Goal: Task Accomplishment & Management: Manage account settings

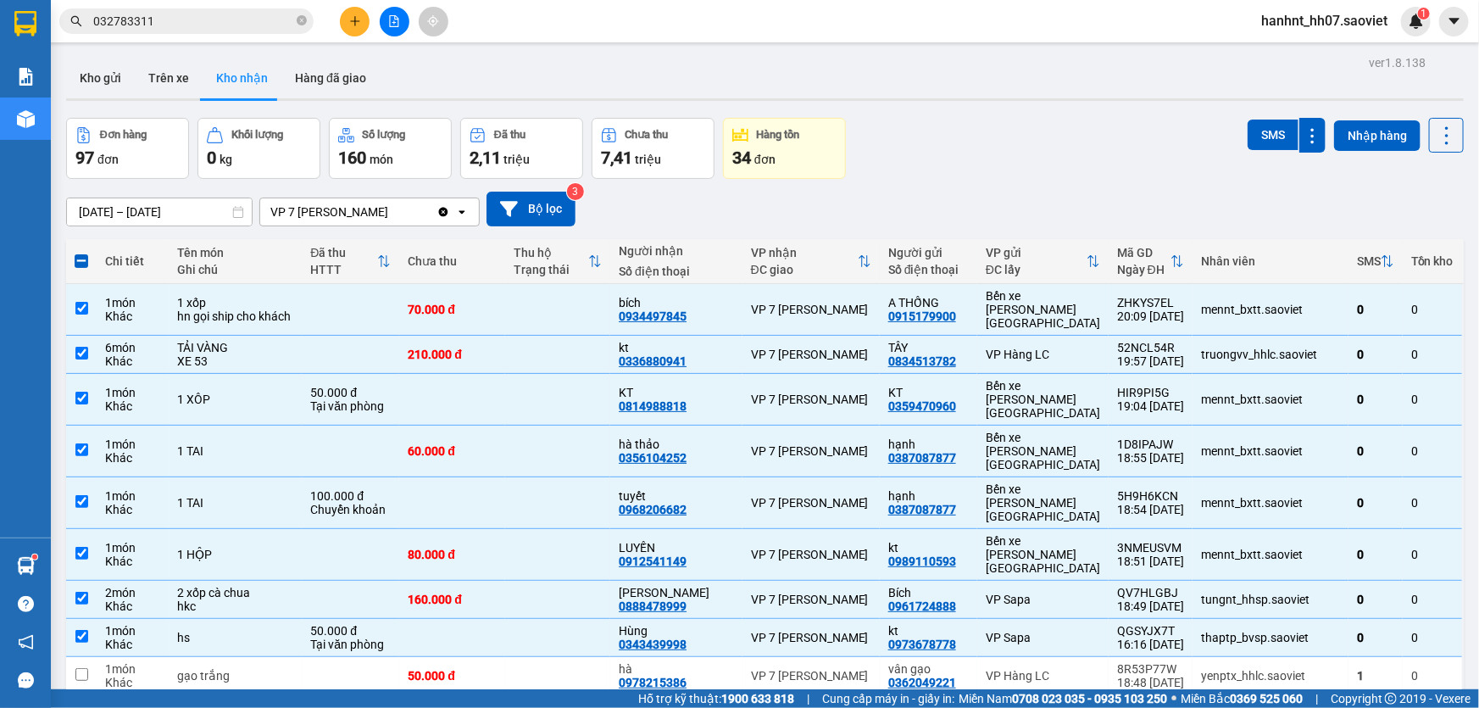
scroll to position [76, 0]
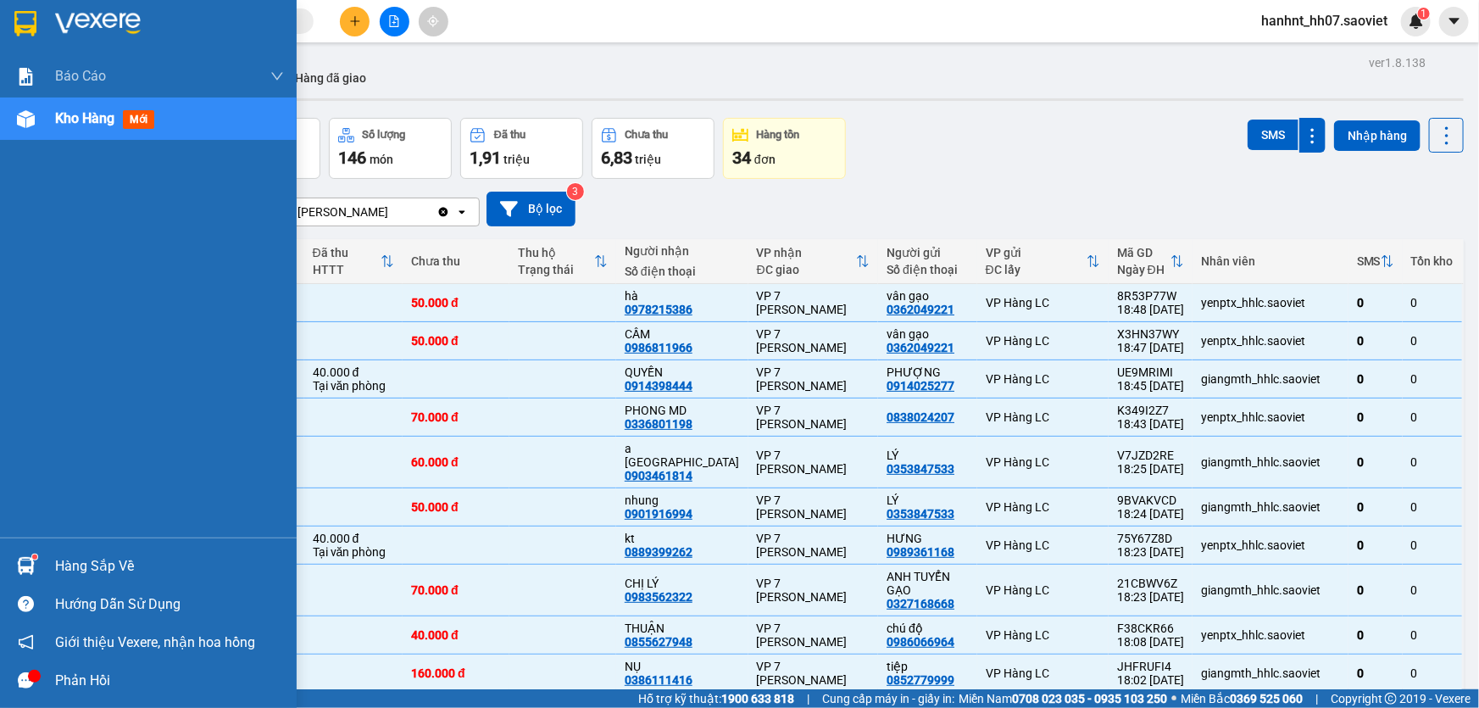
scroll to position [76, 0]
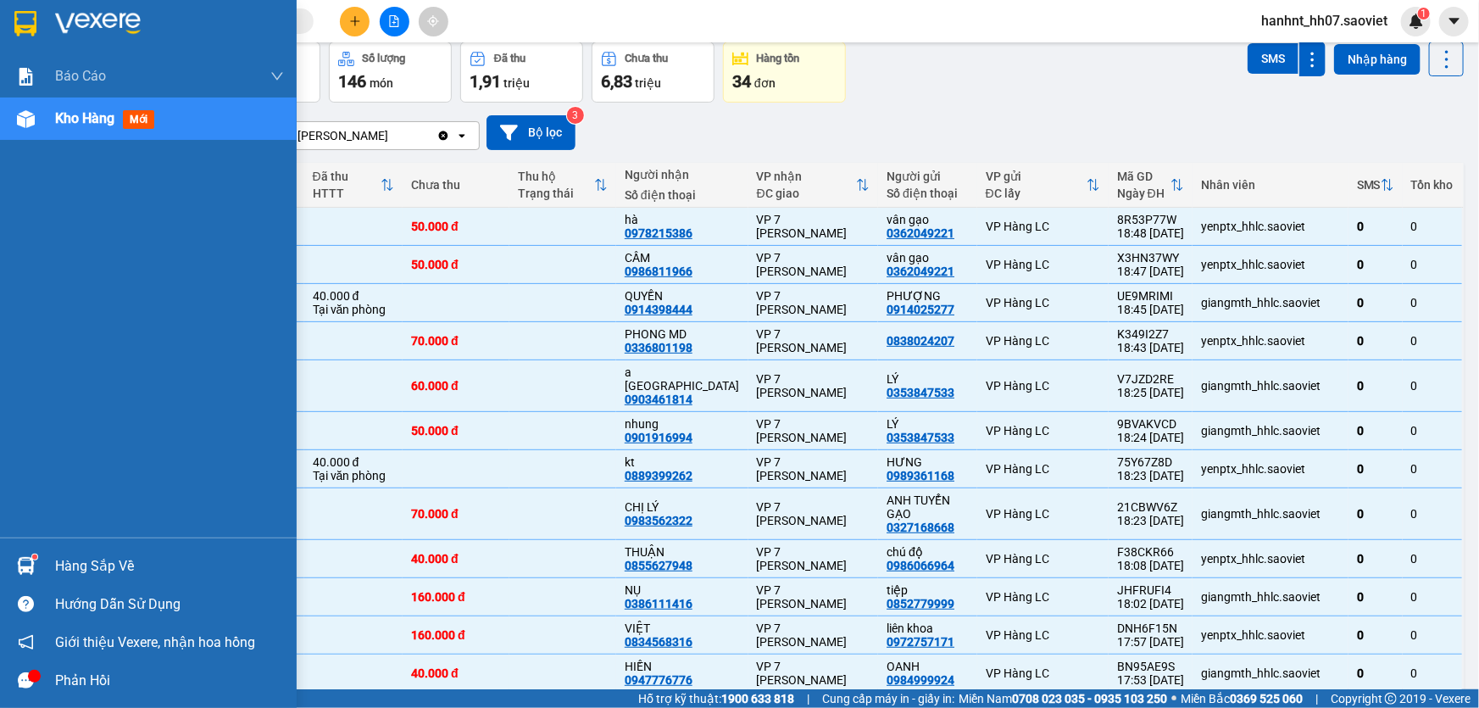
click at [95, 565] on div "Hàng sắp về" at bounding box center [169, 565] width 229 height 25
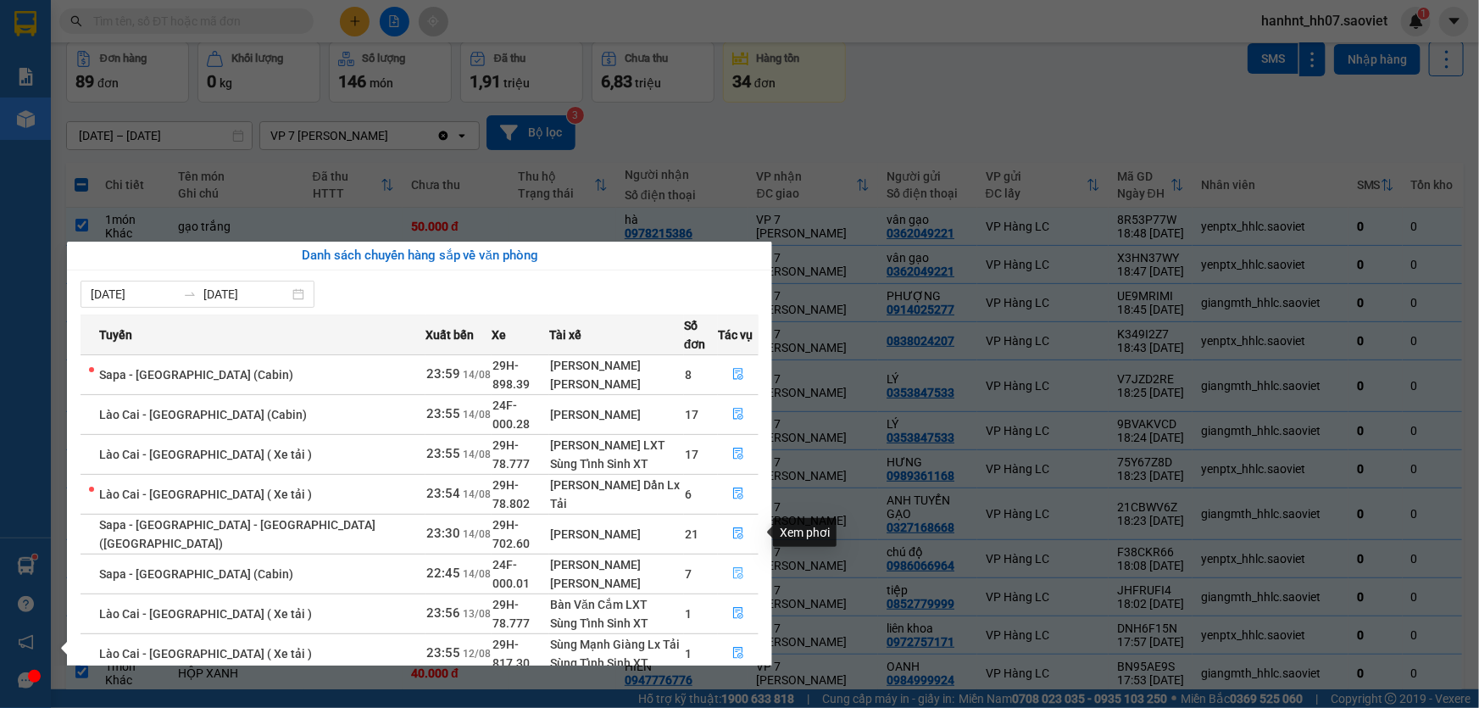
click at [733, 567] on icon "file-done" at bounding box center [738, 573] width 10 height 12
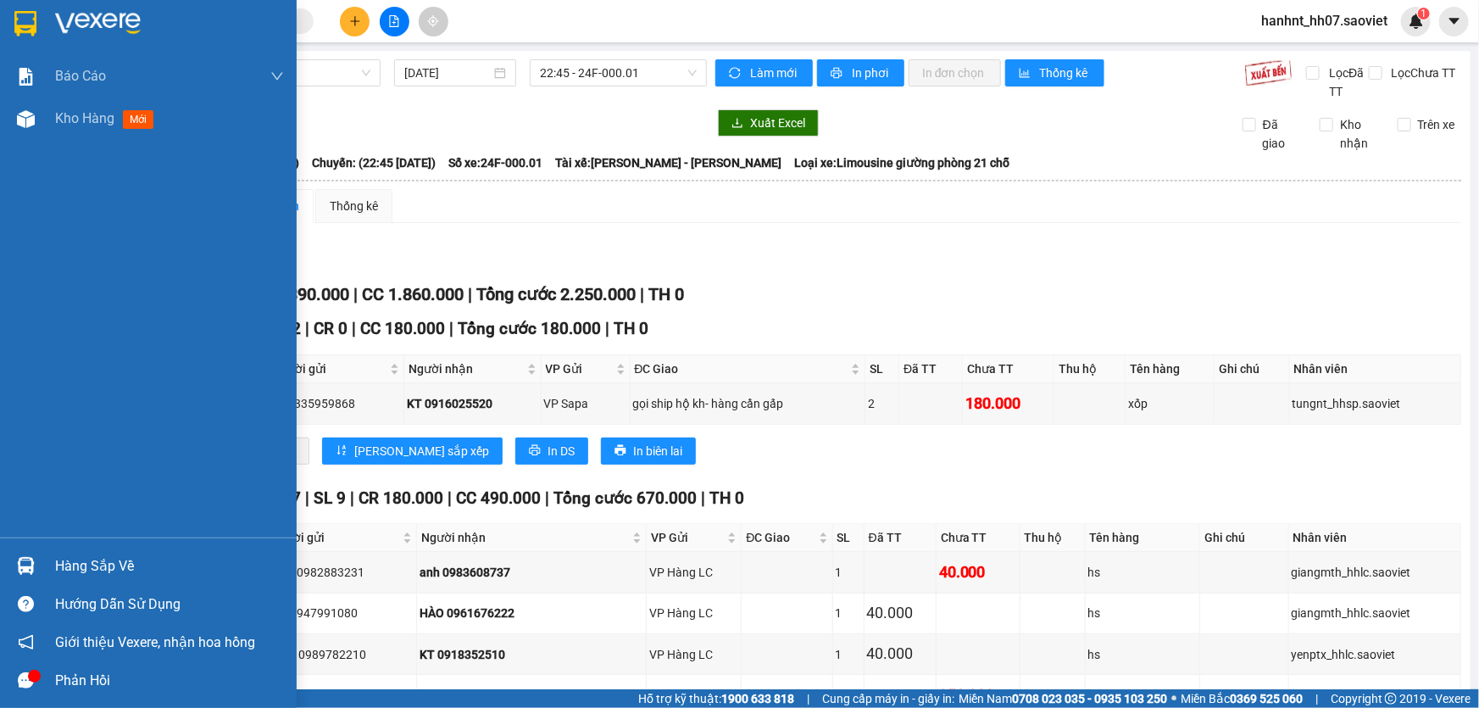
click at [97, 561] on div "Hàng sắp về" at bounding box center [169, 565] width 229 height 25
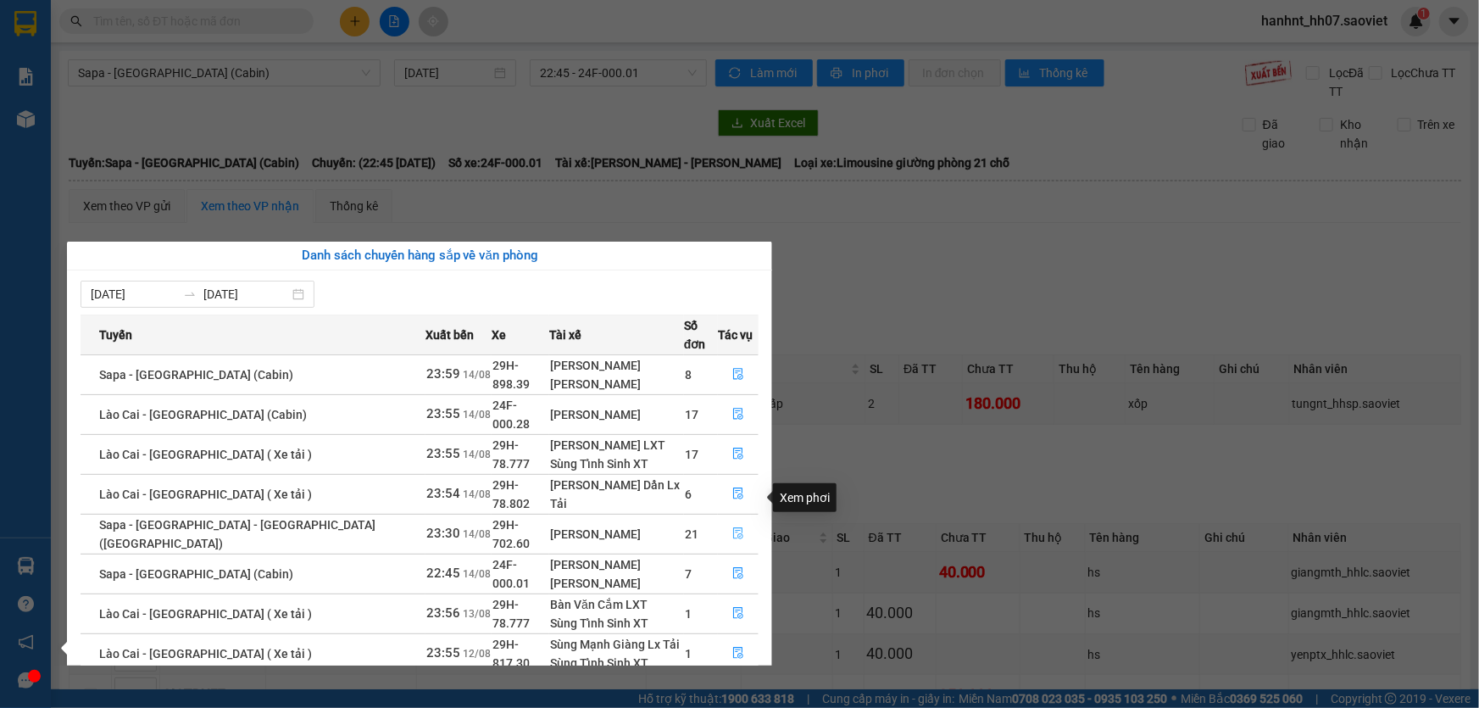
click at [732, 527] on icon "file-done" at bounding box center [738, 533] width 12 height 12
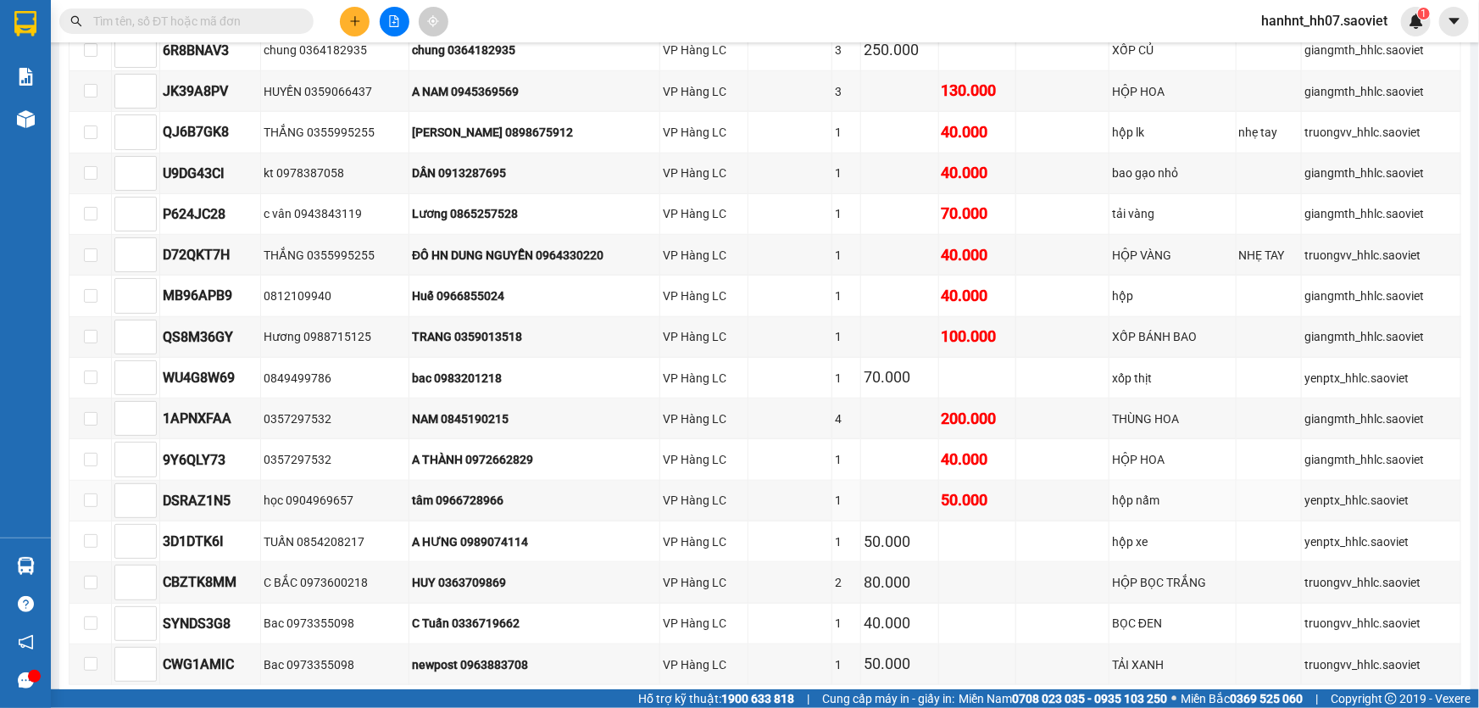
scroll to position [481, 0]
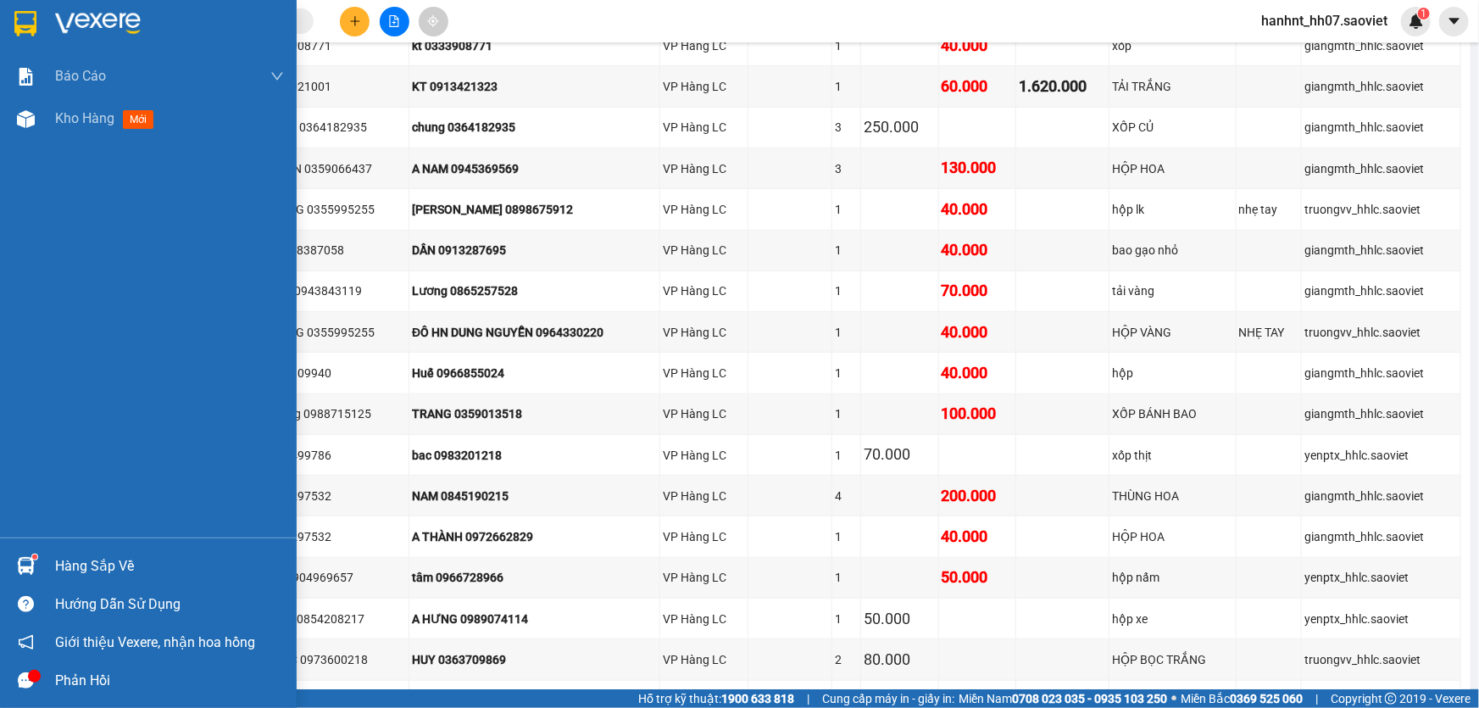
click at [53, 565] on div "Hàng sắp về" at bounding box center [148, 566] width 297 height 38
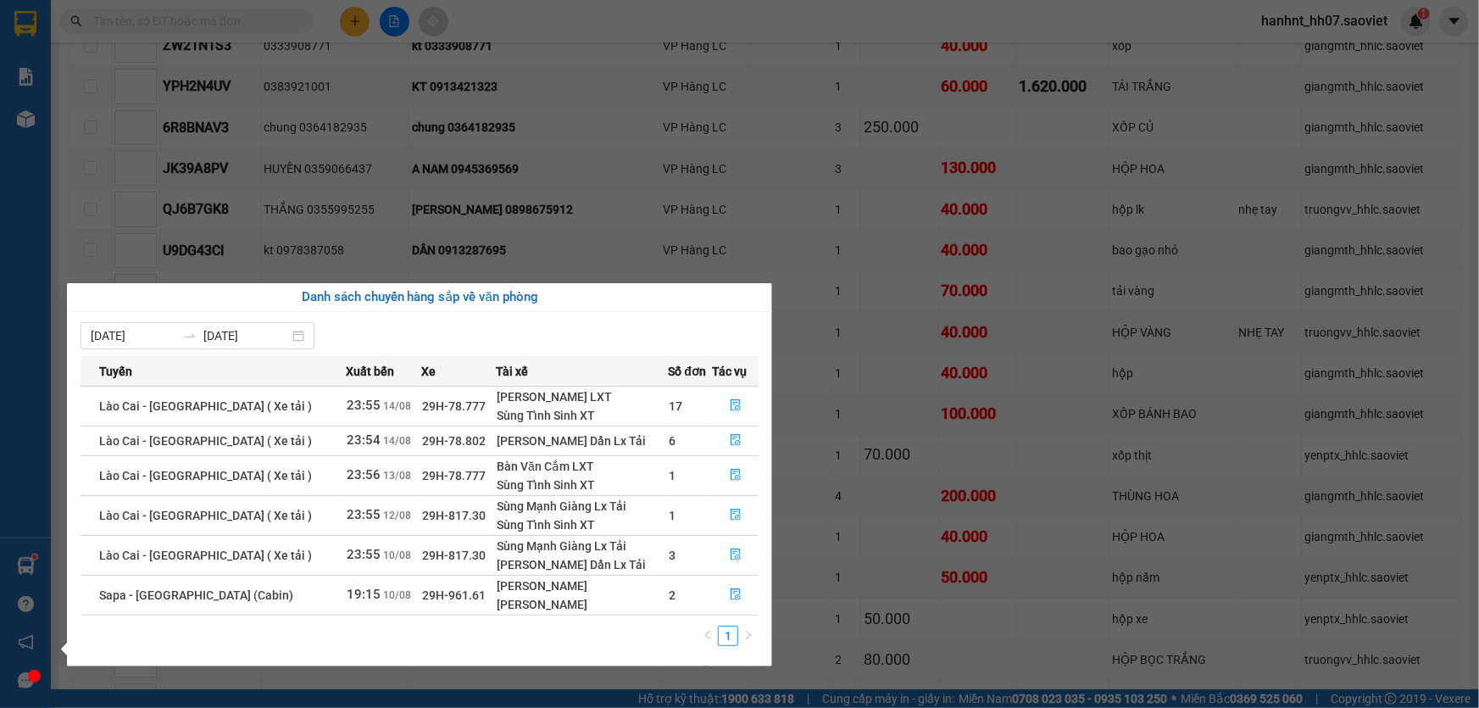
click at [297, 183] on section "Kết quả tìm kiếm ( 0 ) Bộ lọc No Data hanhnt_hh07.saoviet 1 Báo cáo 1B. Chi tiế…" at bounding box center [739, 354] width 1479 height 708
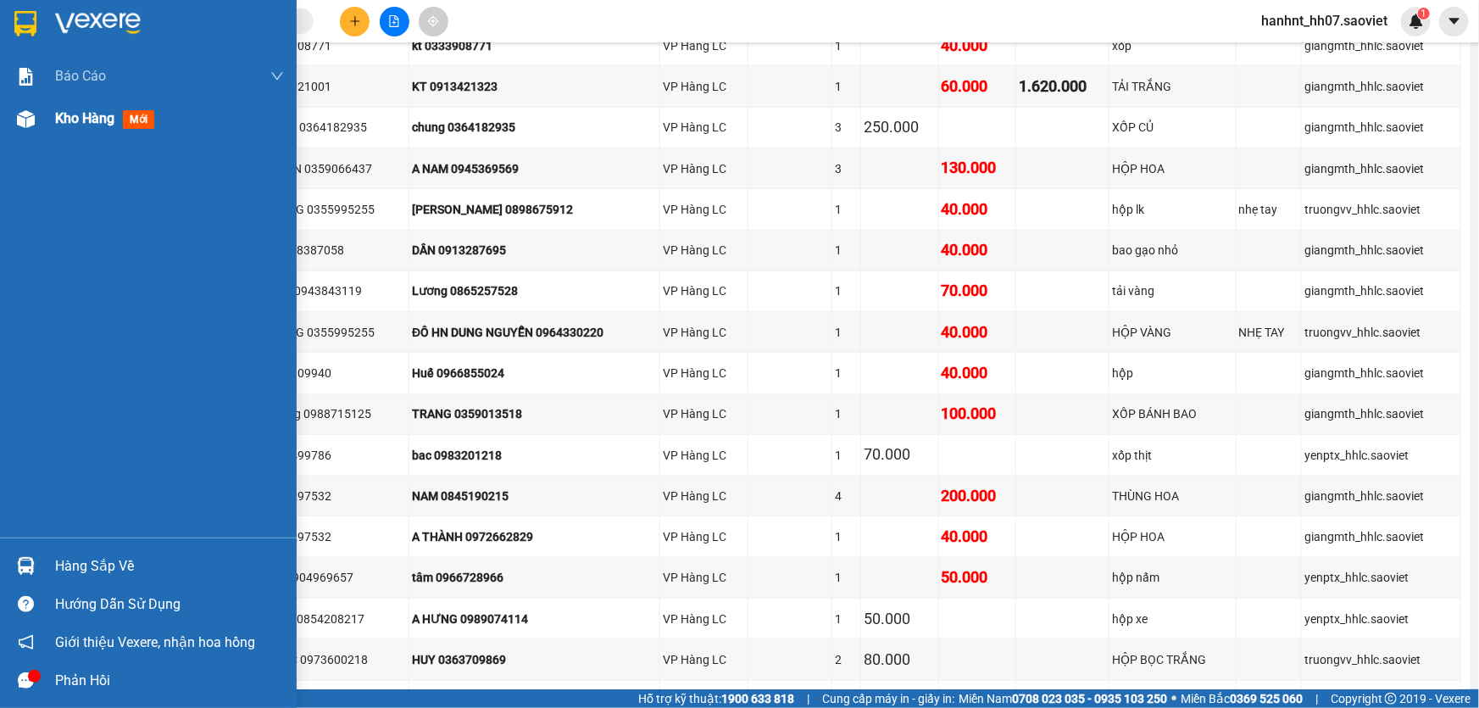
click at [41, 120] on div "Kho hàng mới" at bounding box center [148, 118] width 297 height 42
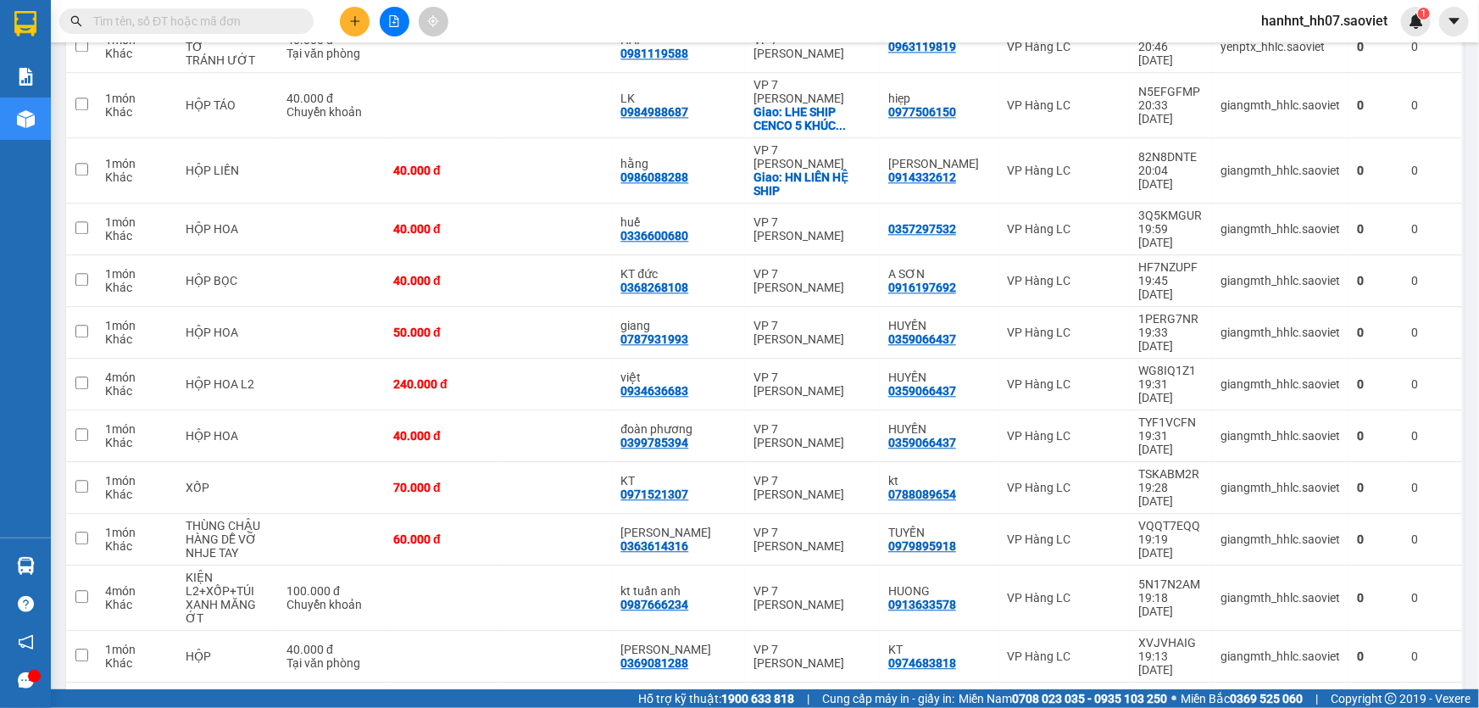
scroll to position [1926, 0]
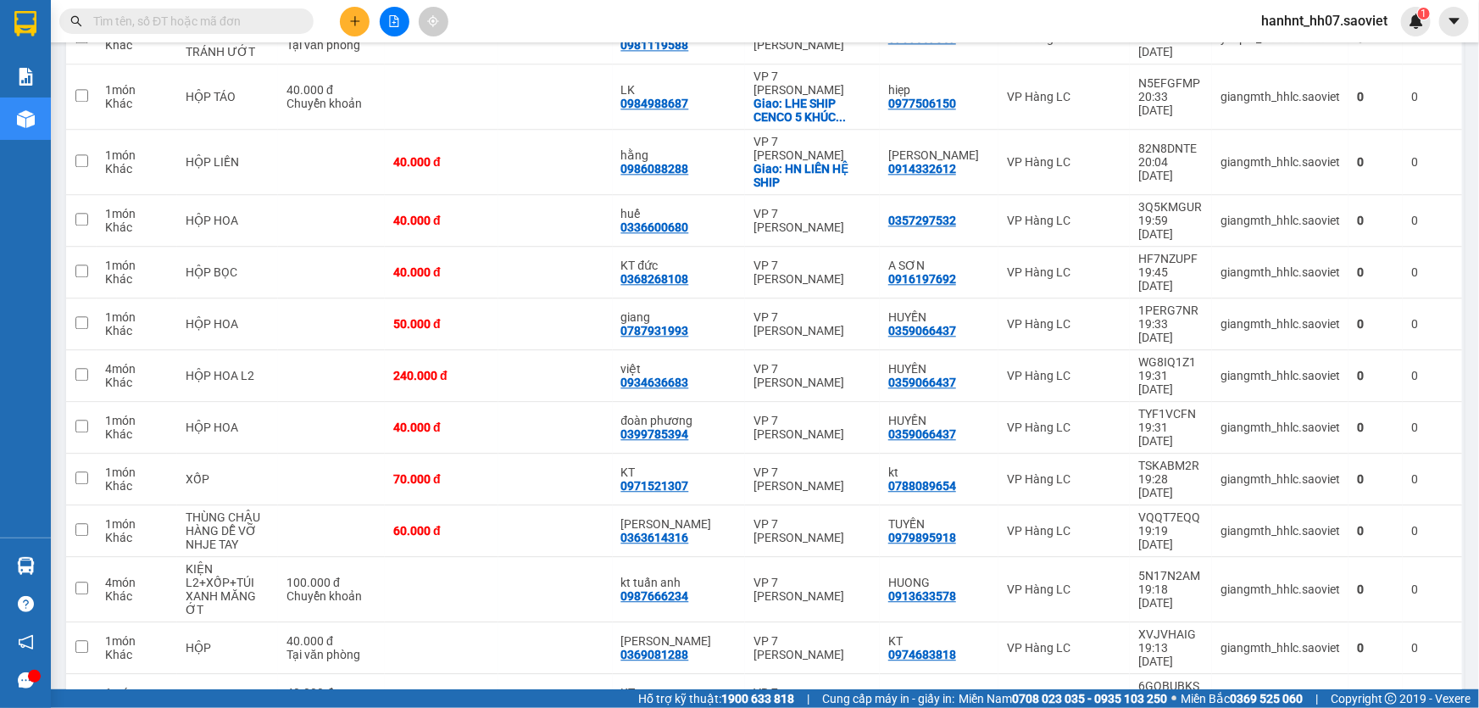
drag, startPoint x: 581, startPoint y: 415, endPoint x: 576, endPoint y: 394, distance: 21.6
checkbox input "true"
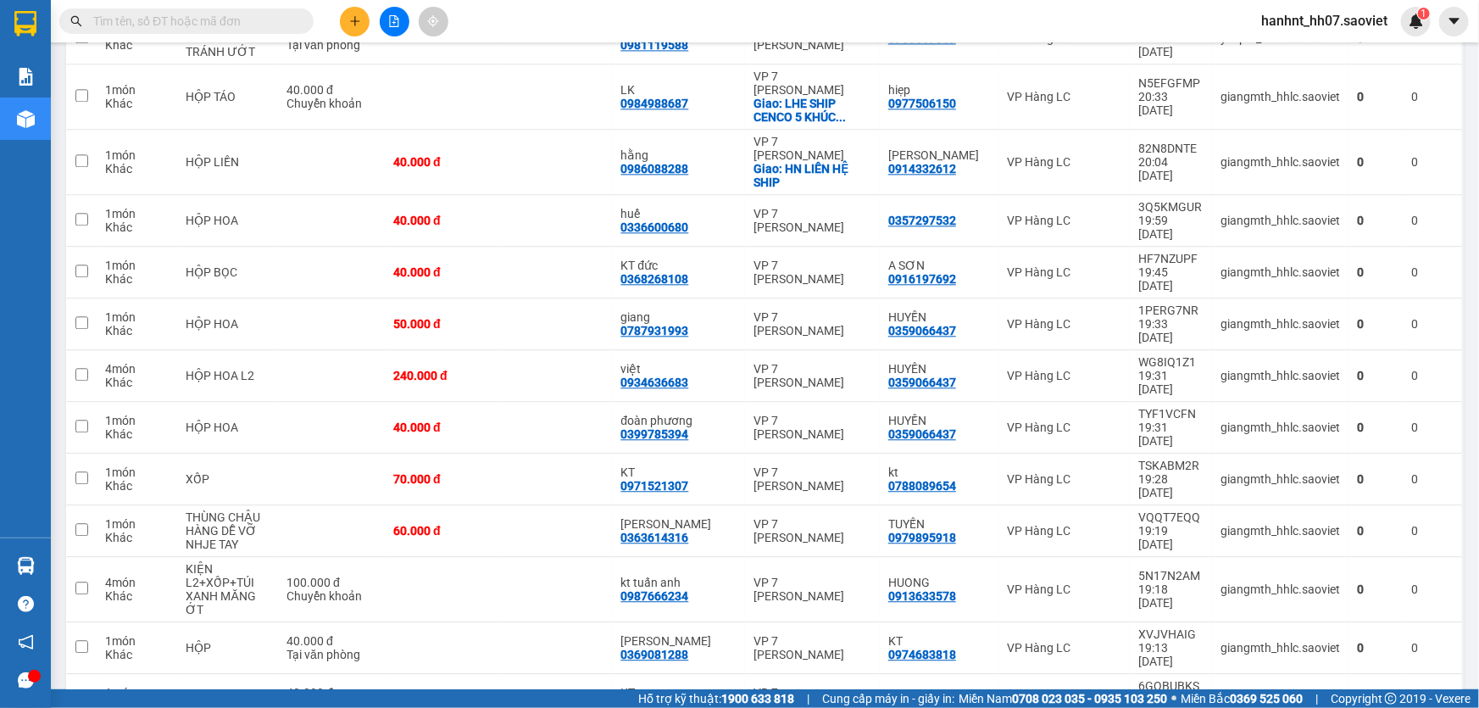
drag, startPoint x: 563, startPoint y: 352, endPoint x: 559, endPoint y: 333, distance: 19.0
checkbox input "true"
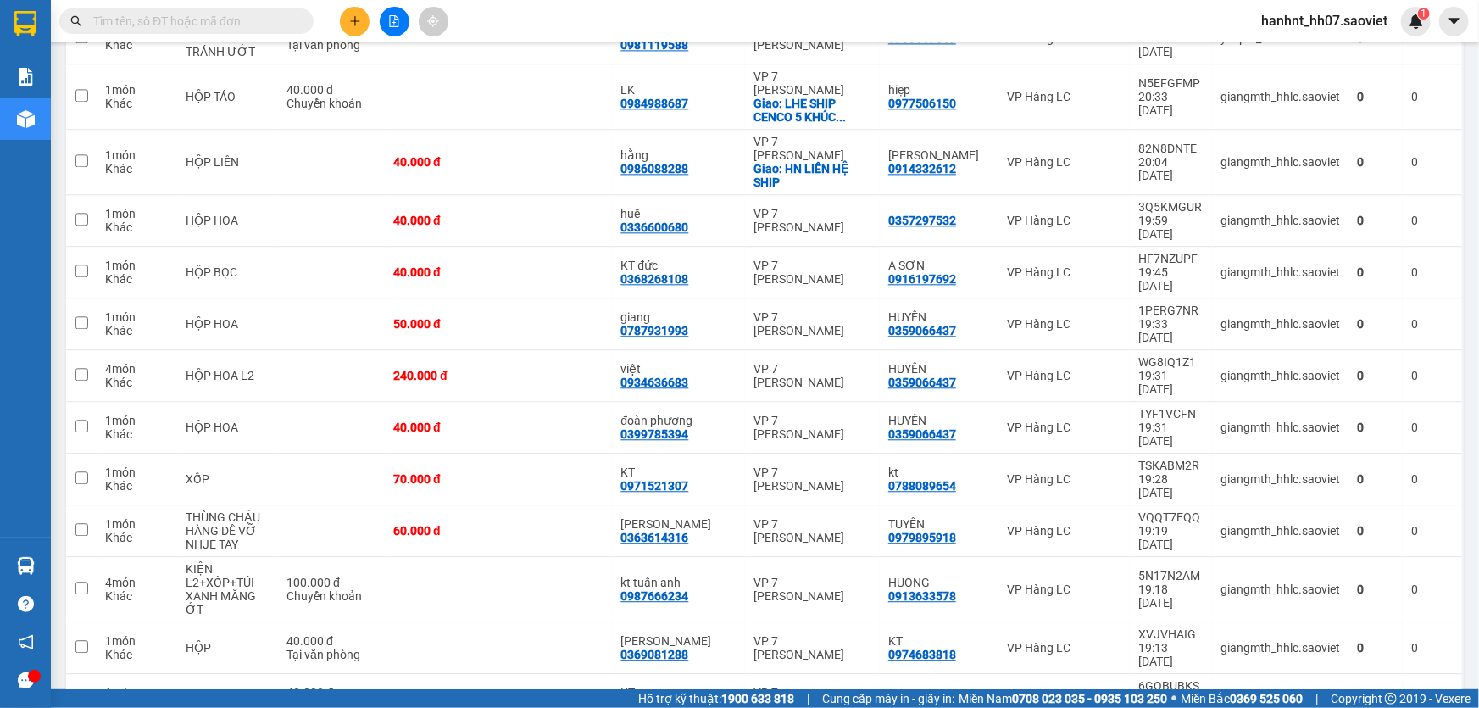
drag, startPoint x: 585, startPoint y: 303, endPoint x: 594, endPoint y: 265, distance: 39.3
checkbox input "true"
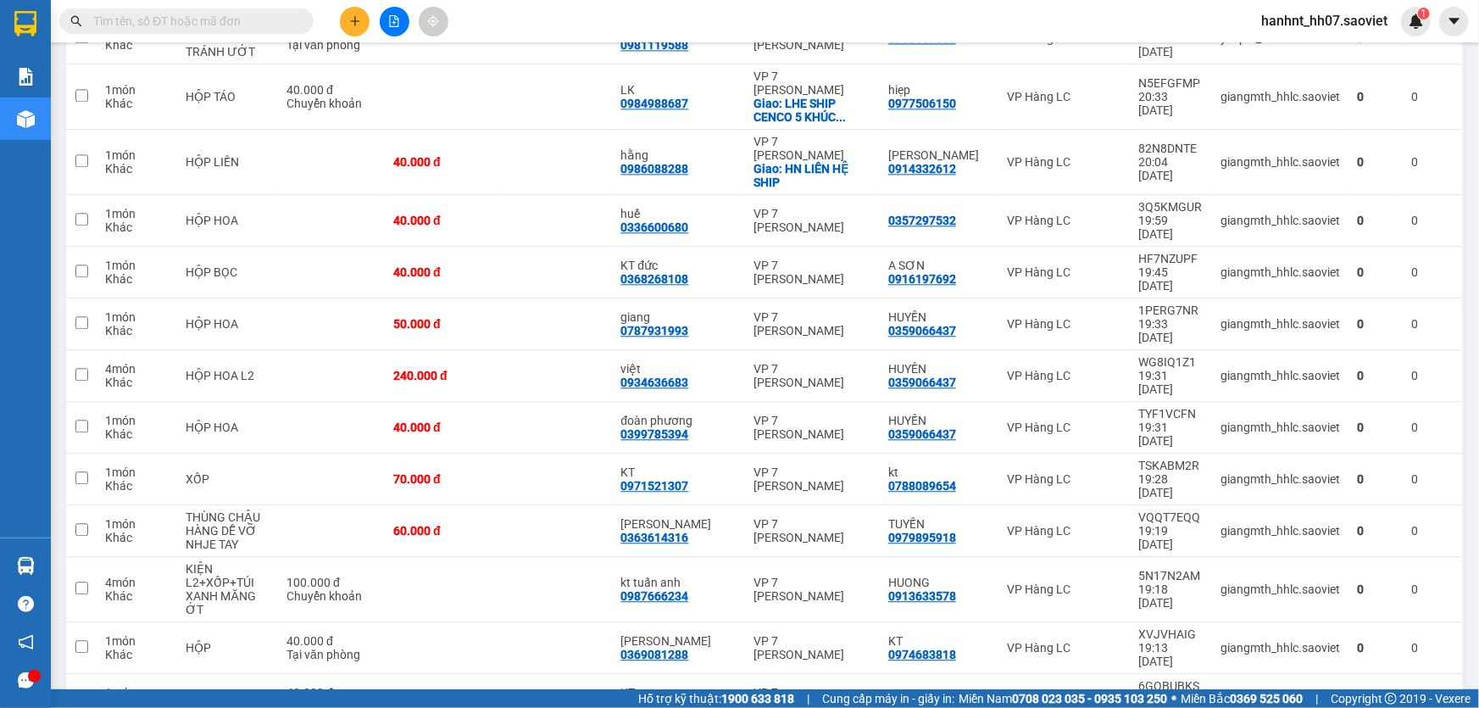
checkbox input "true"
click at [612, 674] on td at bounding box center [555, 700] width 114 height 52
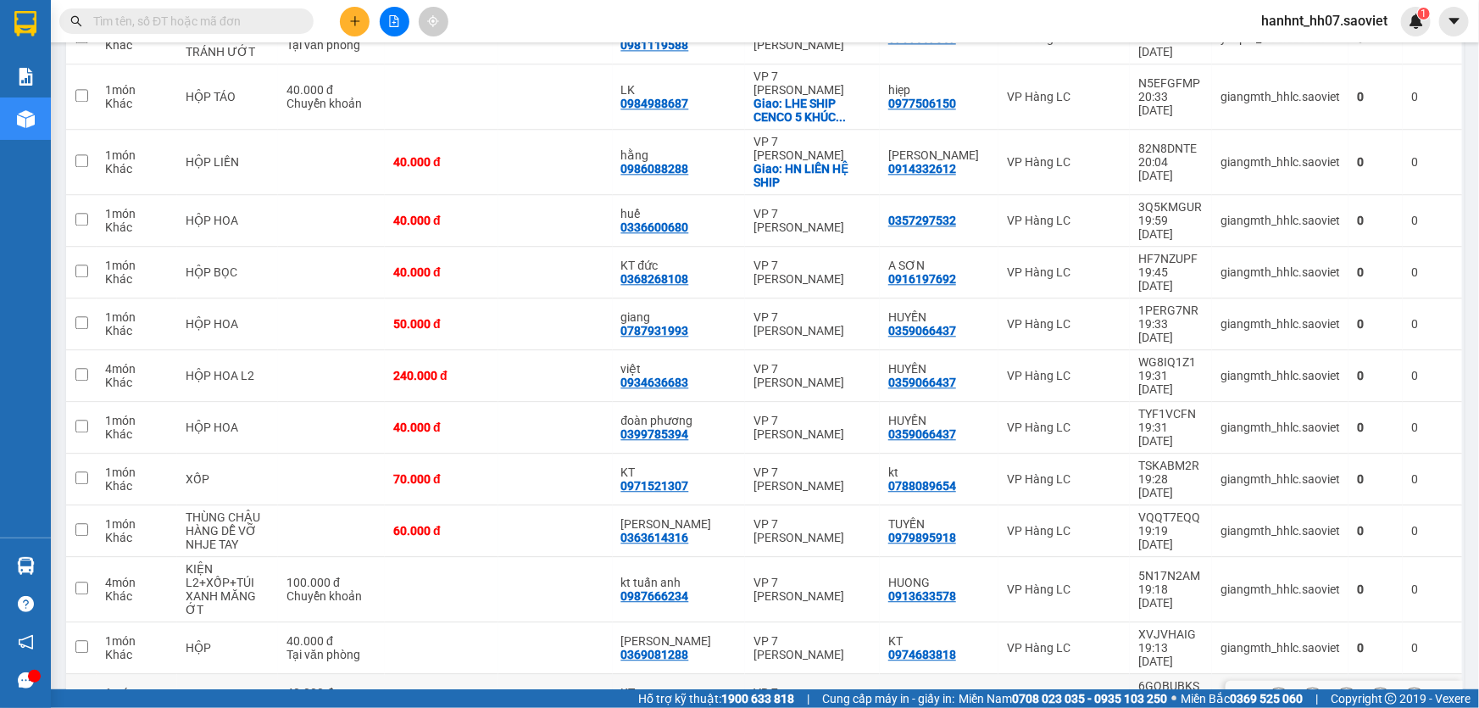
checkbox input "true"
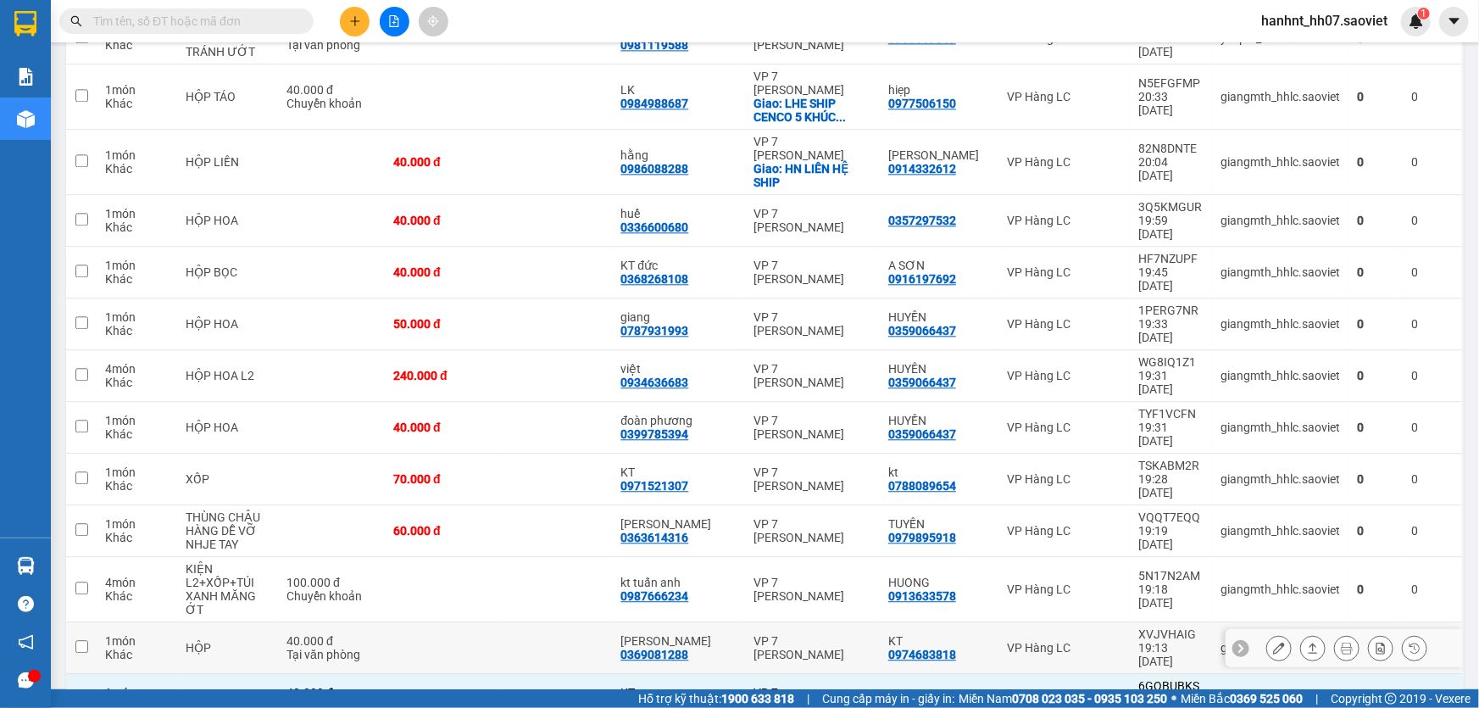
click at [612, 622] on td at bounding box center [555, 648] width 114 height 52
checkbox input "true"
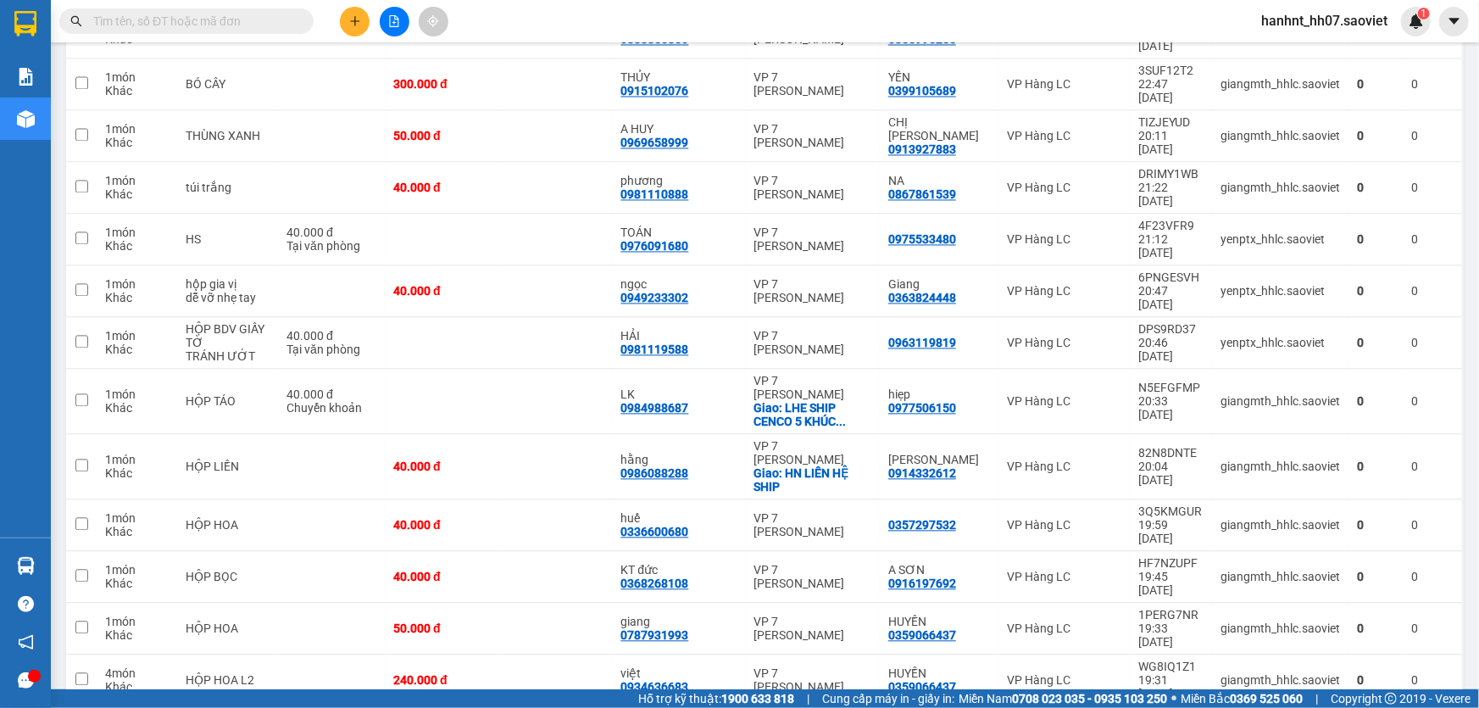
scroll to position [1618, 0]
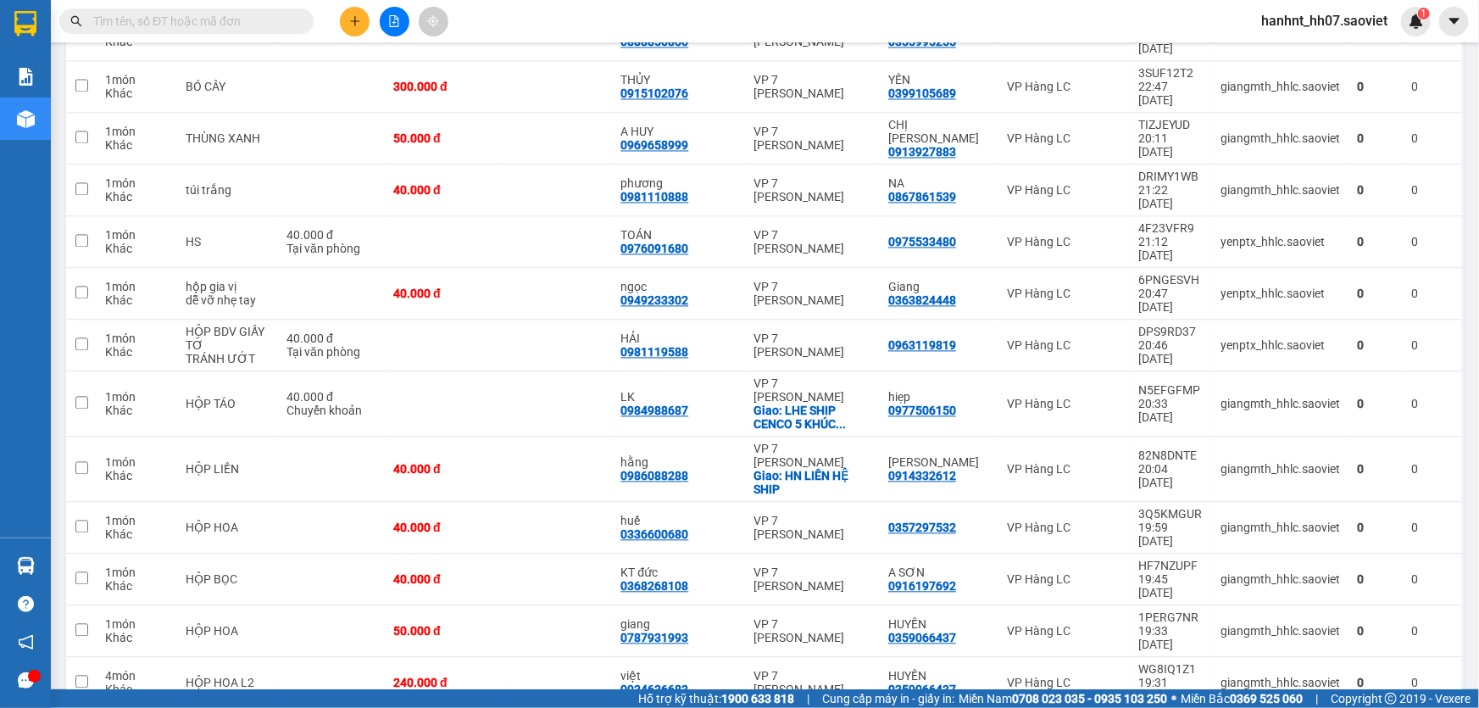
drag, startPoint x: 585, startPoint y: 339, endPoint x: 584, endPoint y: 314, distance: 24.6
checkbox input "true"
drag, startPoint x: 583, startPoint y: 301, endPoint x: 589, endPoint y: 266, distance: 35.3
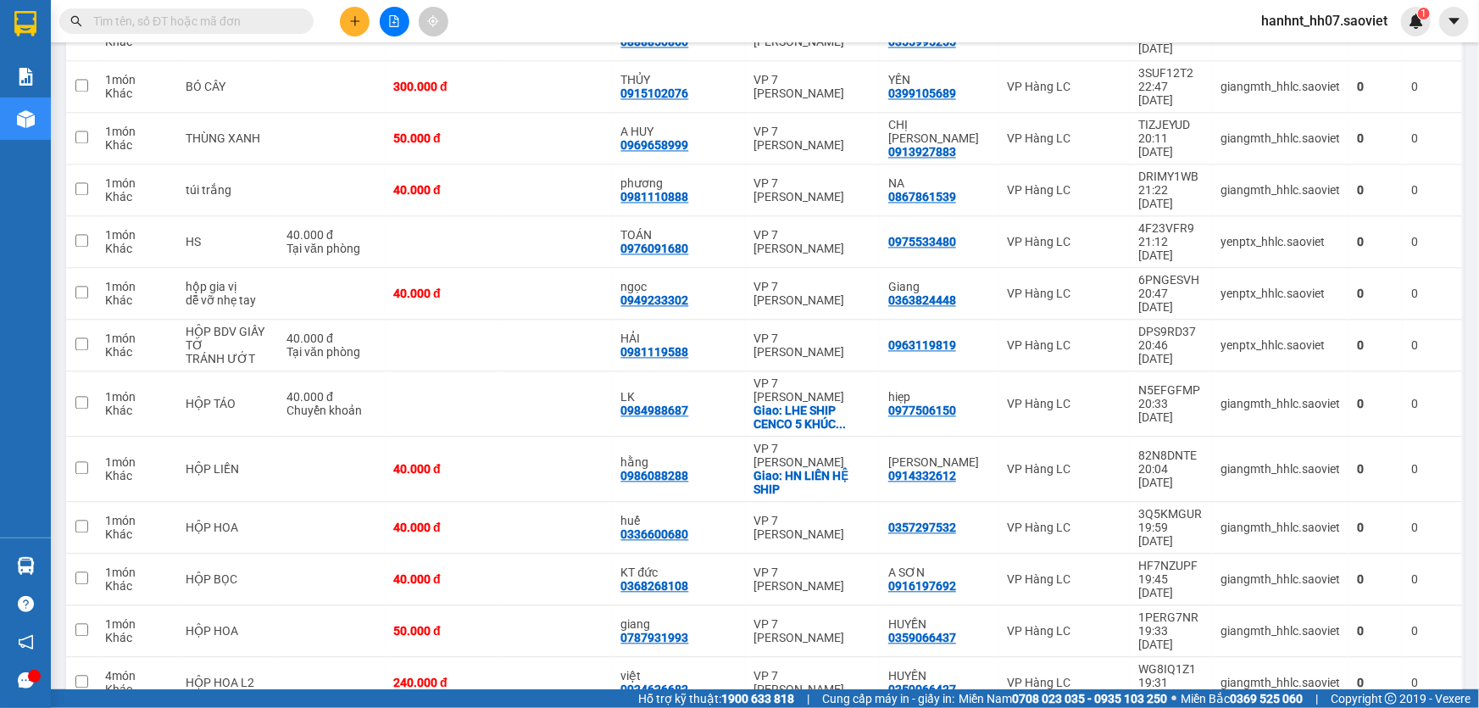
checkbox input "true"
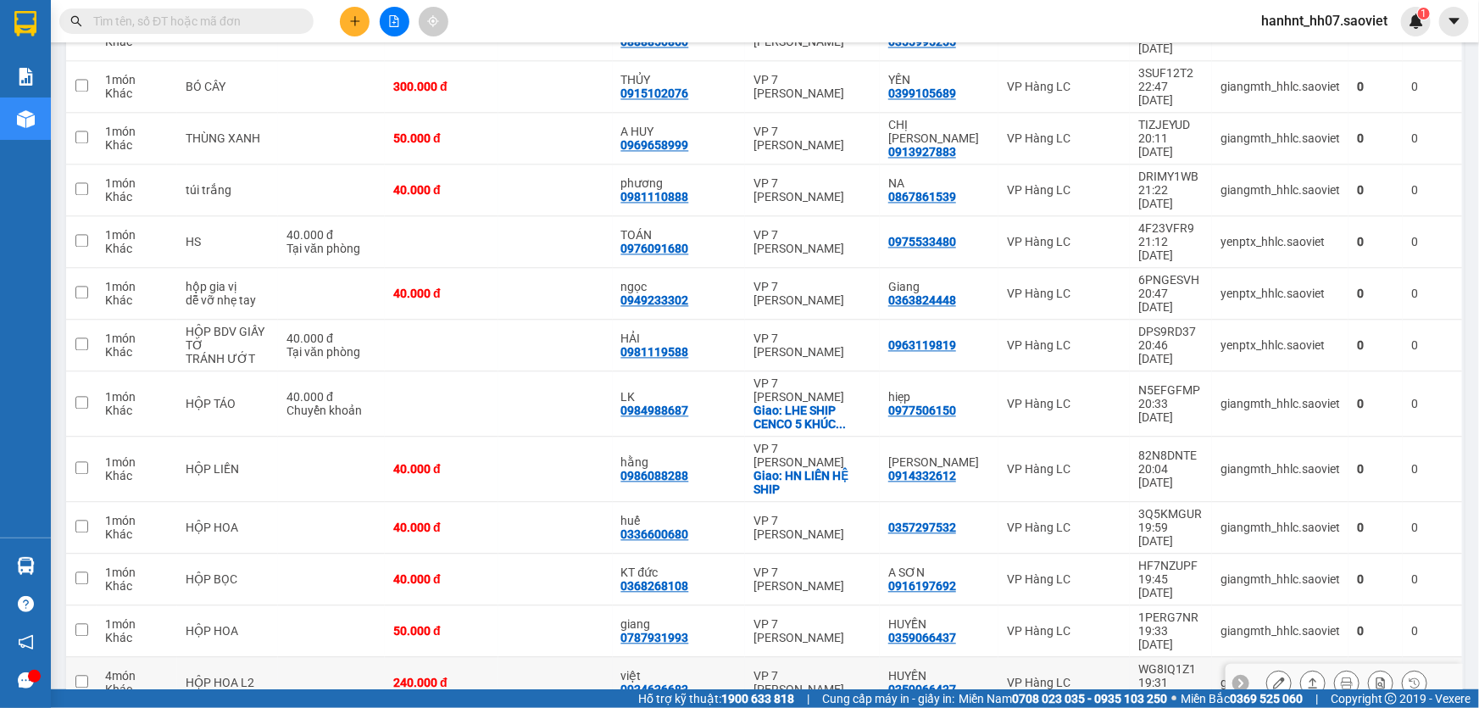
click at [591, 658] on td at bounding box center [555, 684] width 114 height 52
checkbox input "true"
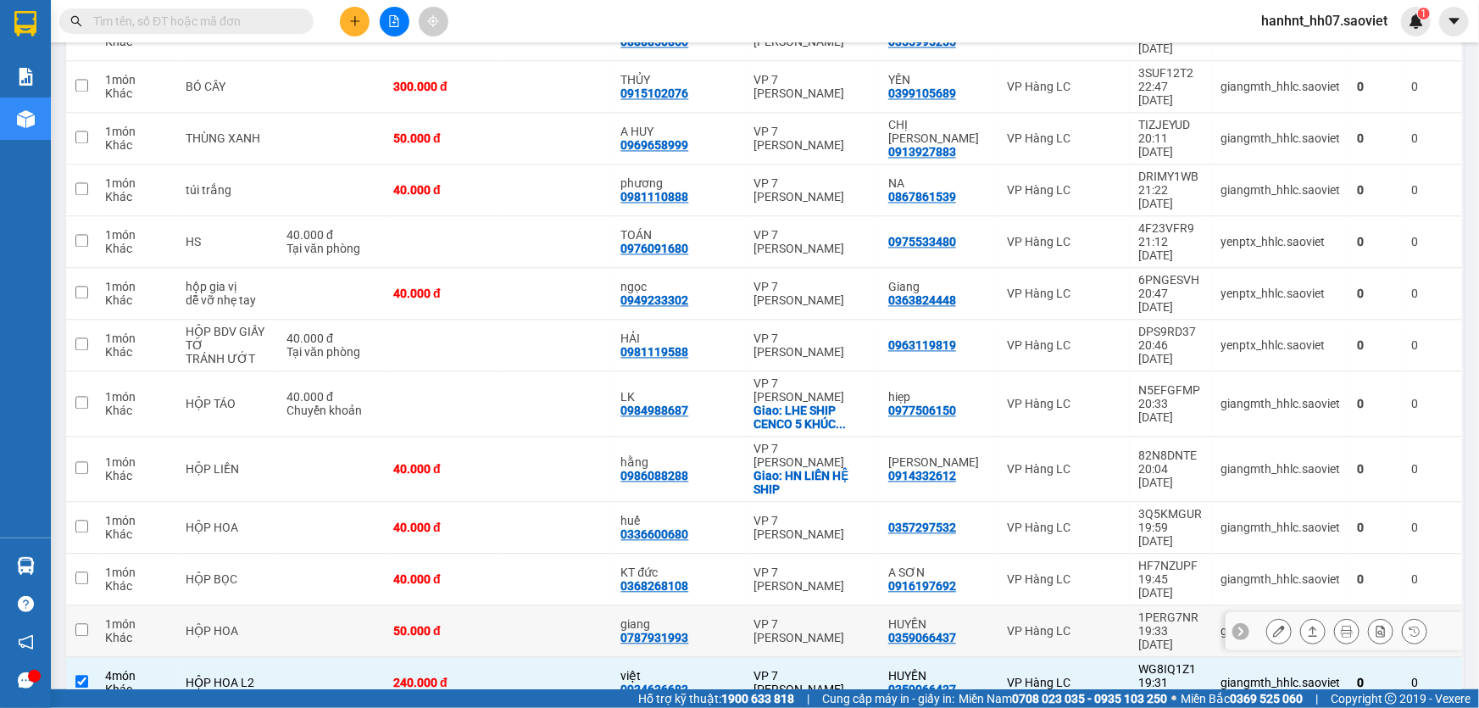
drag, startPoint x: 596, startPoint y: 137, endPoint x: 597, endPoint y: 126, distance: 11.1
click at [596, 606] on td at bounding box center [555, 632] width 114 height 52
checkbox input "true"
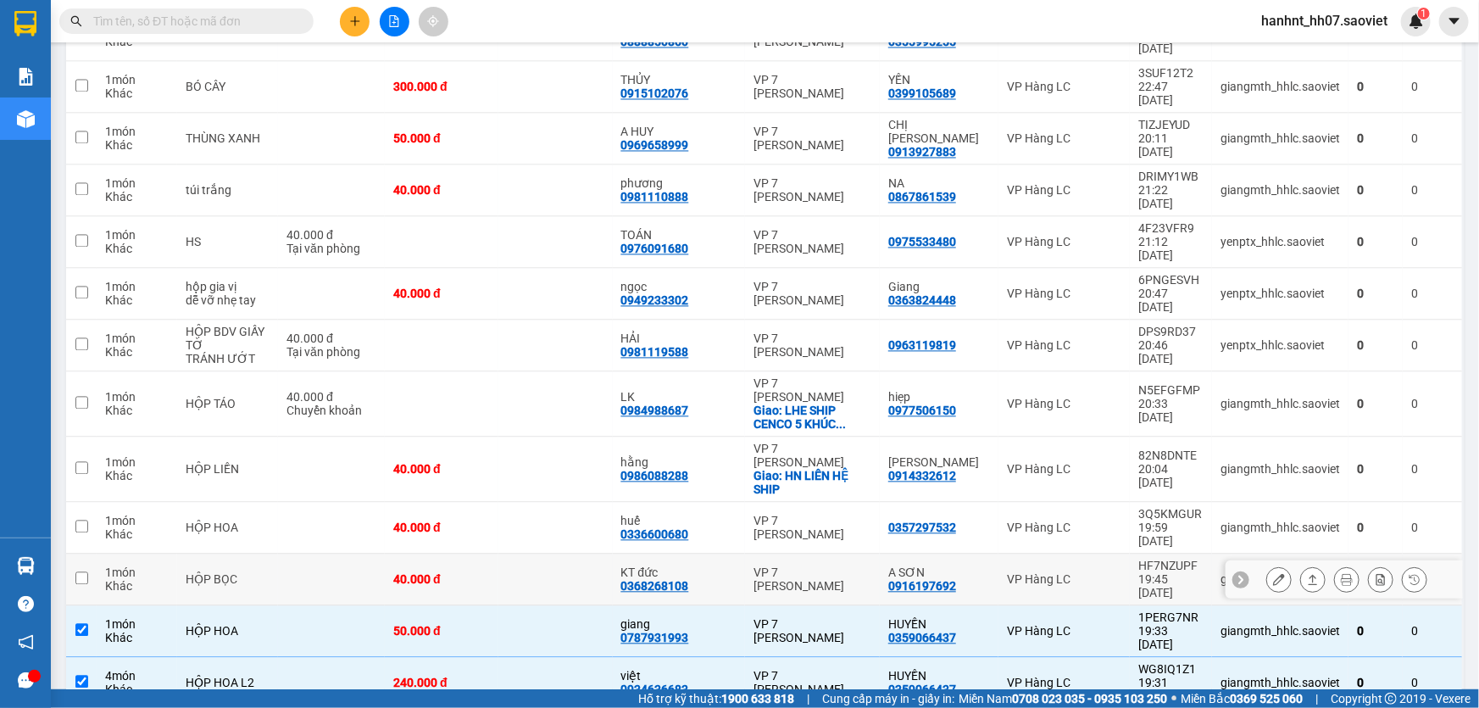
click at [603, 554] on td at bounding box center [555, 580] width 114 height 52
checkbox input "true"
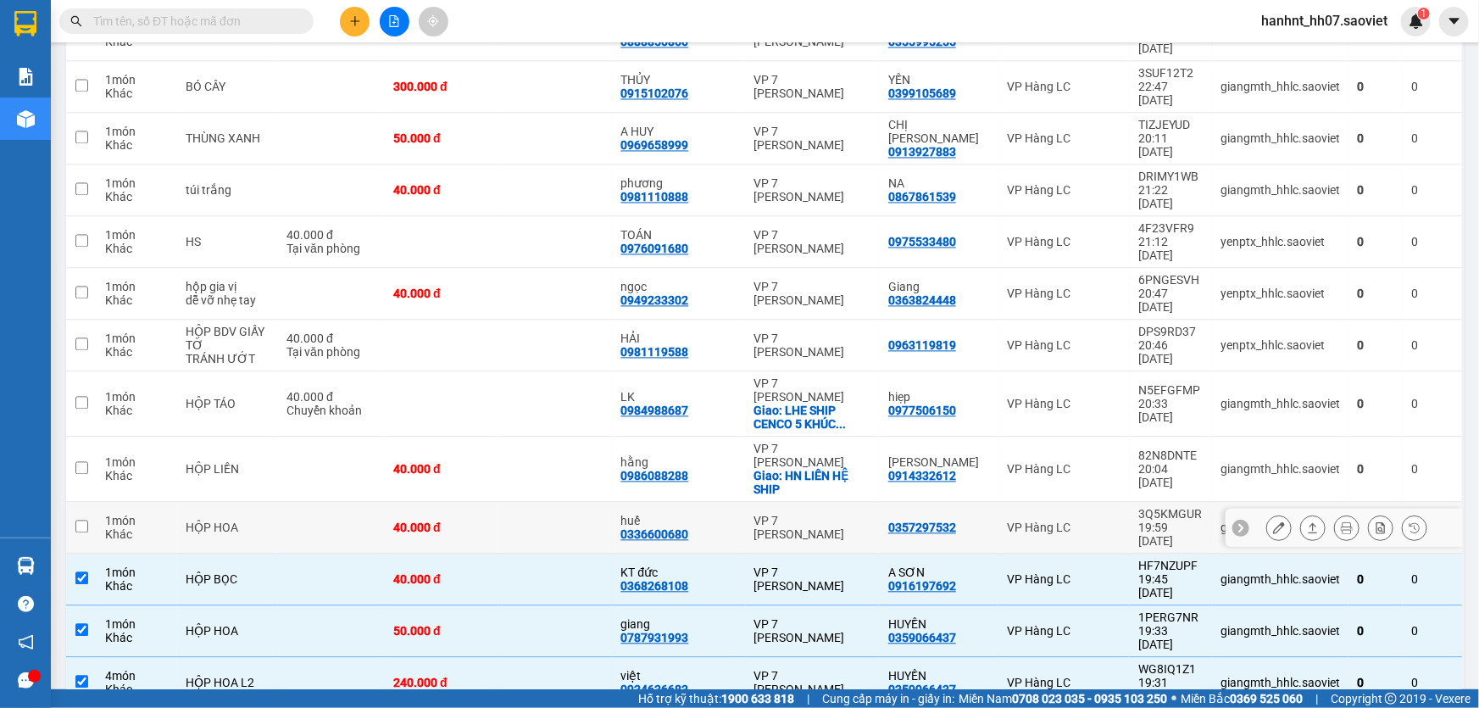
click at [598, 503] on td at bounding box center [555, 529] width 114 height 52
checkbox input "true"
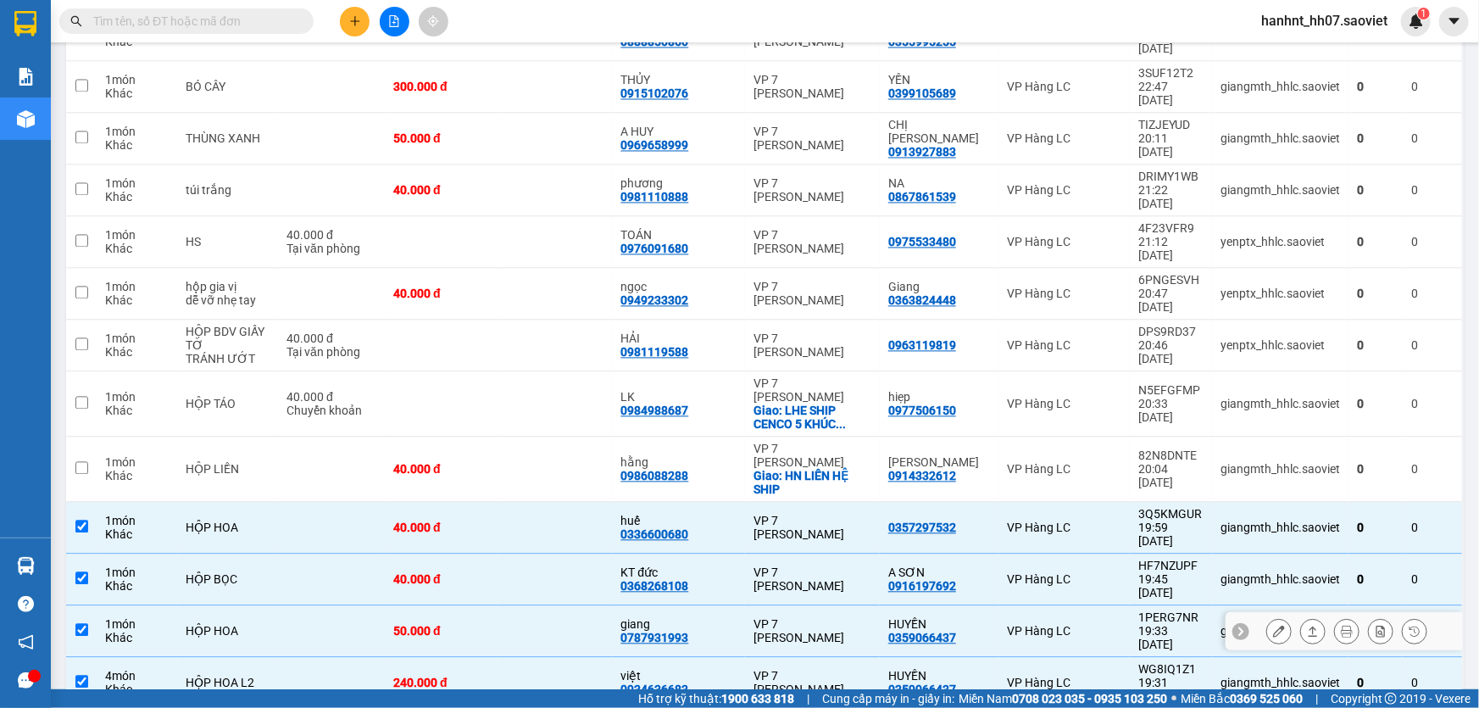
scroll to position [1309, 0]
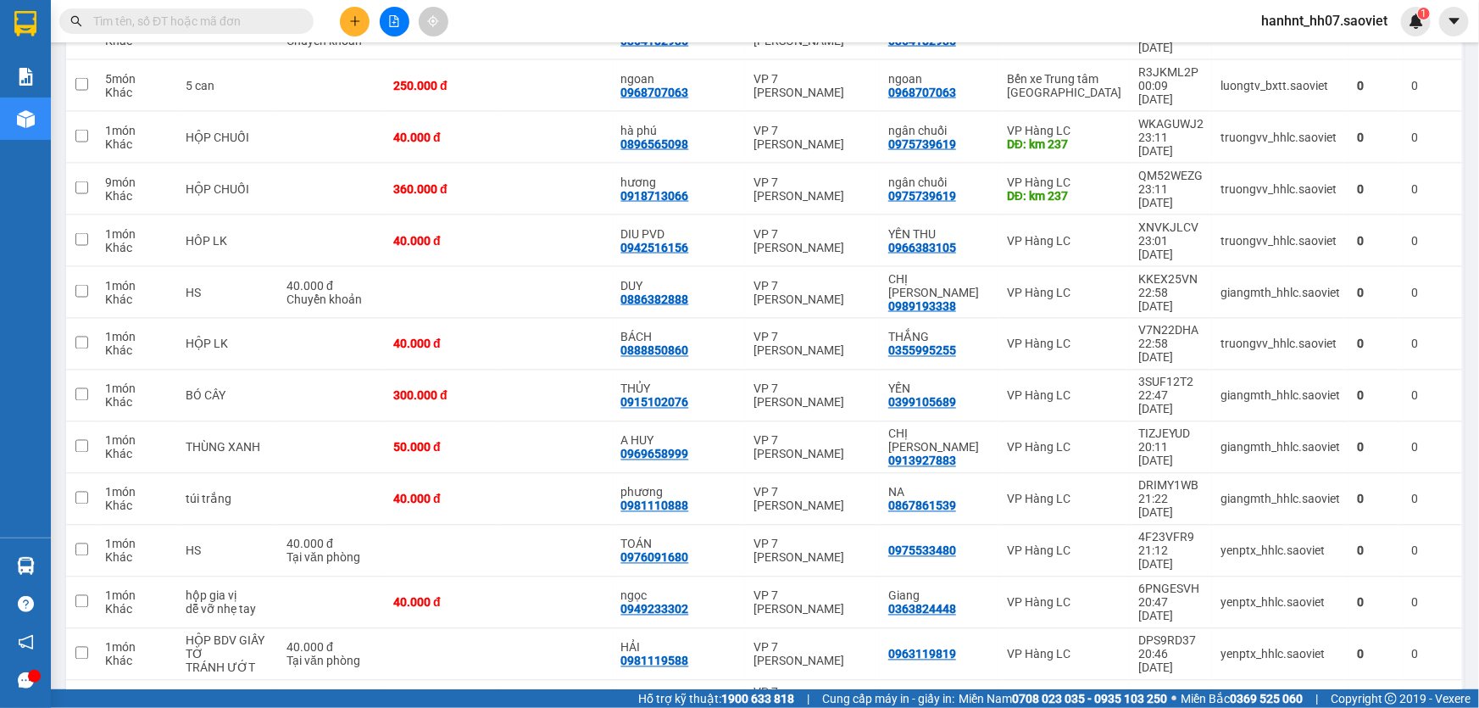
checkbox input "true"
click at [583, 681] on td at bounding box center [555, 713] width 114 height 65
checkbox input "true"
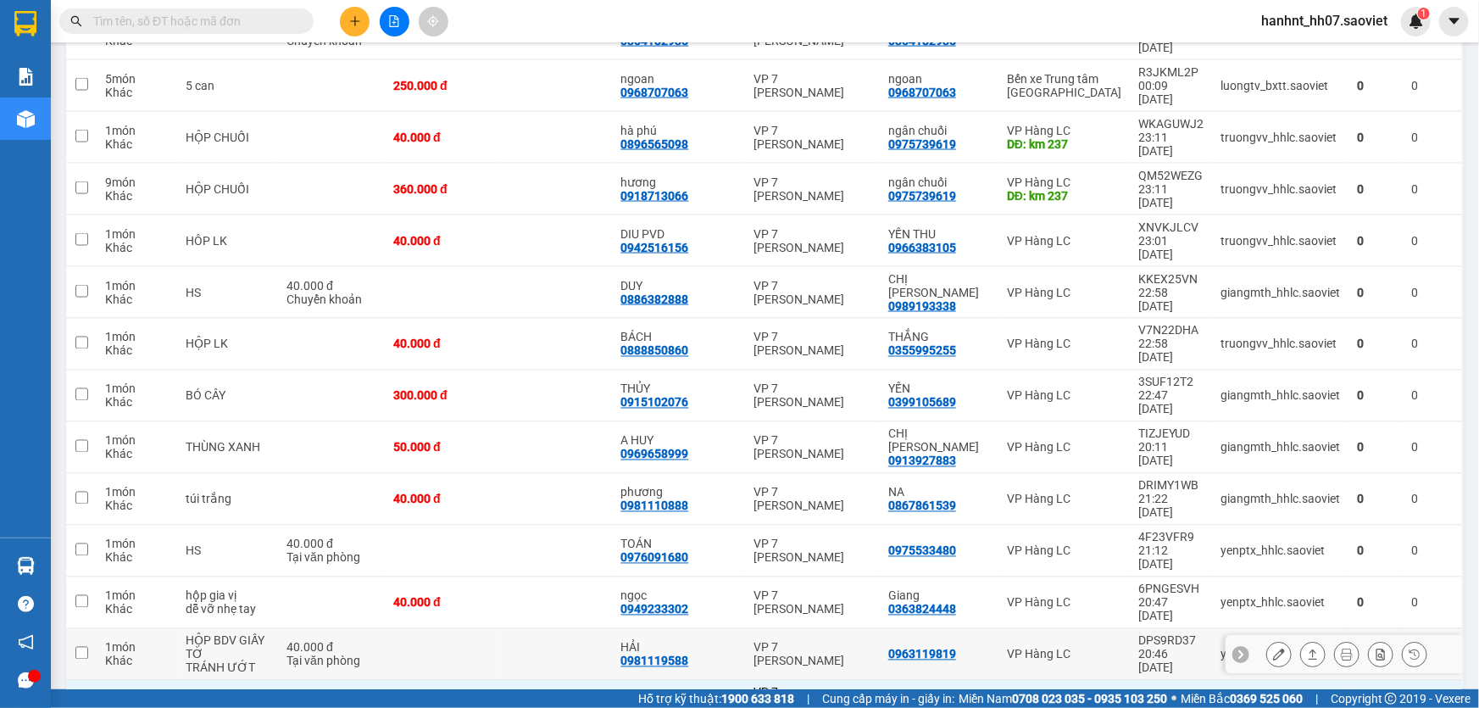
click at [591, 629] on td at bounding box center [555, 655] width 114 height 52
checkbox input "true"
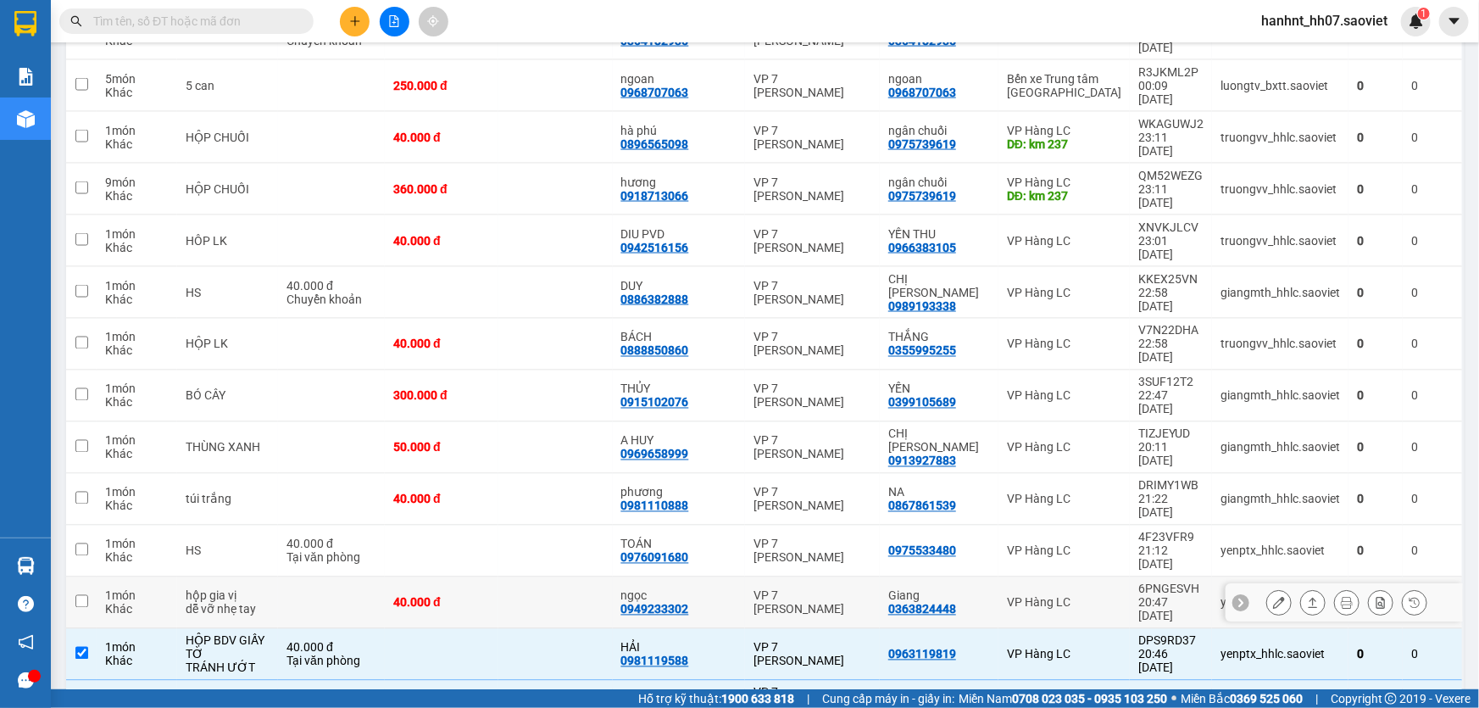
click at [588, 577] on td at bounding box center [555, 603] width 114 height 52
checkbox input "true"
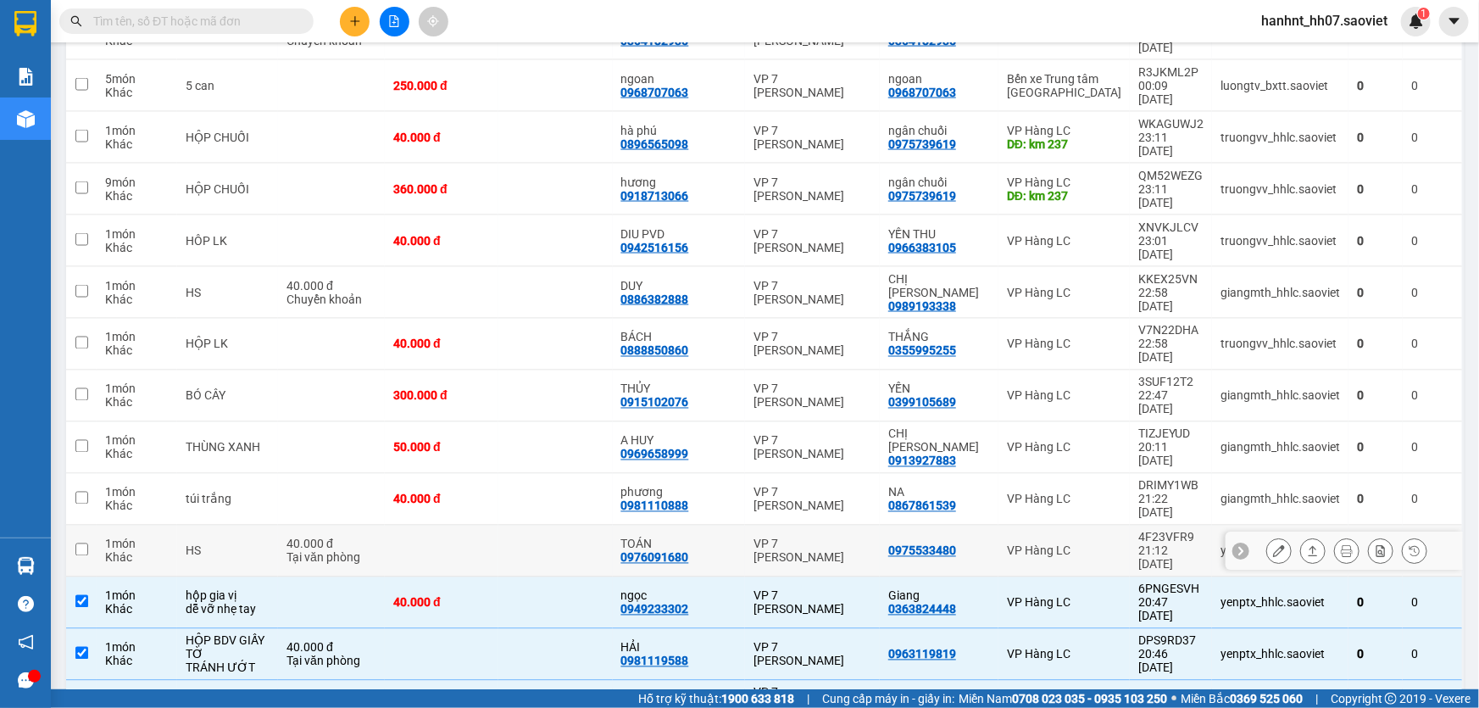
click at [591, 525] on td at bounding box center [555, 551] width 114 height 52
checkbox input "true"
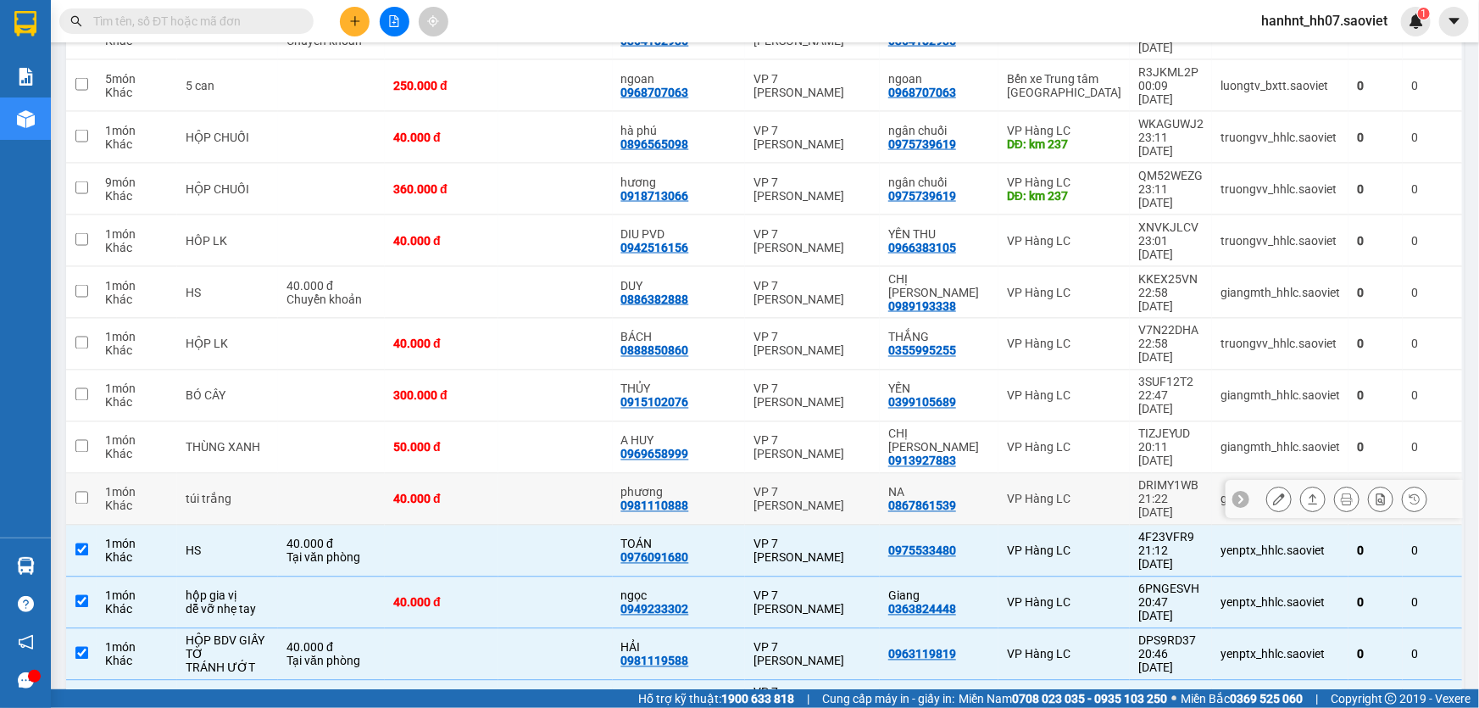
click at [590, 474] on td at bounding box center [555, 500] width 114 height 52
checkbox input "true"
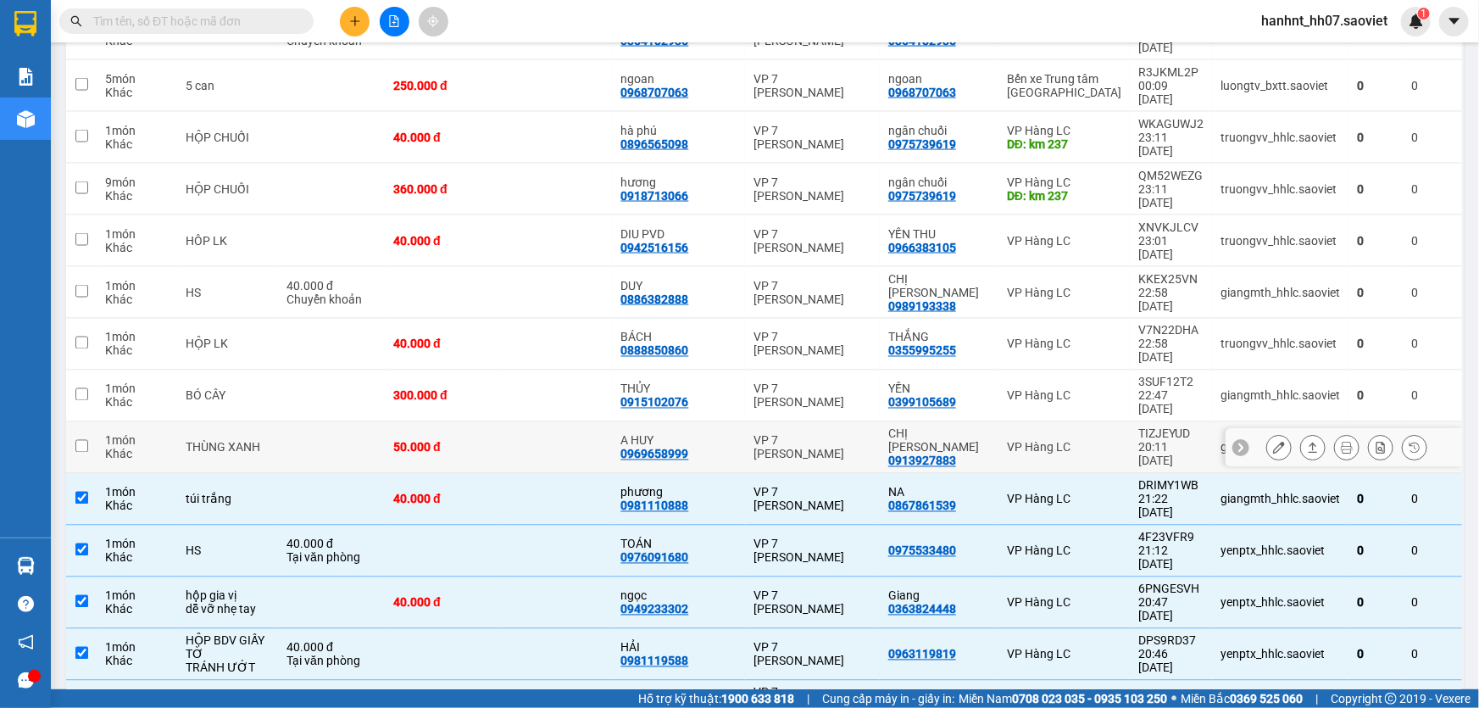
click at [601, 422] on td at bounding box center [555, 448] width 114 height 52
checkbox input "true"
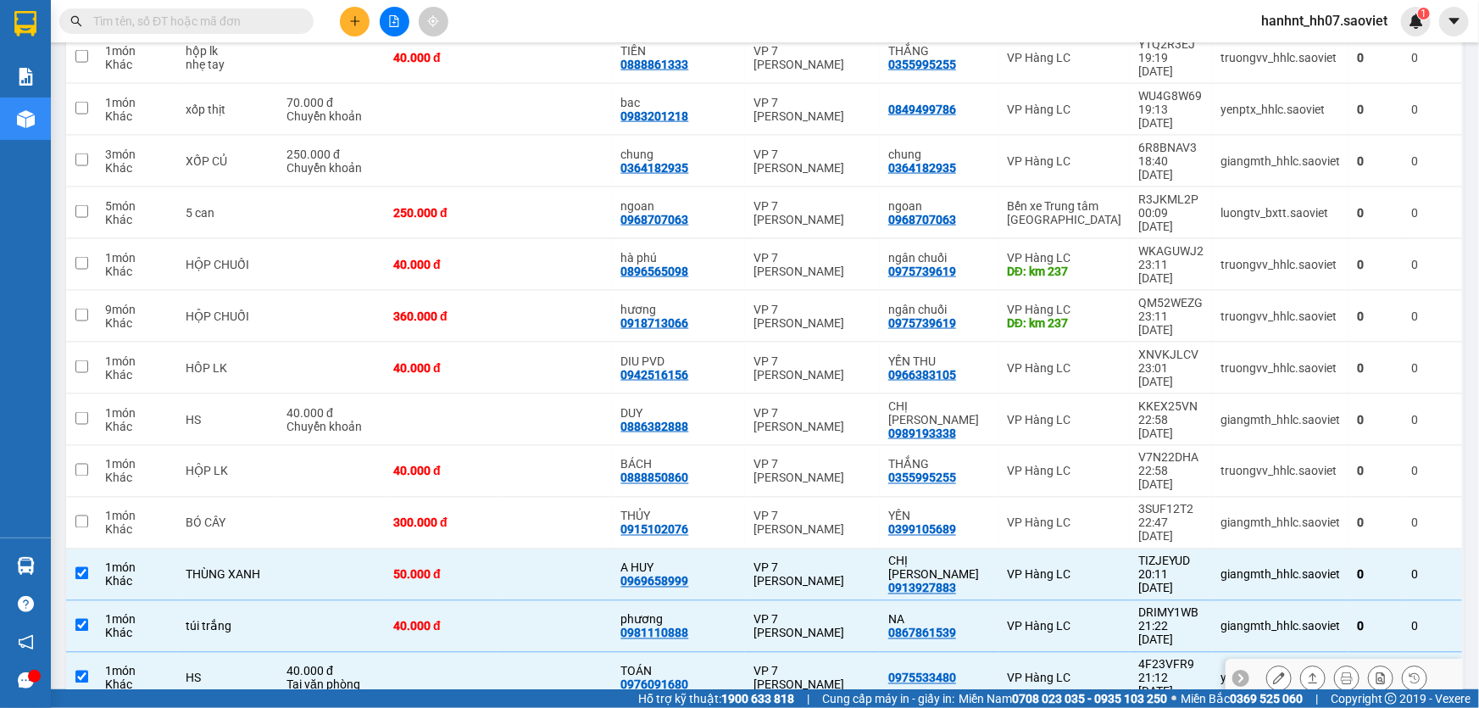
scroll to position [1155, 0]
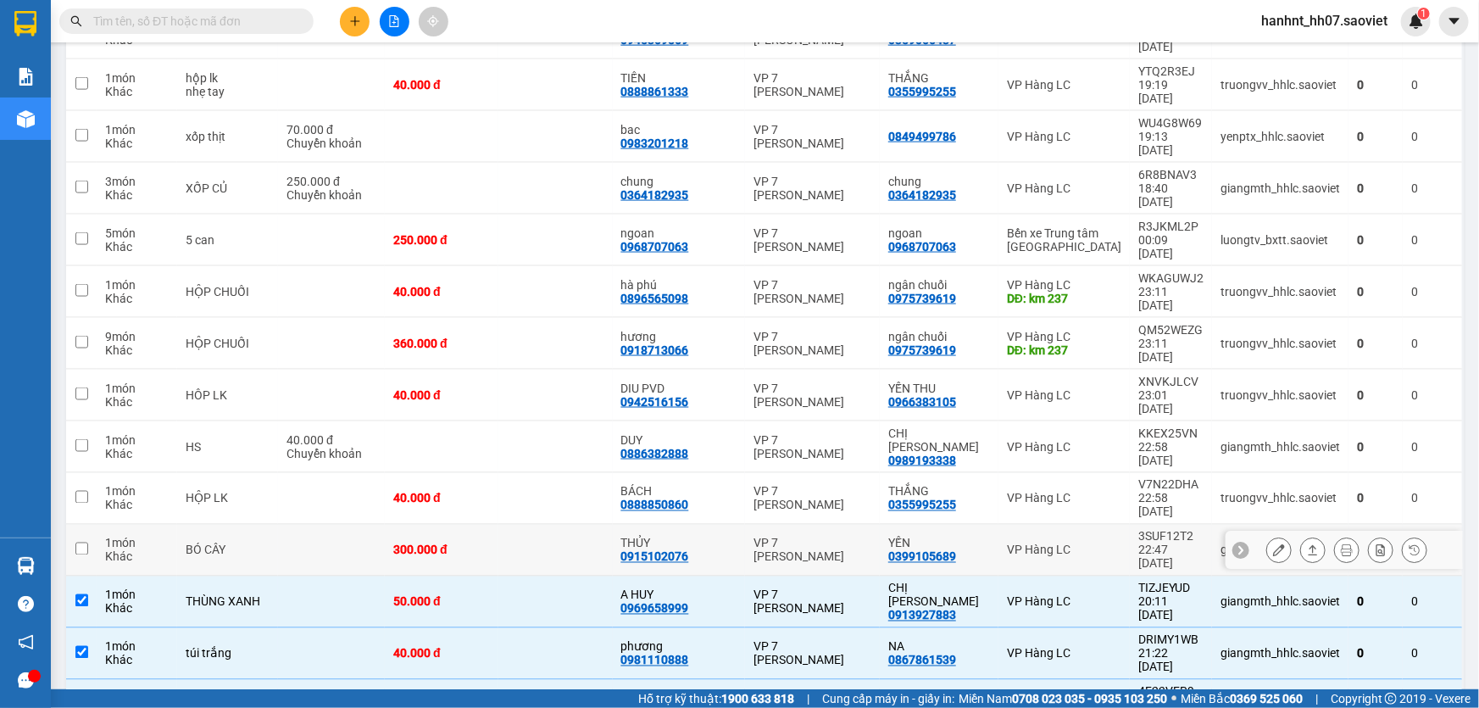
drag, startPoint x: 582, startPoint y: 184, endPoint x: 592, endPoint y: 155, distance: 30.6
click at [583, 525] on td at bounding box center [555, 551] width 114 height 52
checkbox input "true"
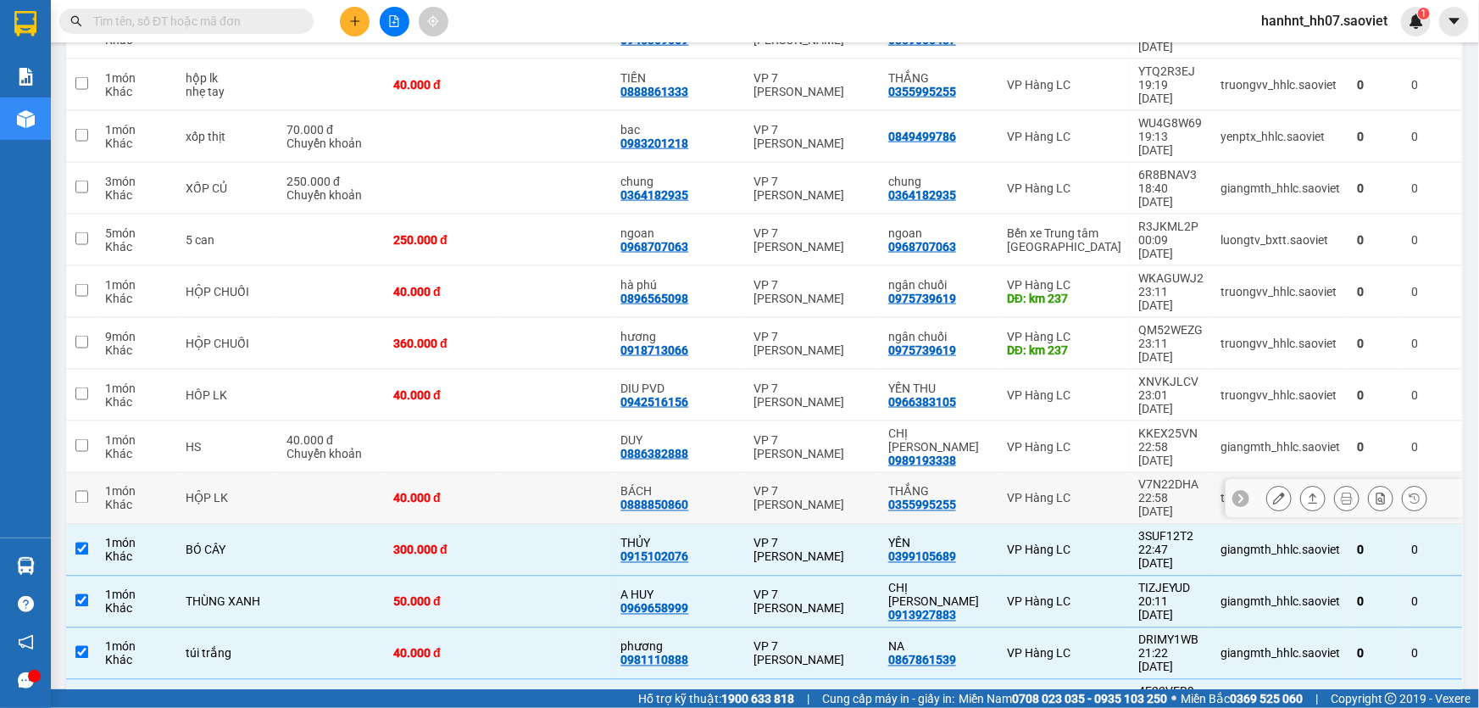
drag, startPoint x: 601, startPoint y: 142, endPoint x: 598, endPoint y: 125, distance: 16.5
click at [601, 473] on td at bounding box center [555, 499] width 114 height 52
checkbox input "true"
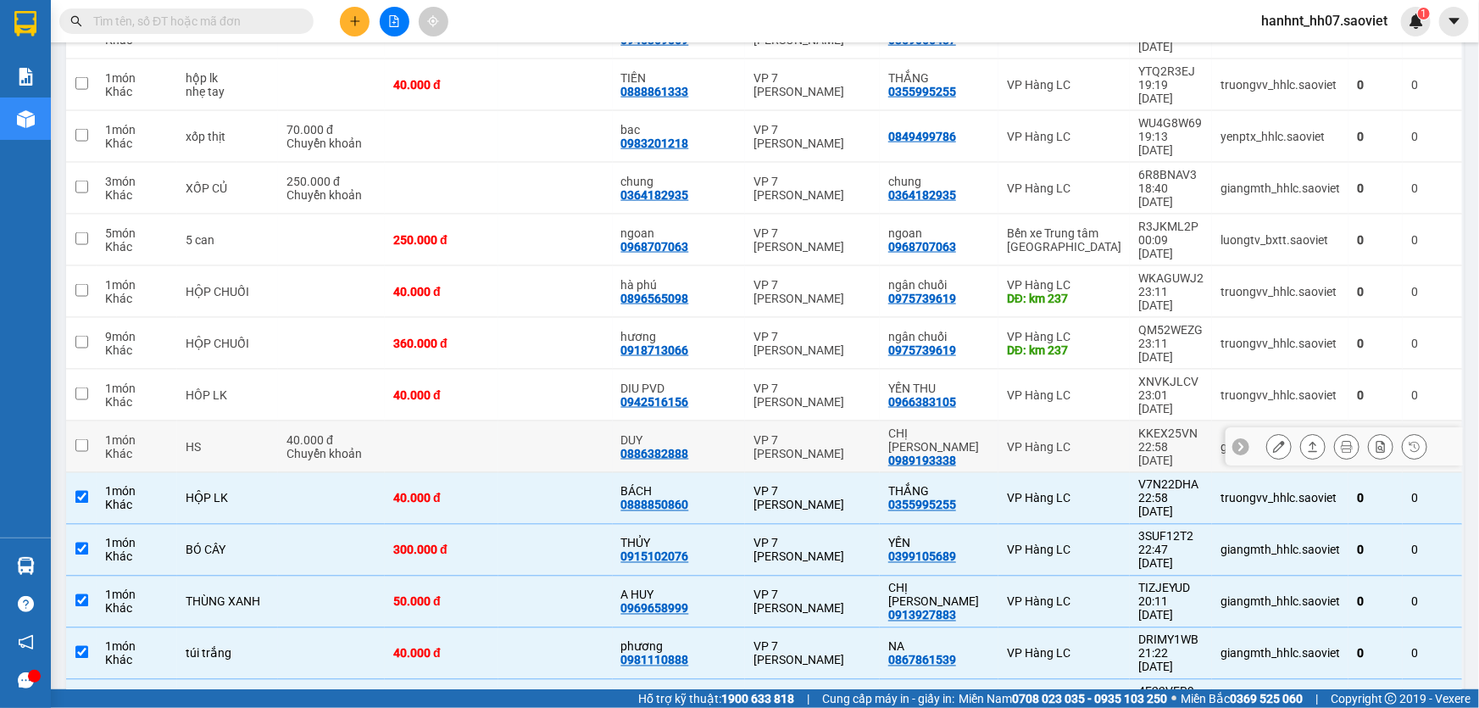
drag, startPoint x: 603, startPoint y: 101, endPoint x: 601, endPoint y: 82, distance: 18.7
click at [603, 421] on td at bounding box center [555, 447] width 114 height 52
checkbox input "true"
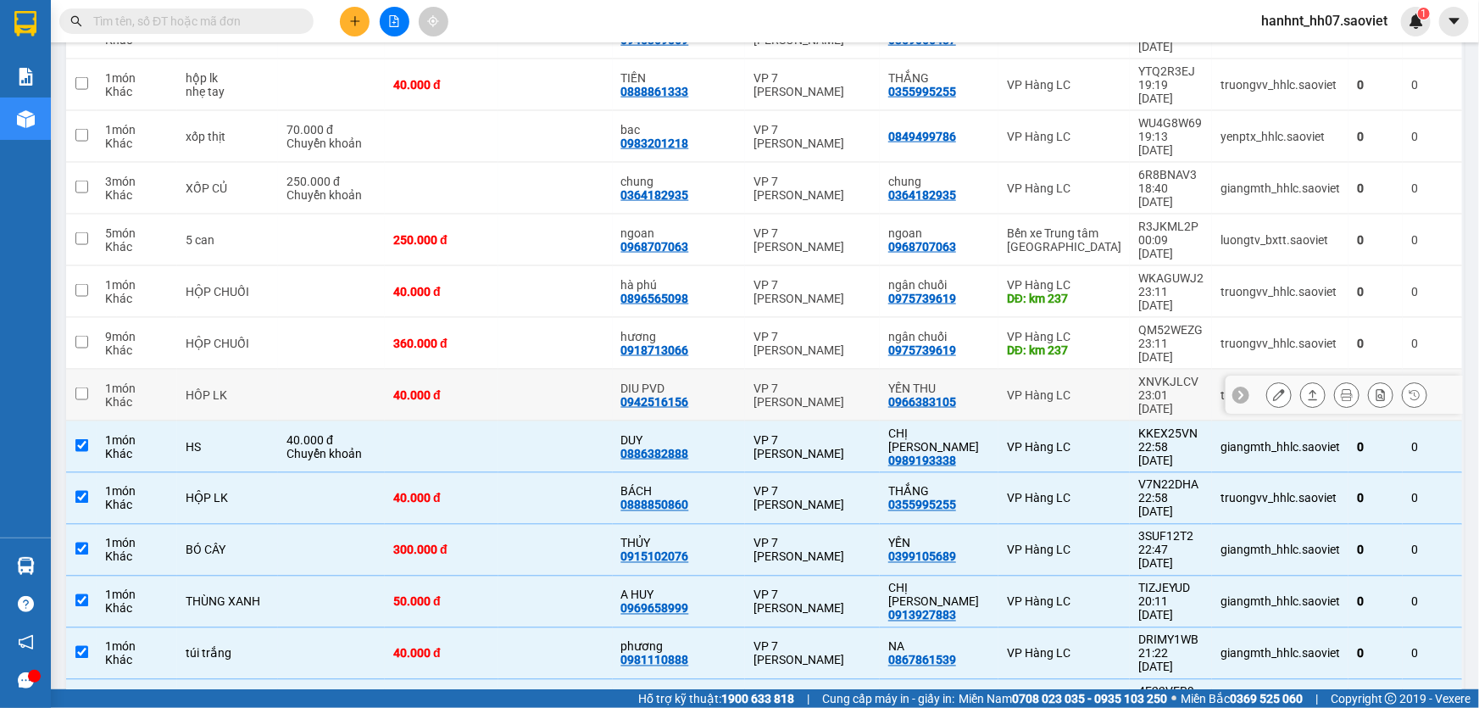
click at [603, 370] on td at bounding box center [555, 396] width 114 height 52
checkbox input "true"
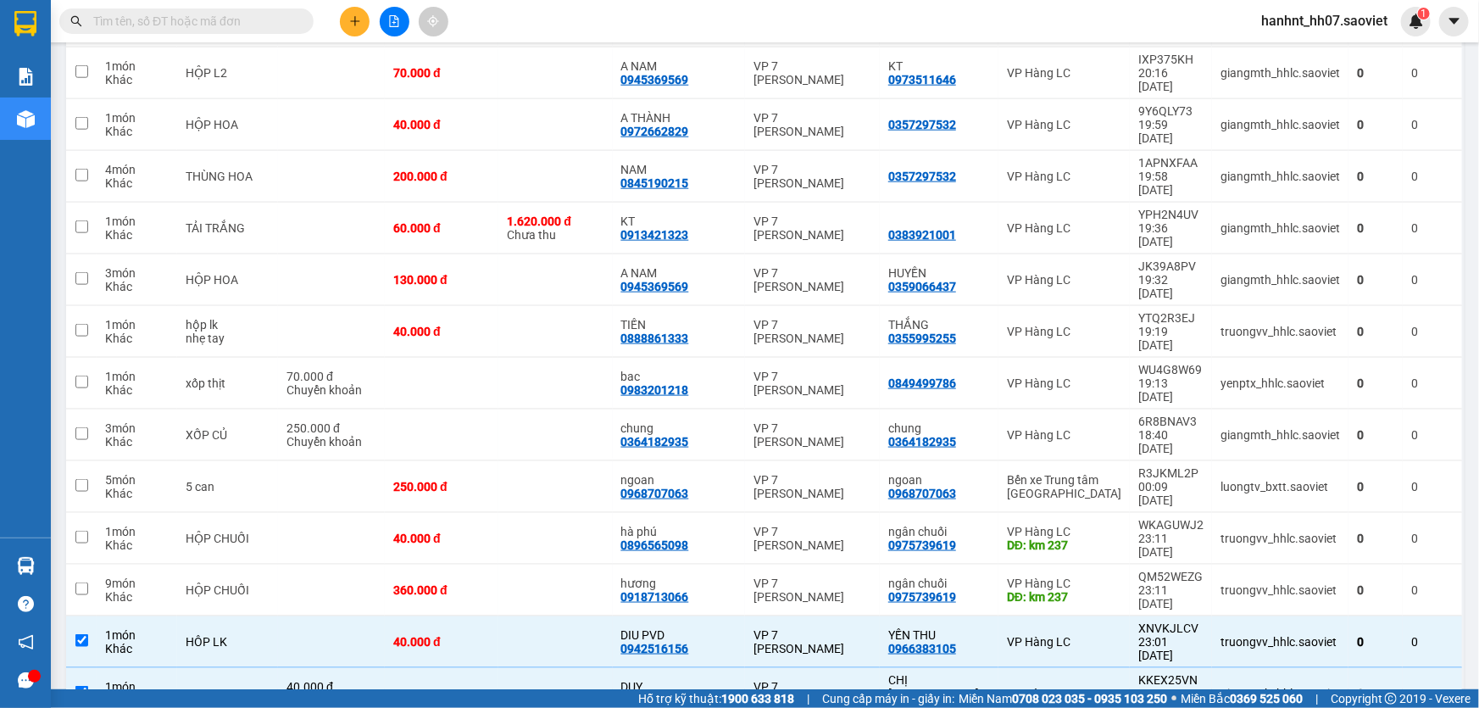
scroll to position [848, 0]
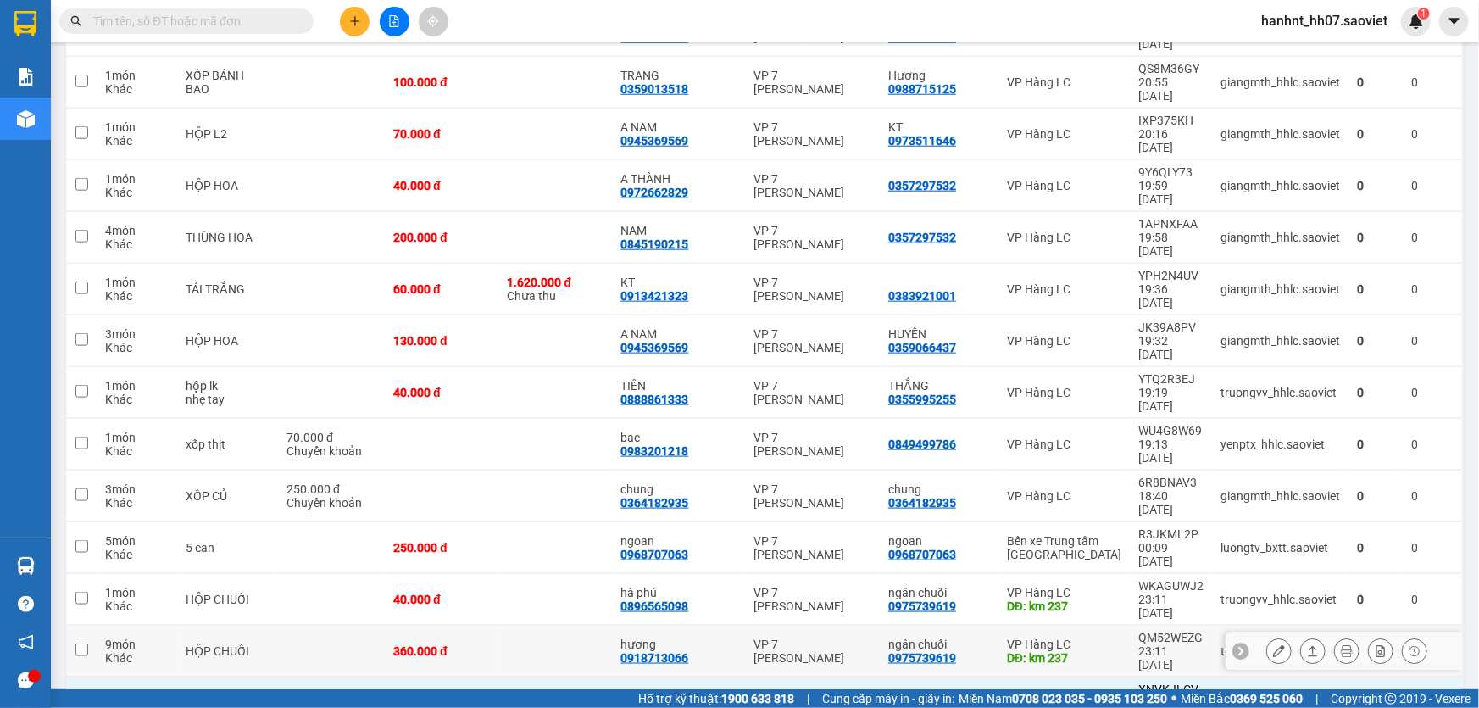
click at [583, 625] on td at bounding box center [555, 651] width 114 height 52
checkbox input "true"
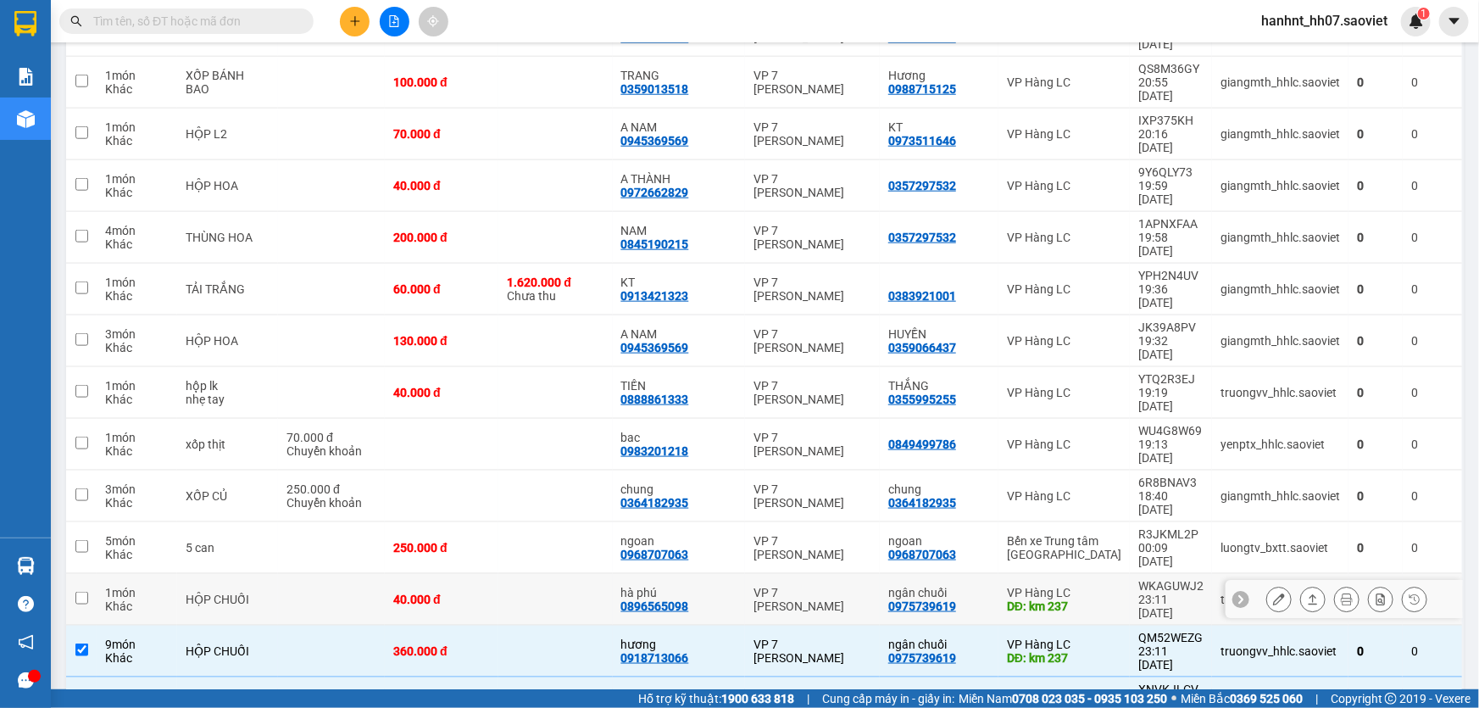
drag, startPoint x: 592, startPoint y: 296, endPoint x: 595, endPoint y: 270, distance: 25.6
click at [593, 574] on td at bounding box center [555, 600] width 114 height 52
checkbox input "true"
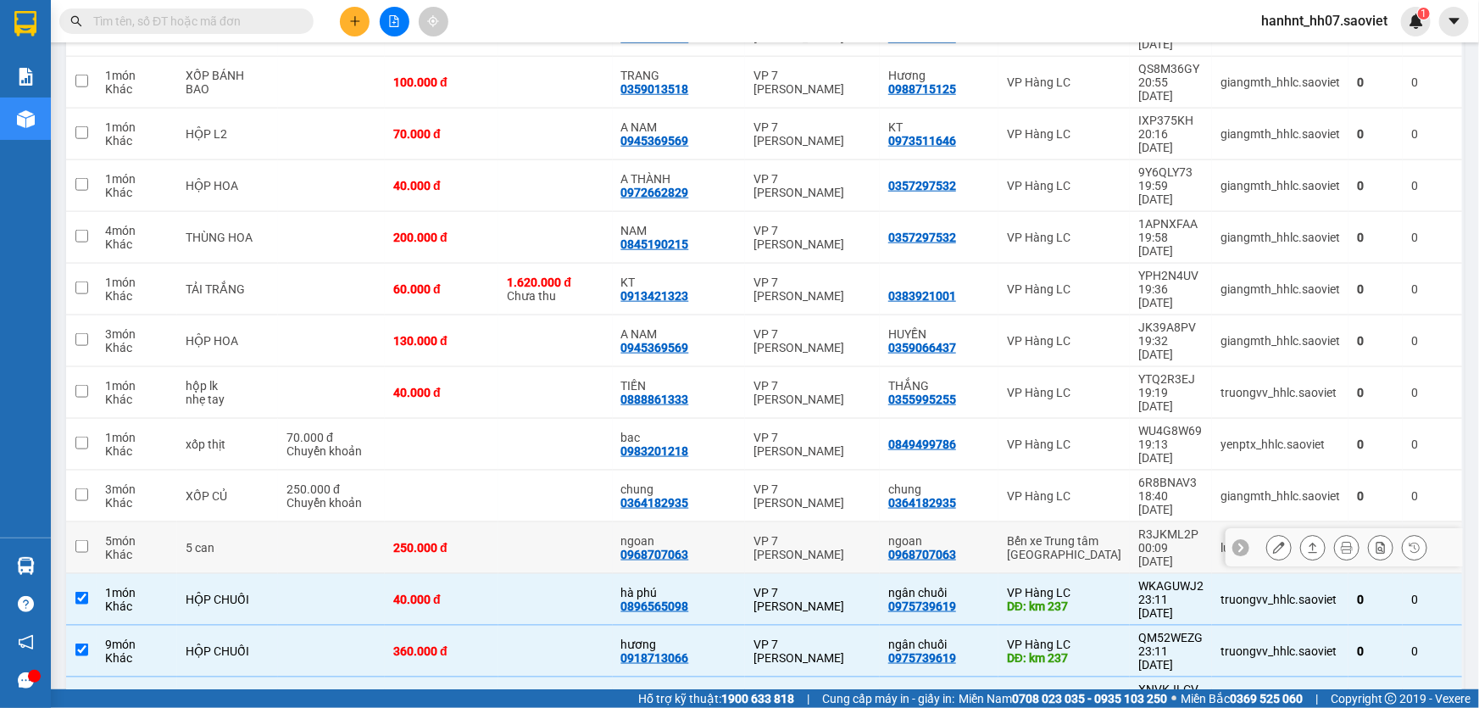
drag, startPoint x: 599, startPoint y: 250, endPoint x: 601, endPoint y: 225, distance: 25.5
click at [599, 522] on td at bounding box center [555, 548] width 114 height 52
checkbox input "true"
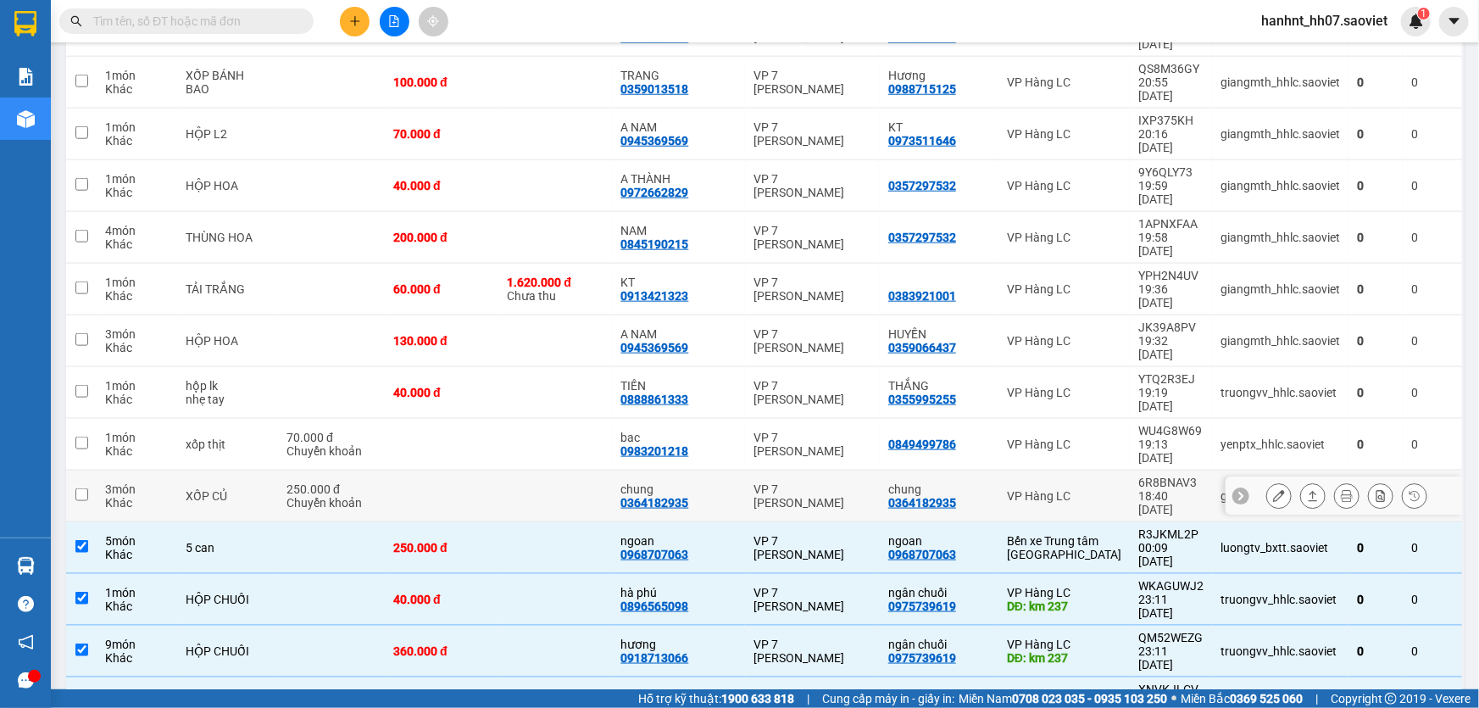
drag, startPoint x: 599, startPoint y: 216, endPoint x: 598, endPoint y: 199, distance: 17.0
click at [598, 470] on td at bounding box center [555, 496] width 114 height 52
checkbox input "true"
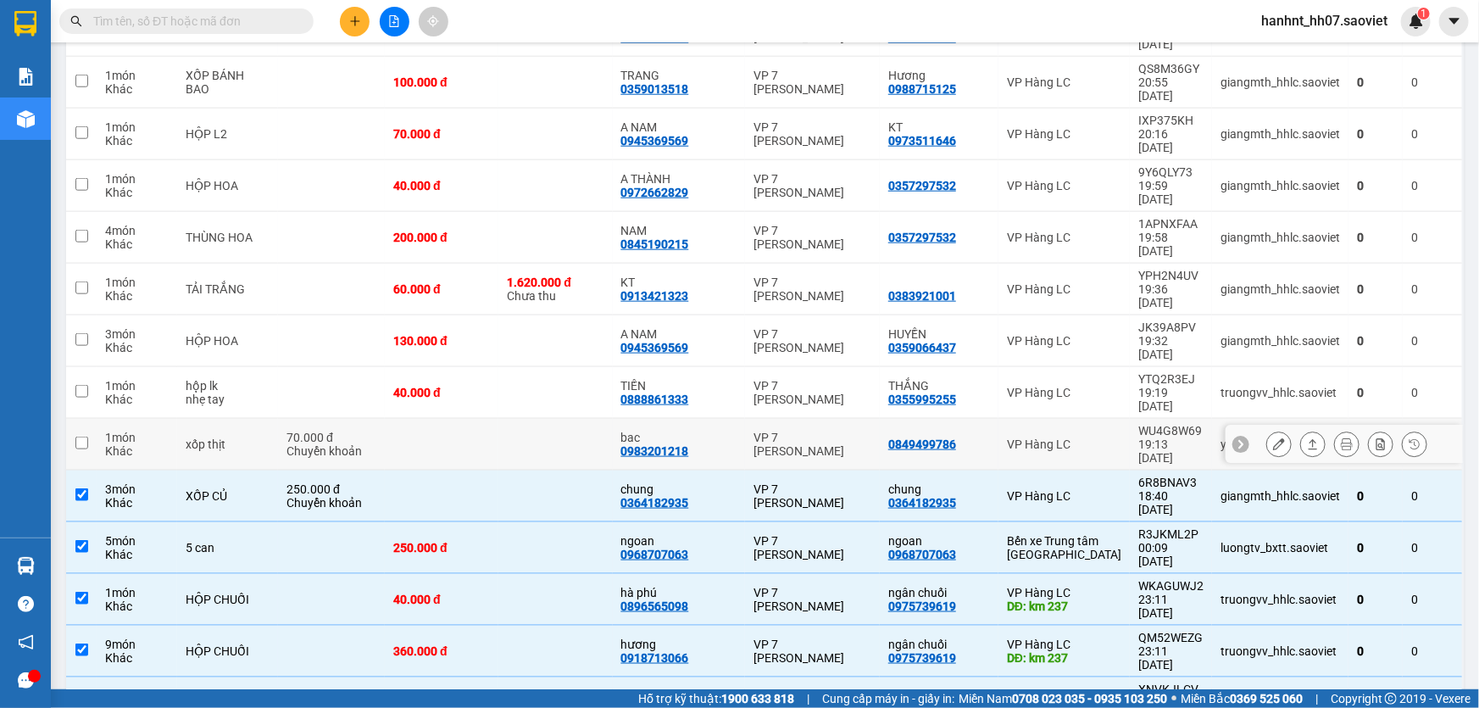
click at [598, 419] on td at bounding box center [555, 445] width 114 height 52
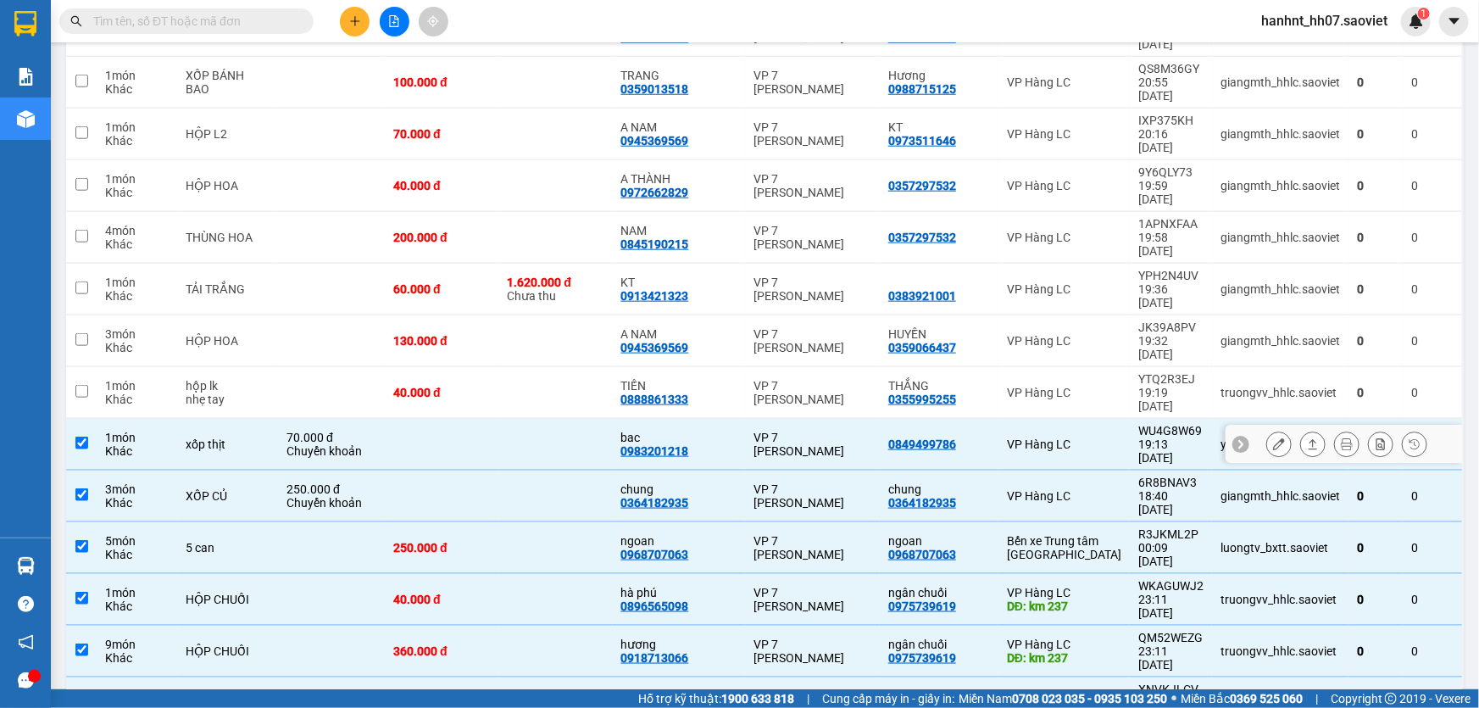
checkbox input "true"
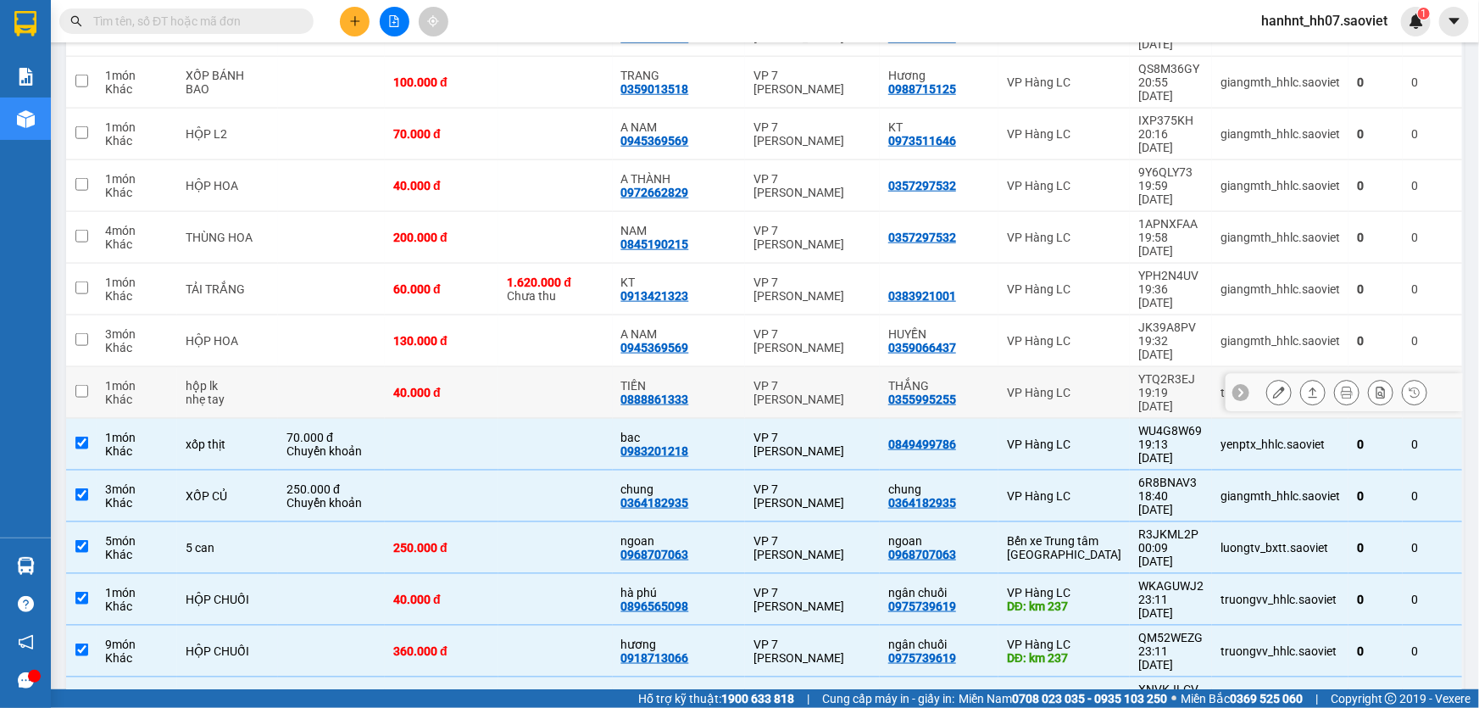
drag, startPoint x: 600, startPoint y: 153, endPoint x: 606, endPoint y: 108, distance: 45.3
click at [603, 367] on td at bounding box center [555, 393] width 114 height 52
checkbox input "true"
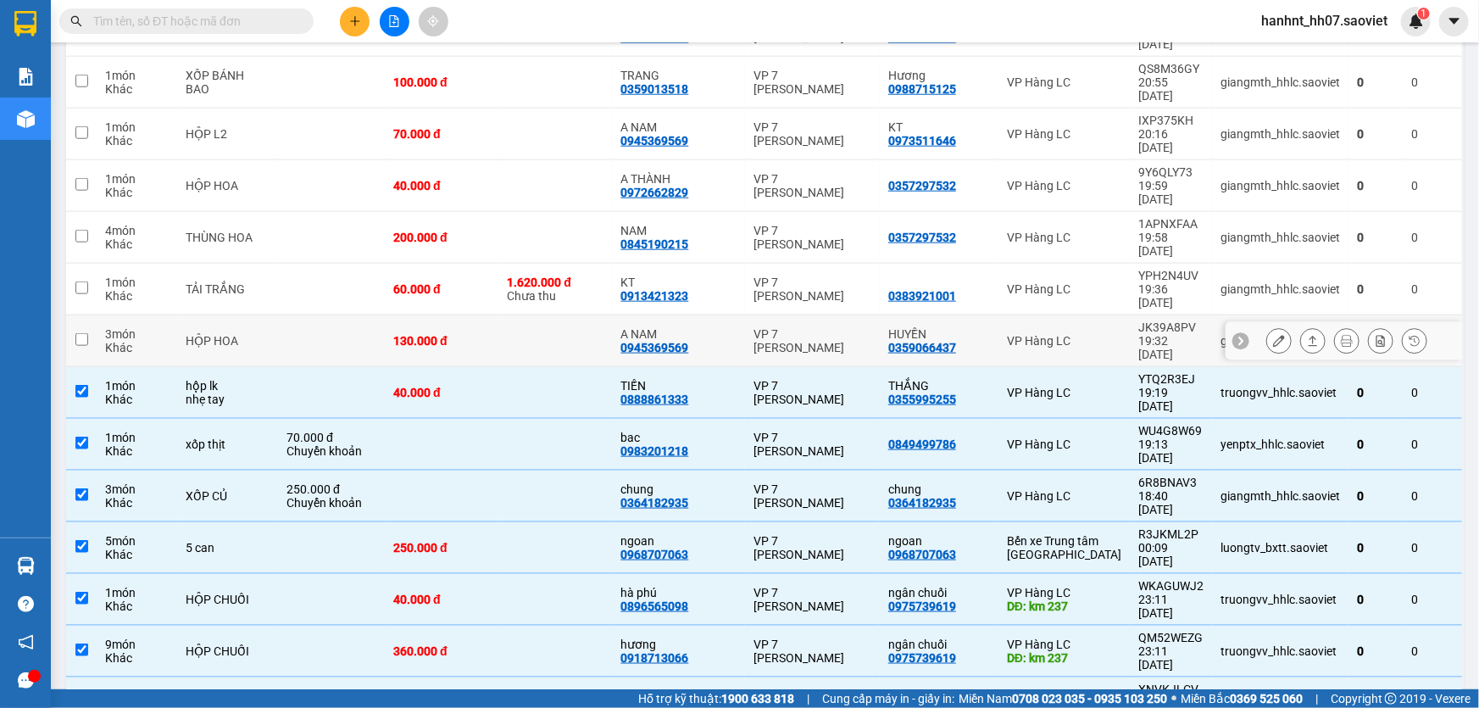
drag, startPoint x: 606, startPoint y: 103, endPoint x: 611, endPoint y: 79, distance: 24.3
click at [606, 315] on td at bounding box center [555, 341] width 114 height 52
checkbox input "true"
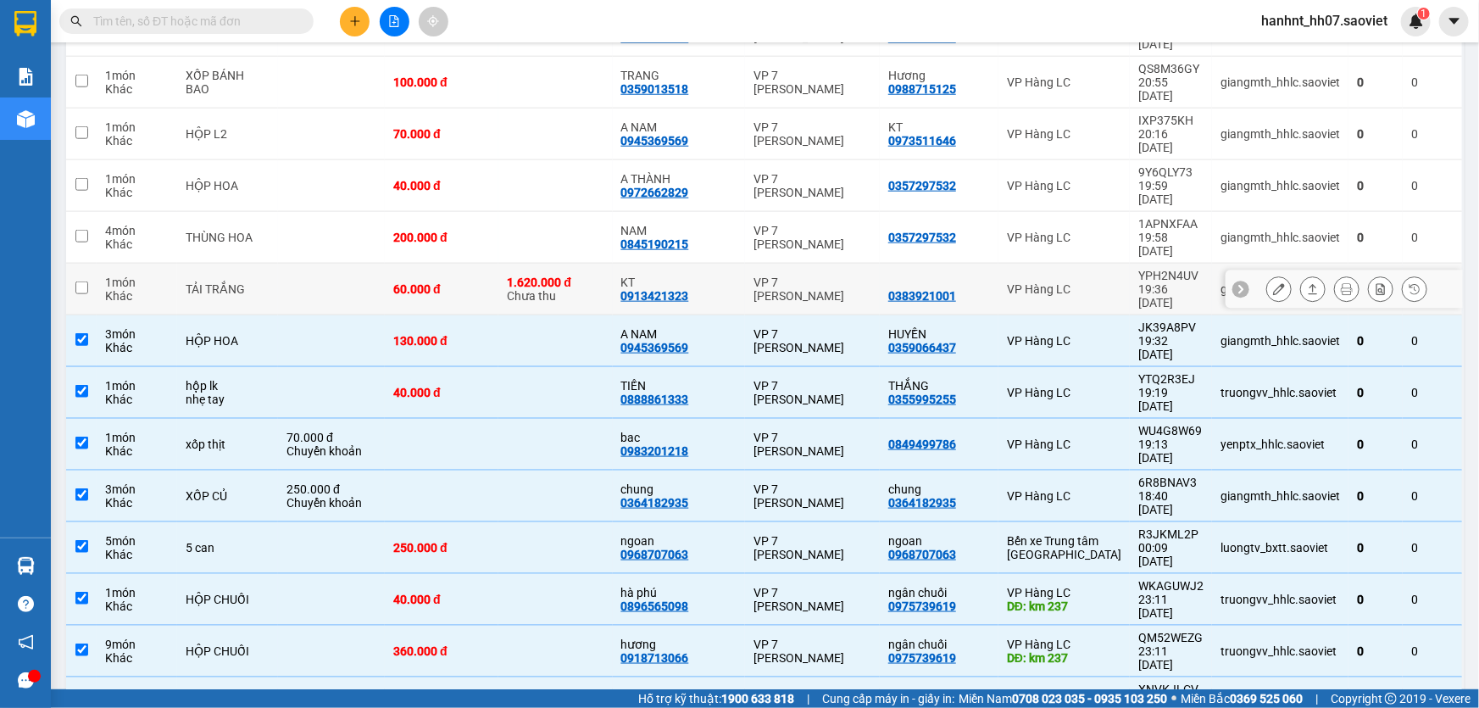
click at [603, 275] on div "1.620.000 đ Chưa thu" at bounding box center [555, 288] width 97 height 27
checkbox input "true"
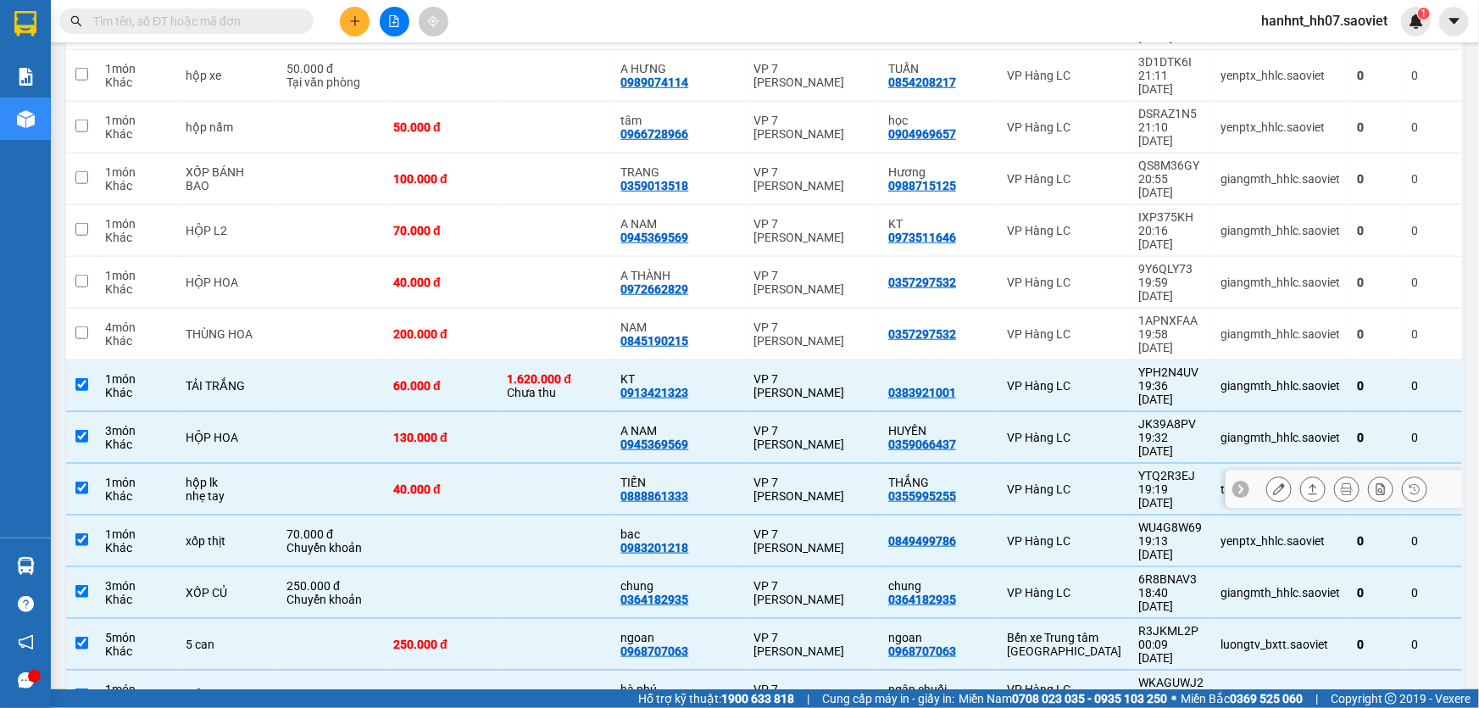
scroll to position [616, 0]
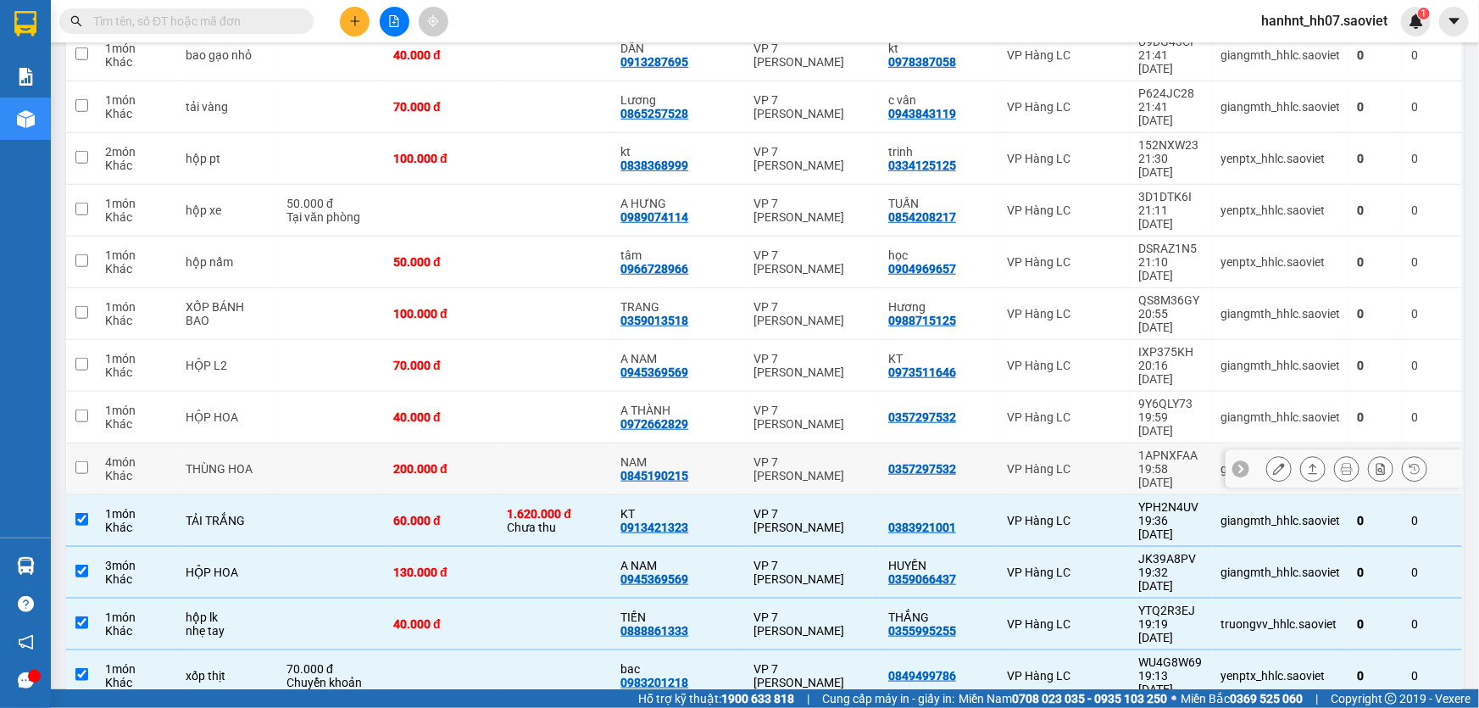
click at [612, 443] on td at bounding box center [555, 469] width 114 height 52
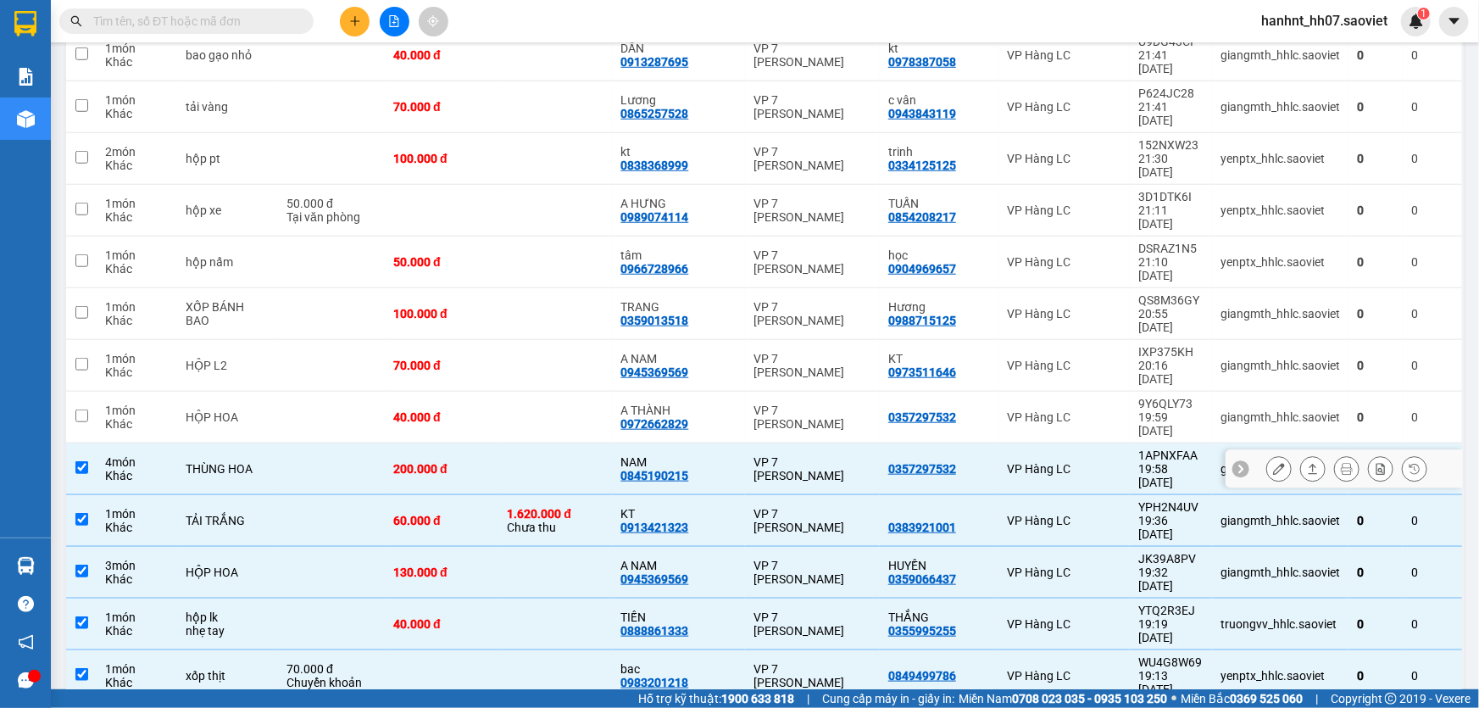
checkbox input "true"
click at [612, 392] on td at bounding box center [555, 418] width 114 height 52
checkbox input "true"
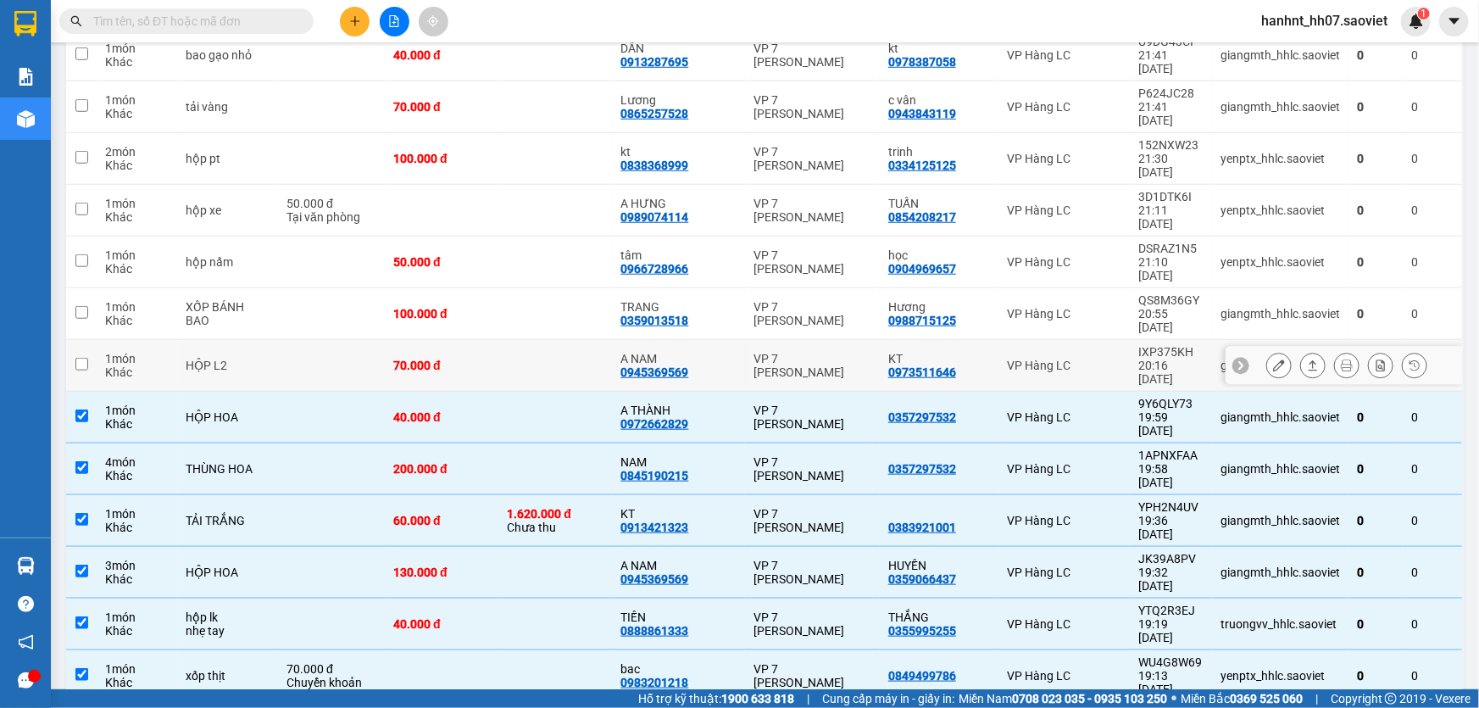
drag, startPoint x: 621, startPoint y: 178, endPoint x: 617, endPoint y: 153, distance: 25.8
click at [612, 340] on td at bounding box center [555, 366] width 114 height 52
checkbox input "true"
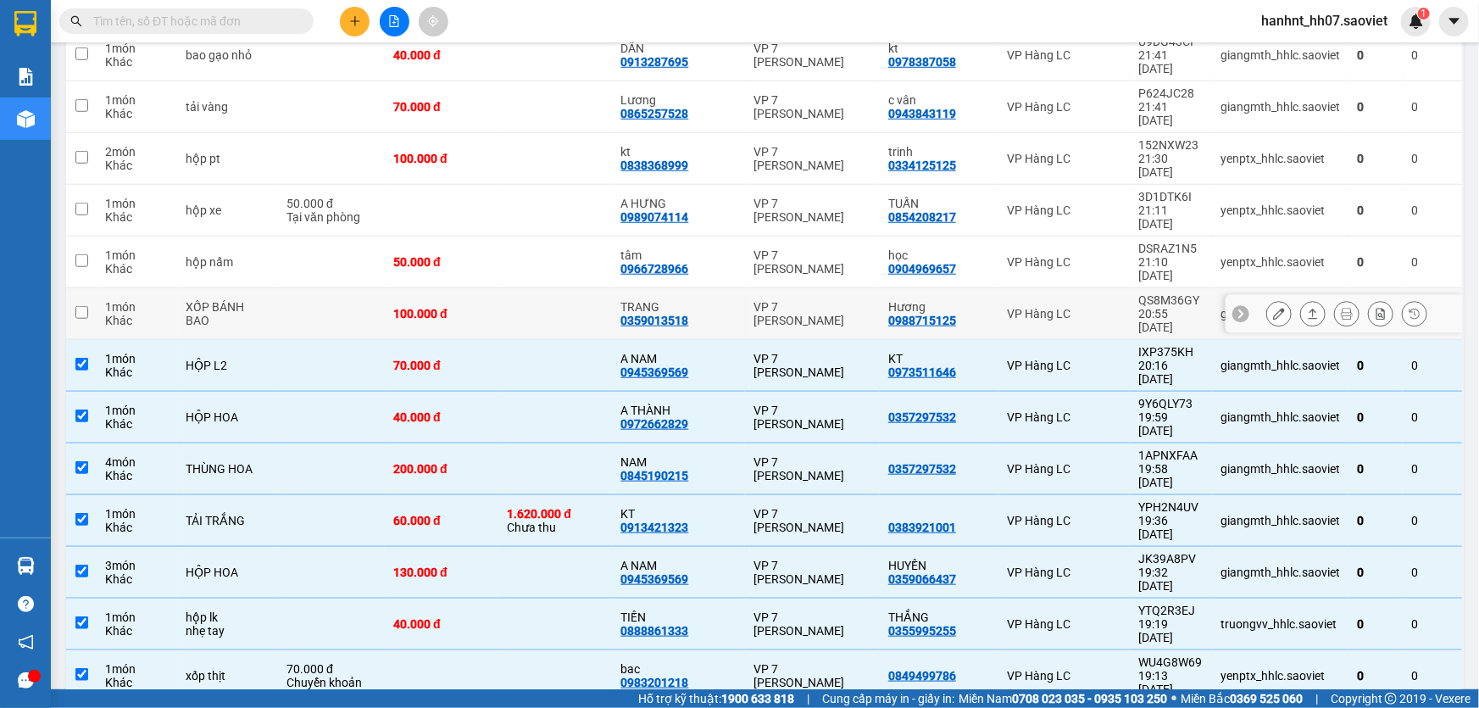
click at [612, 288] on td at bounding box center [555, 314] width 114 height 52
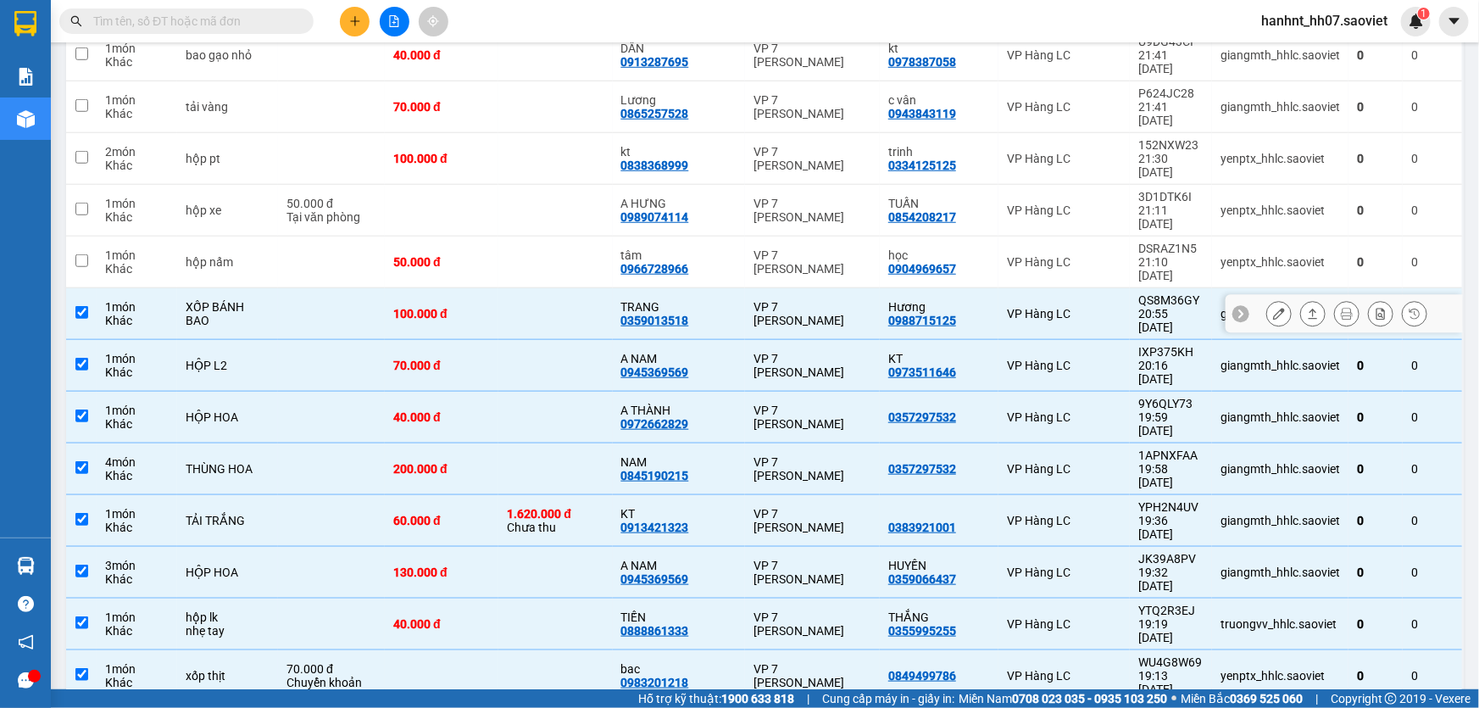
drag, startPoint x: 613, startPoint y: 129, endPoint x: 623, endPoint y: 108, distance: 23.5
click at [612, 288] on td at bounding box center [555, 314] width 114 height 52
checkbox input "false"
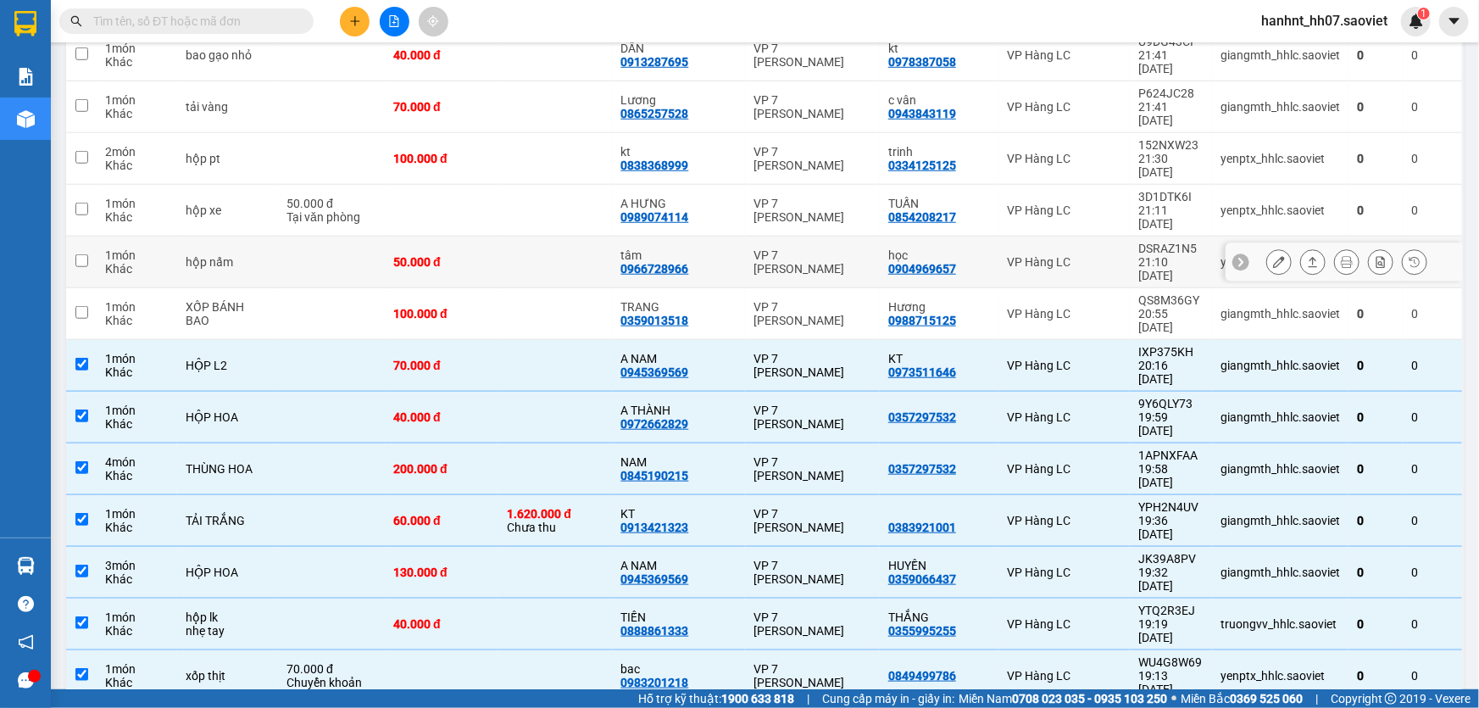
drag, startPoint x: 624, startPoint y: 106, endPoint x: 631, endPoint y: 92, distance: 15.9
click at [612, 236] on td at bounding box center [555, 262] width 114 height 52
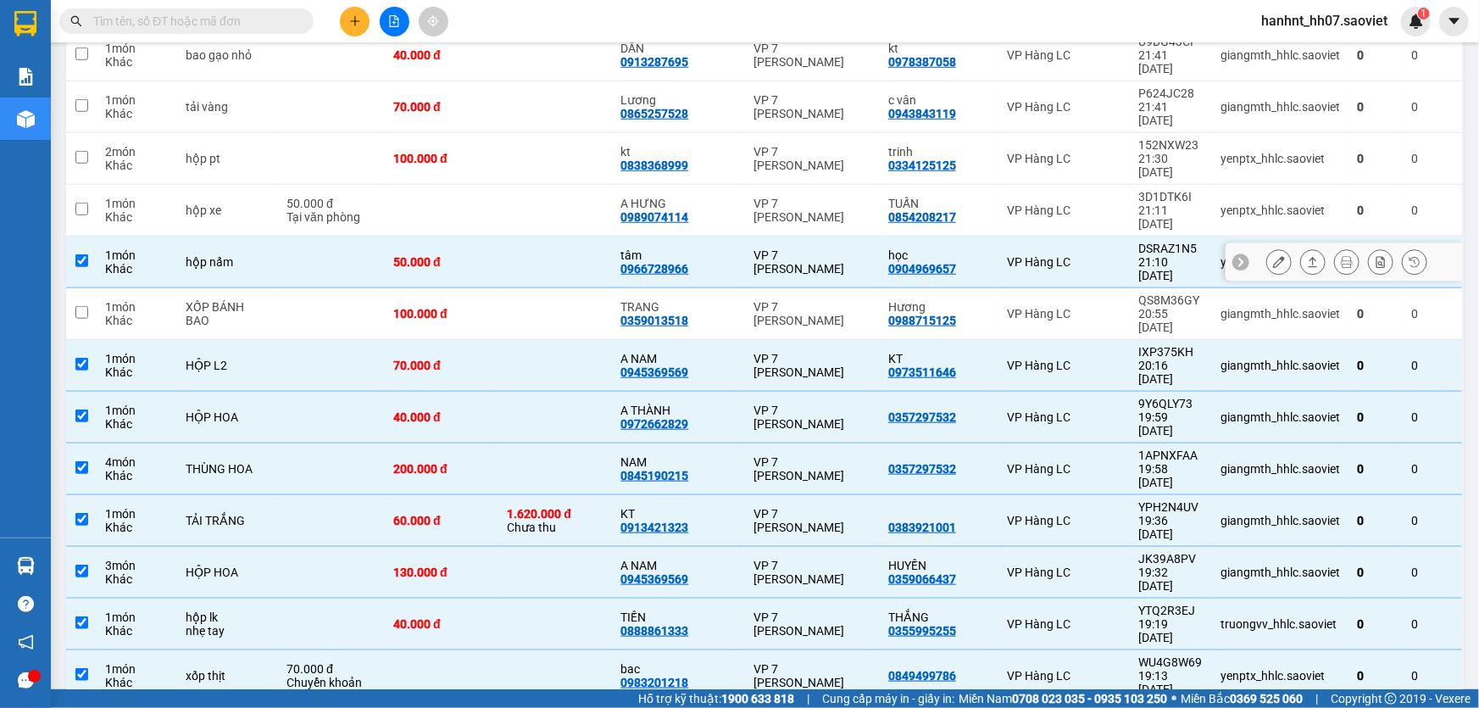
click at [612, 236] on td at bounding box center [555, 262] width 114 height 52
checkbox input "false"
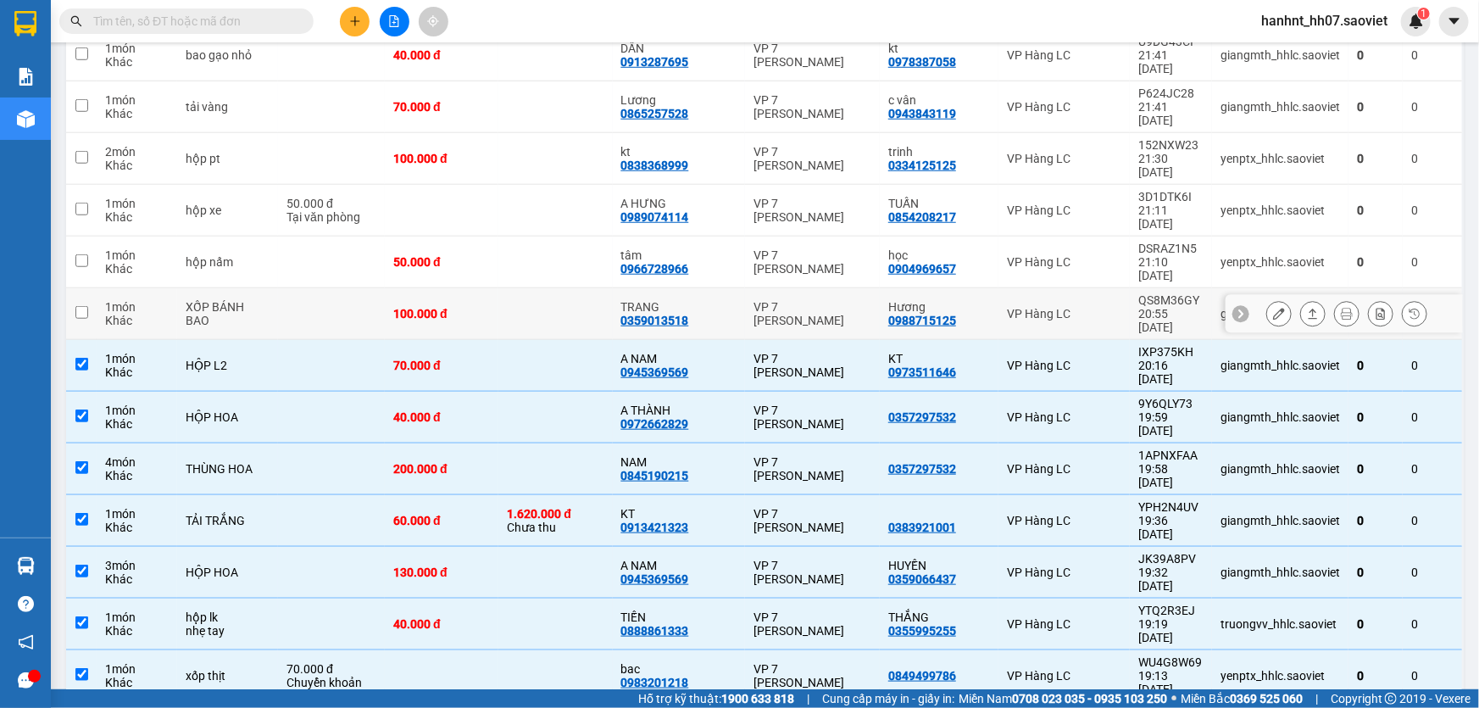
drag, startPoint x: 621, startPoint y: 148, endPoint x: 619, endPoint y: 128, distance: 20.5
click at [612, 288] on td at bounding box center [555, 314] width 114 height 52
checkbox input "true"
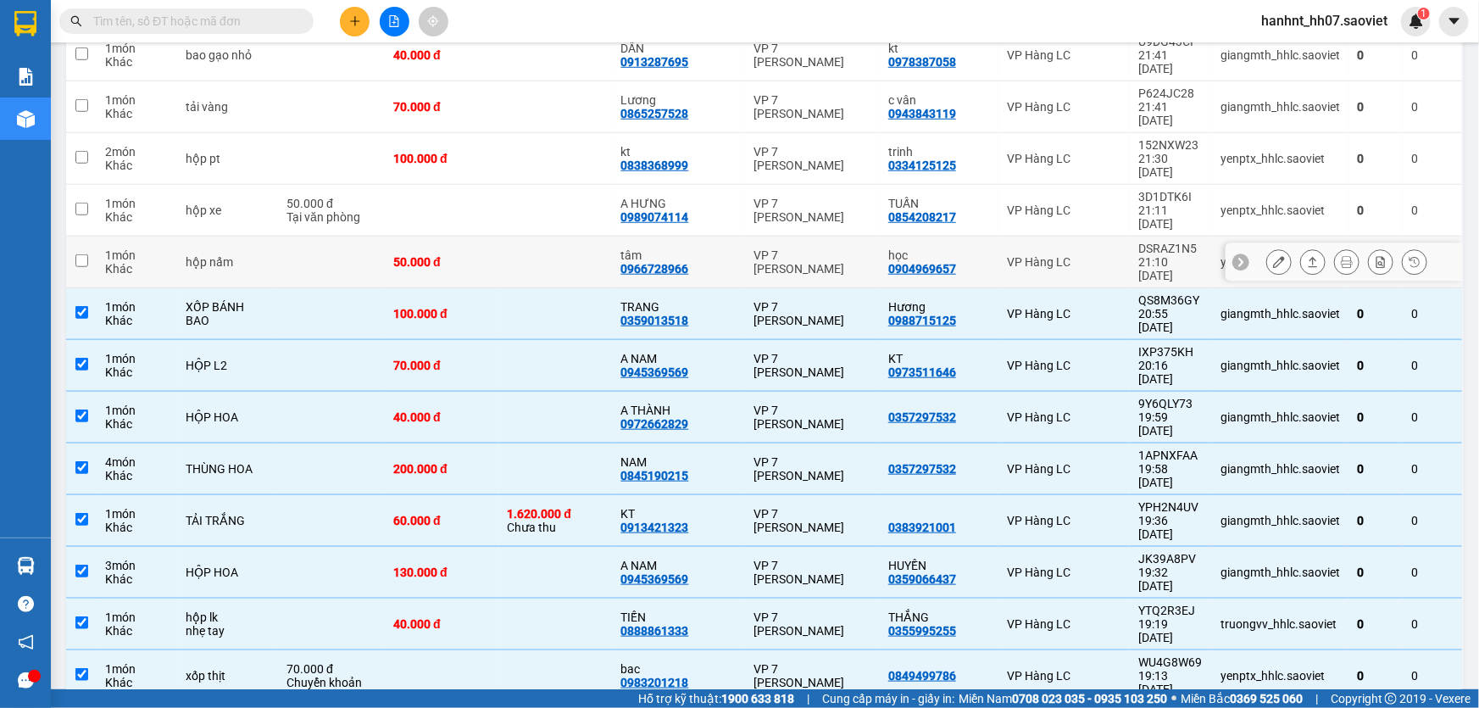
click at [612, 236] on td at bounding box center [555, 262] width 114 height 52
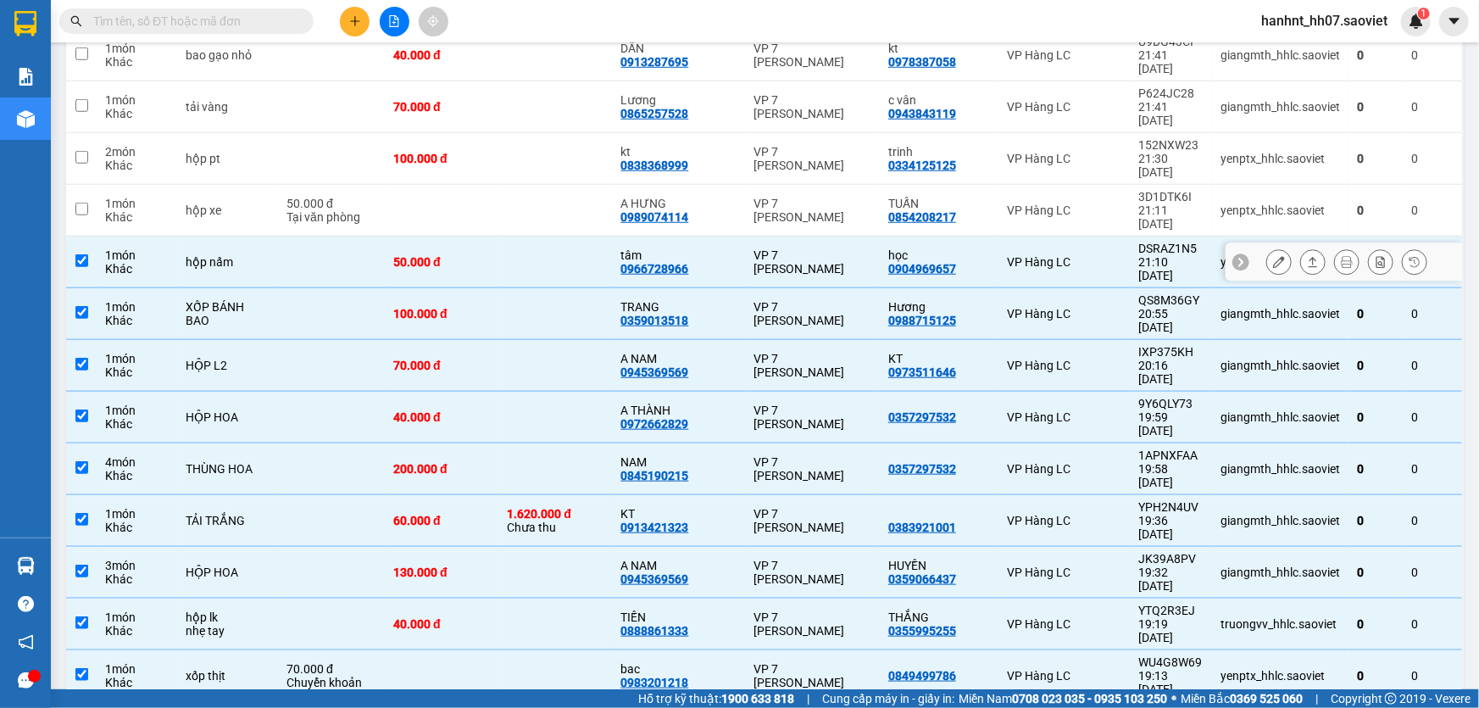
checkbox input "true"
click at [612, 185] on td at bounding box center [555, 211] width 114 height 52
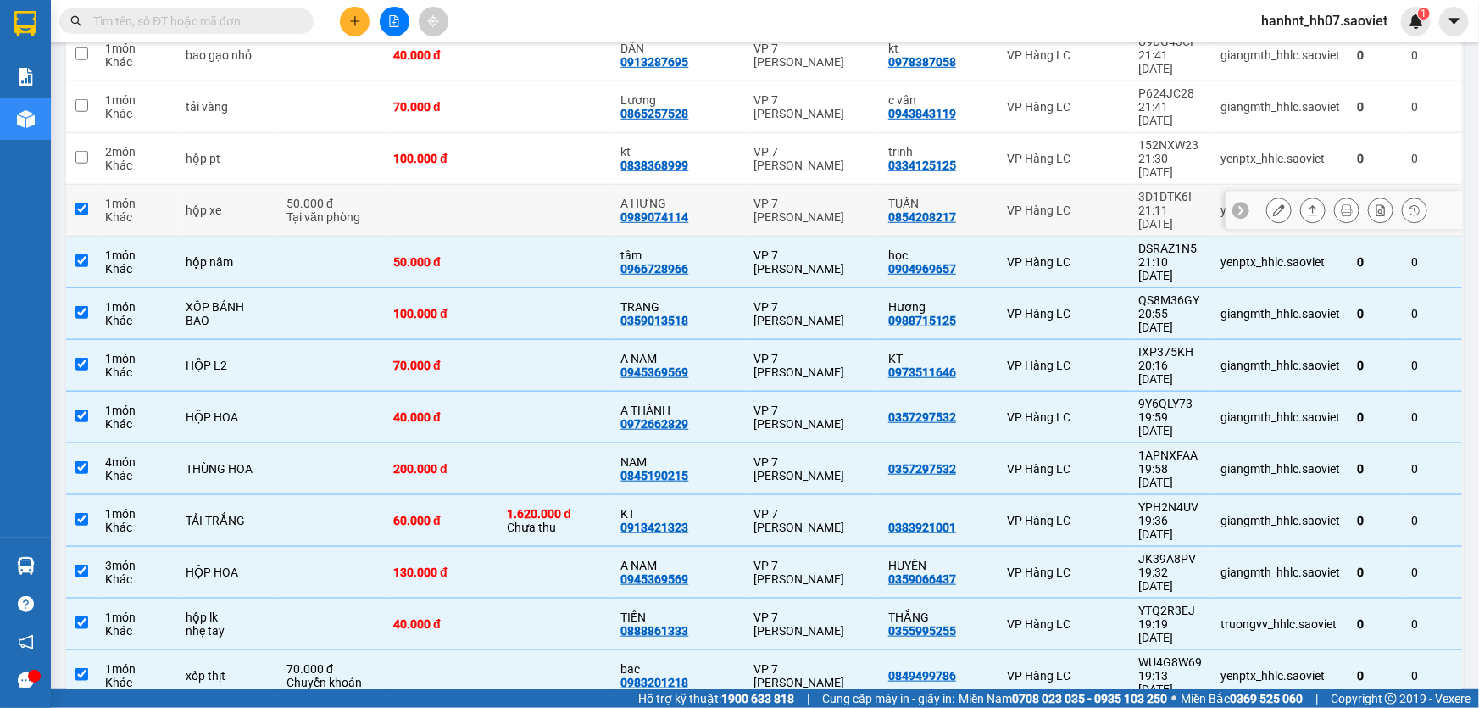
checkbox input "true"
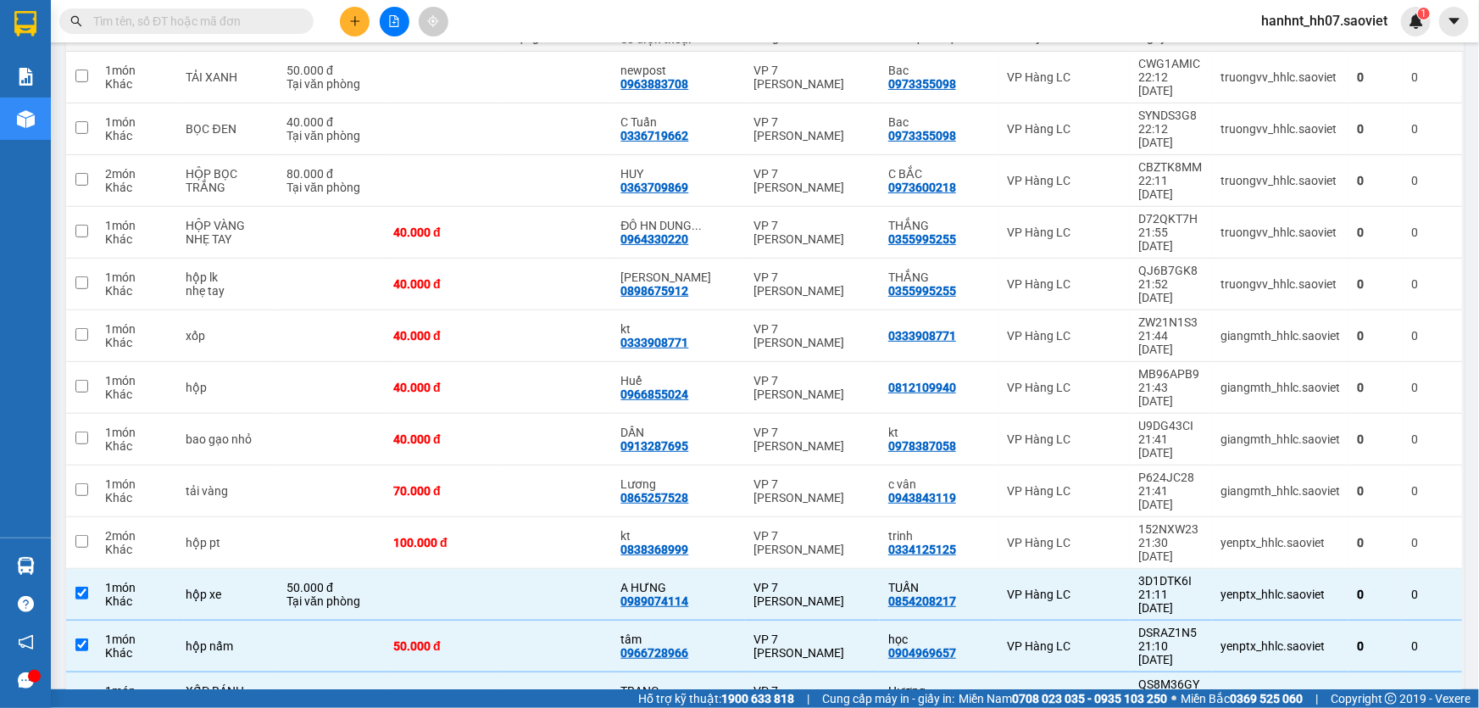
scroll to position [231, 0]
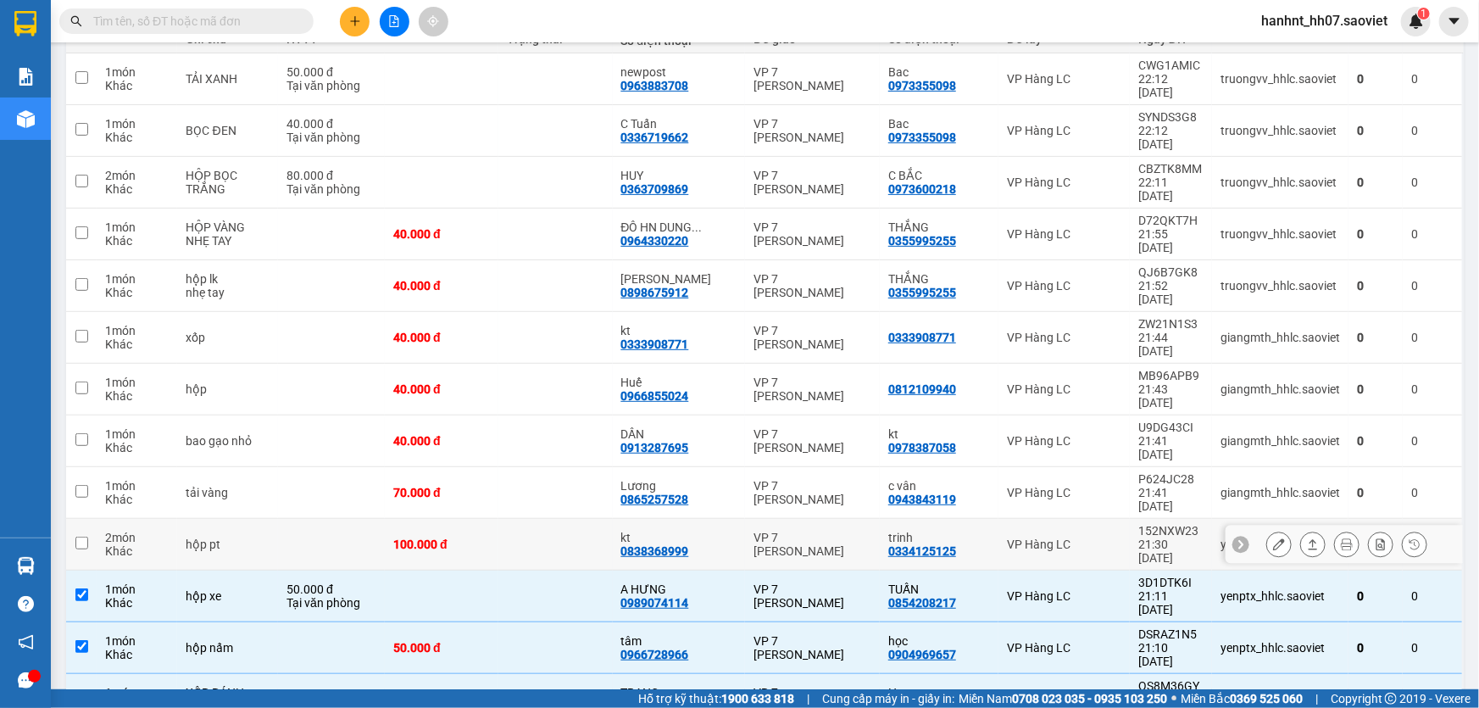
drag, startPoint x: 625, startPoint y: 398, endPoint x: 624, endPoint y: 384, distance: 13.6
click at [612, 519] on td at bounding box center [555, 545] width 114 height 52
checkbox input "true"
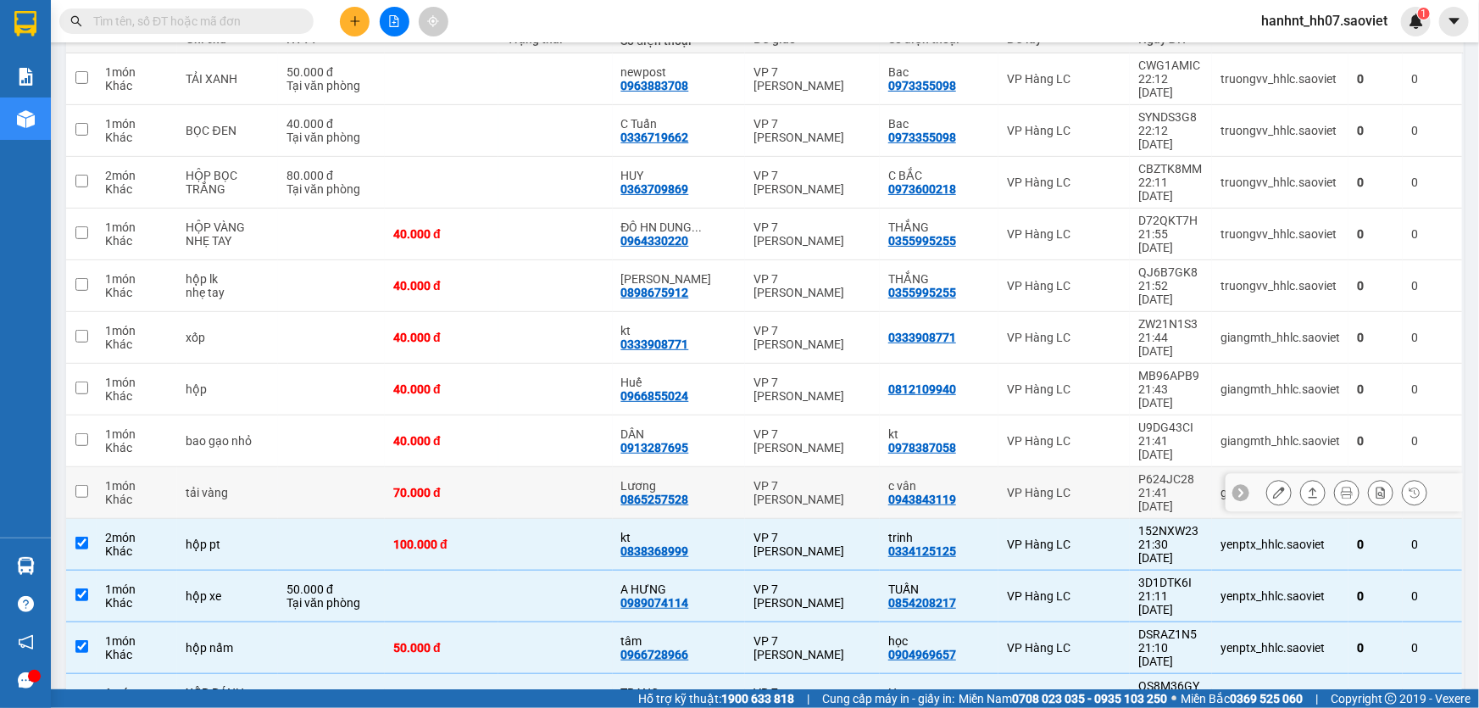
click at [612, 467] on td at bounding box center [555, 493] width 114 height 52
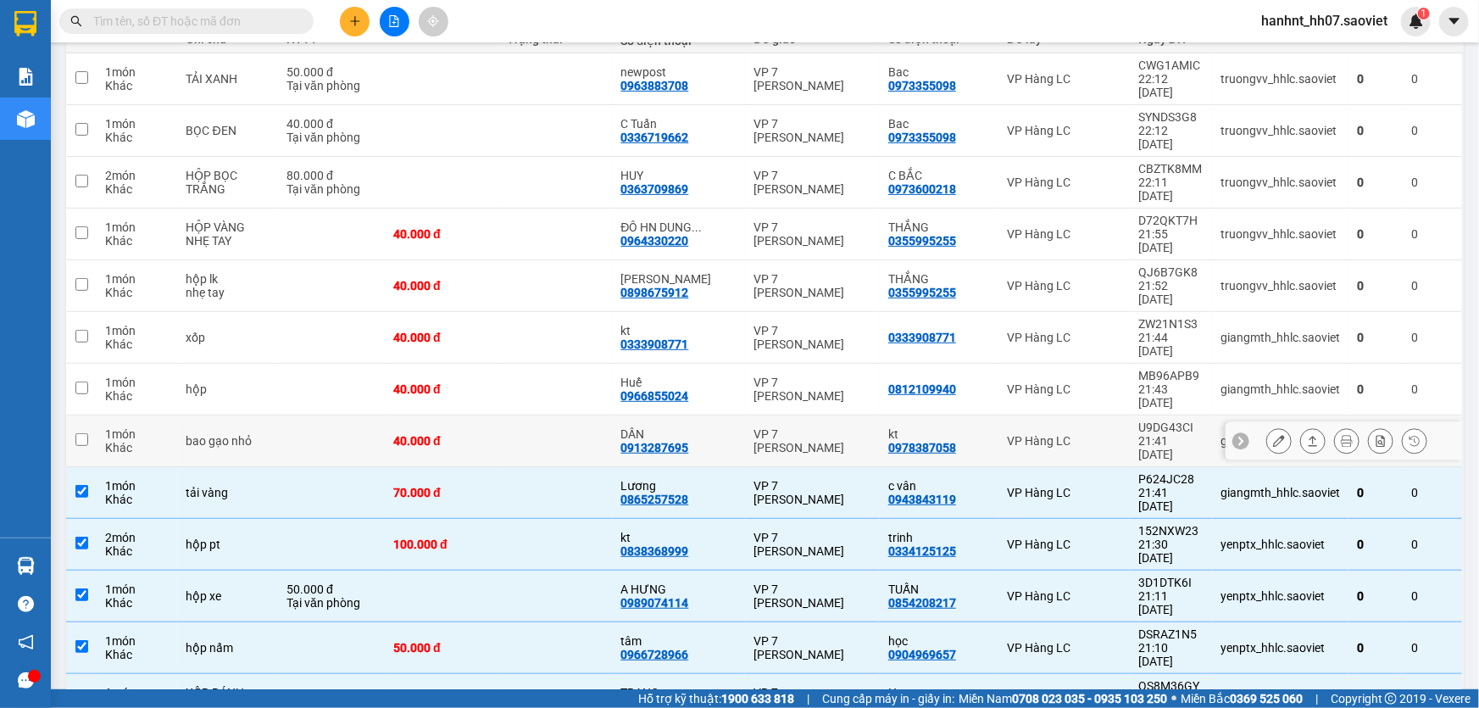
checkbox input "true"
drag, startPoint x: 628, startPoint y: 313, endPoint x: 627, endPoint y: 284, distance: 28.8
click at [612, 364] on td at bounding box center [555, 390] width 114 height 52
checkbox input "true"
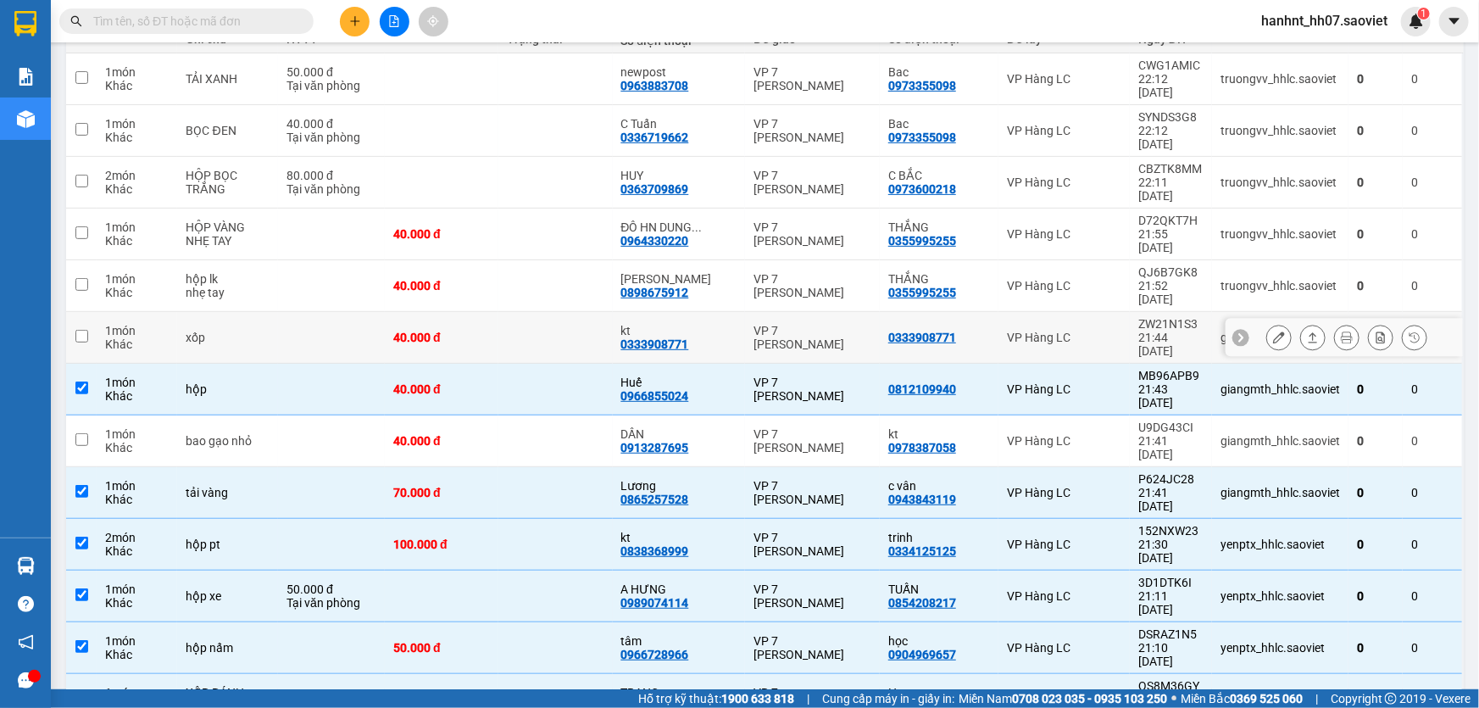
drag, startPoint x: 627, startPoint y: 234, endPoint x: 625, endPoint y: 203, distance: 31.4
click at [612, 260] on td at bounding box center [555, 286] width 114 height 52
checkbox input "true"
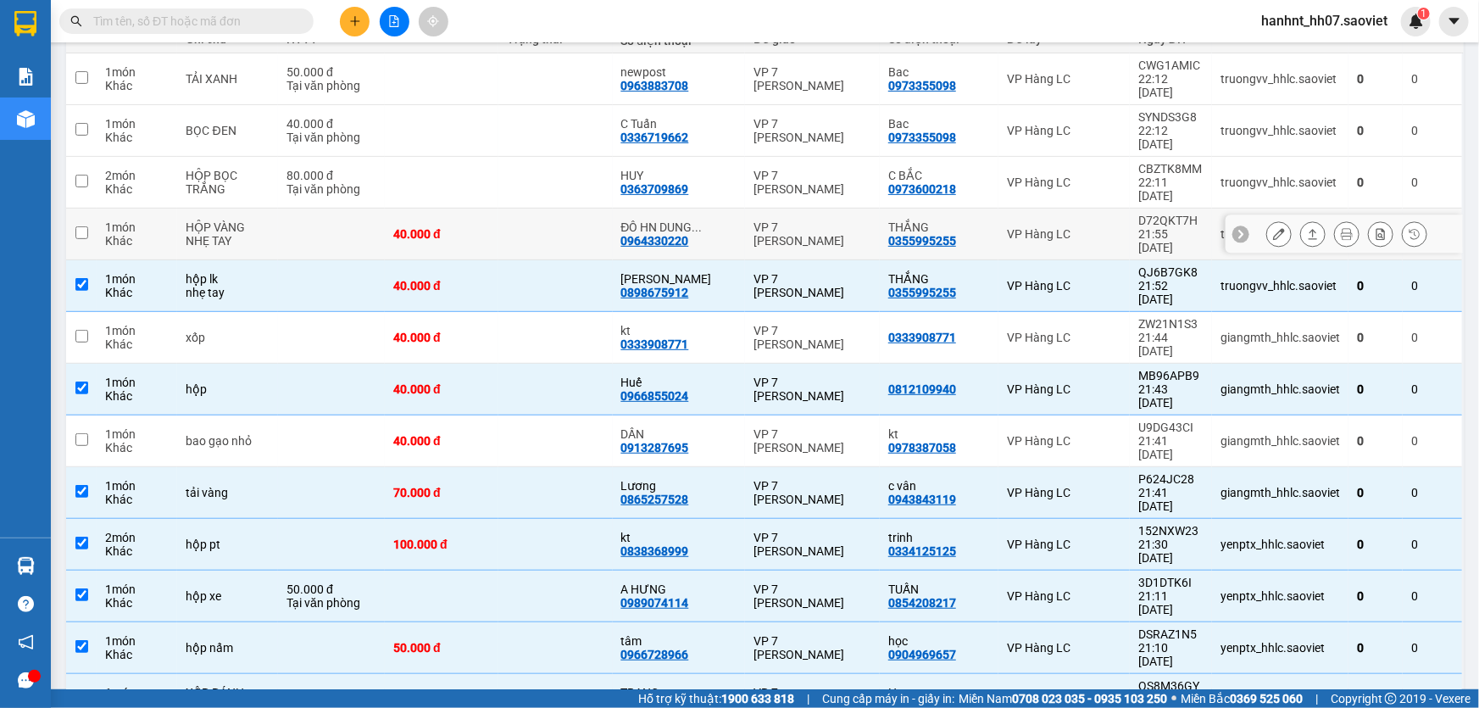
drag, startPoint x: 625, startPoint y: 203, endPoint x: 618, endPoint y: 160, distance: 43.1
drag, startPoint x: 618, startPoint y: 160, endPoint x: 620, endPoint y: 118, distance: 42.4
click at [612, 157] on td at bounding box center [555, 183] width 114 height 52
checkbox input "true"
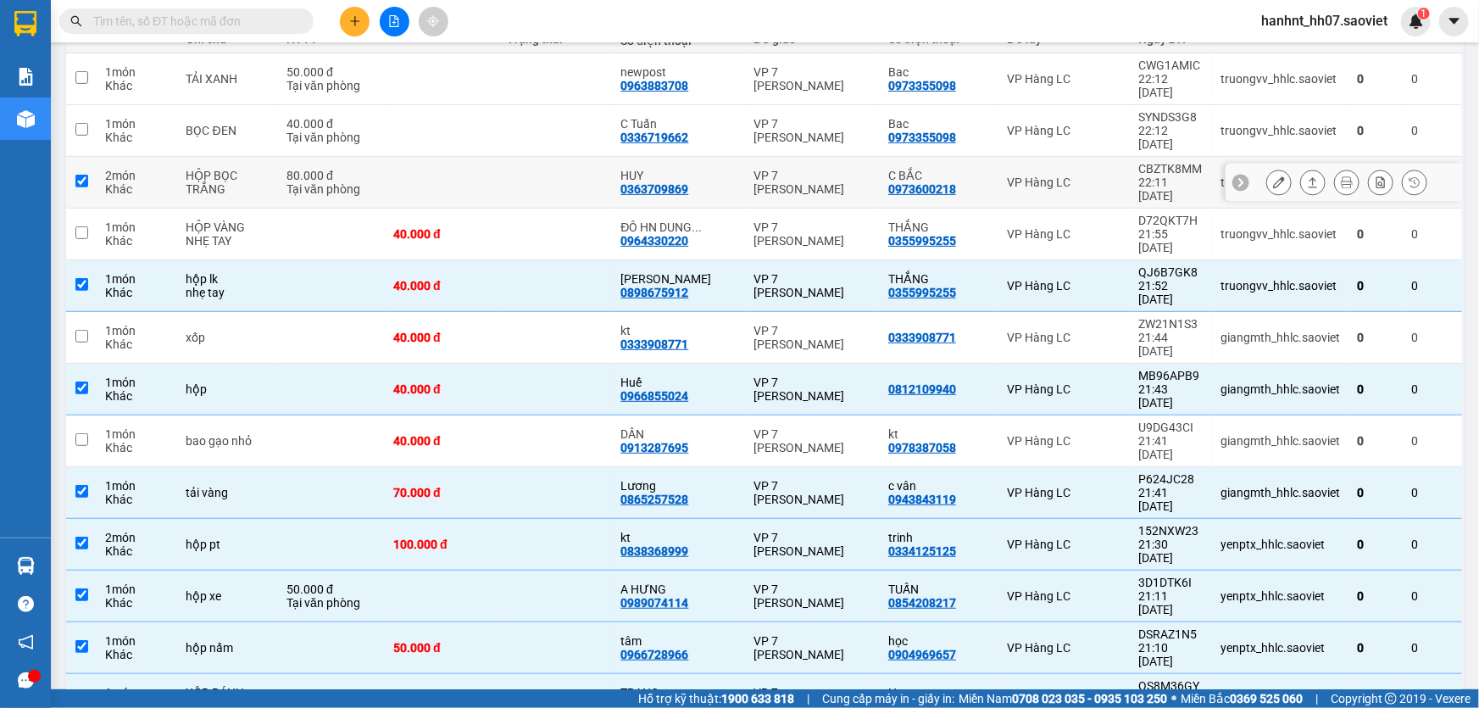
click at [611, 86] on td at bounding box center [555, 79] width 114 height 52
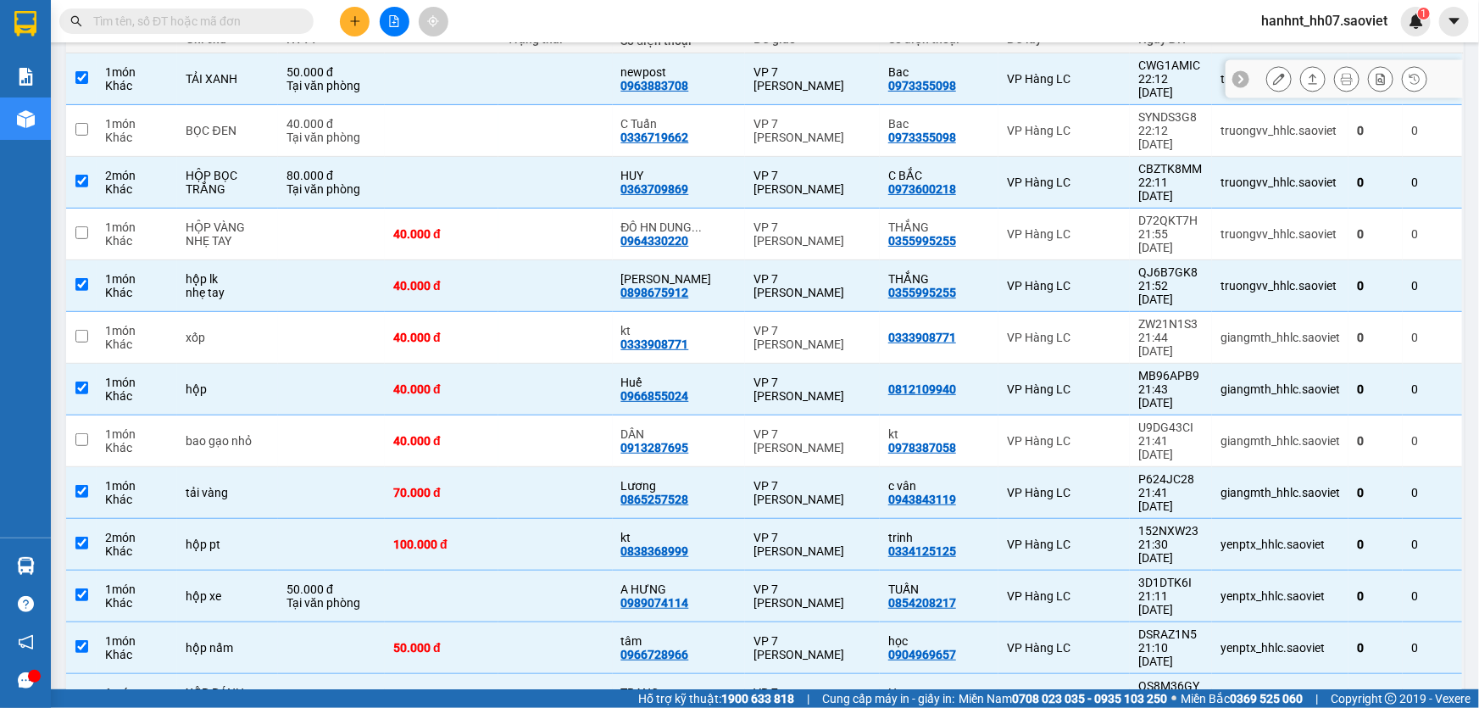
checkbox input "true"
click at [612, 312] on td at bounding box center [555, 338] width 114 height 52
checkbox input "true"
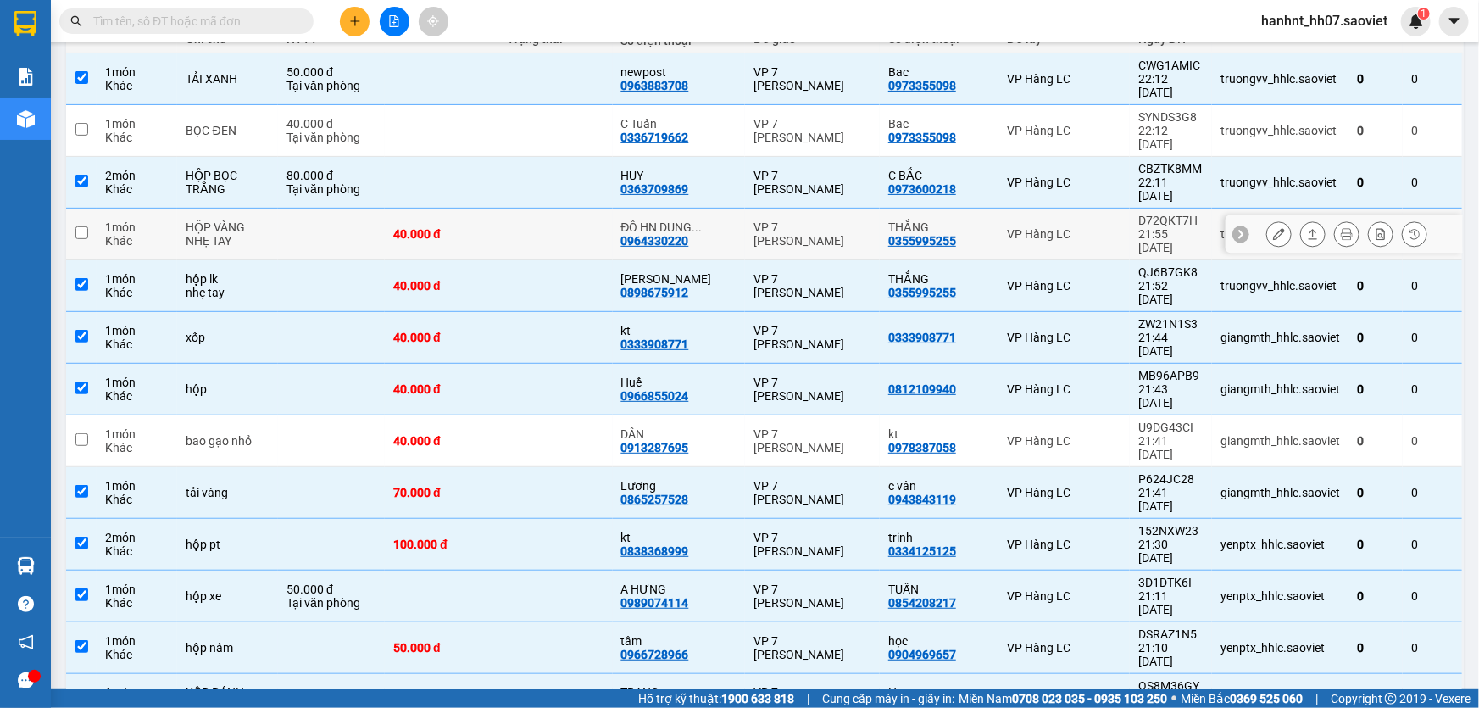
drag, startPoint x: 635, startPoint y: 186, endPoint x: 624, endPoint y: 153, distance: 34.8
click at [612, 208] on td at bounding box center [555, 234] width 114 height 52
checkbox input "true"
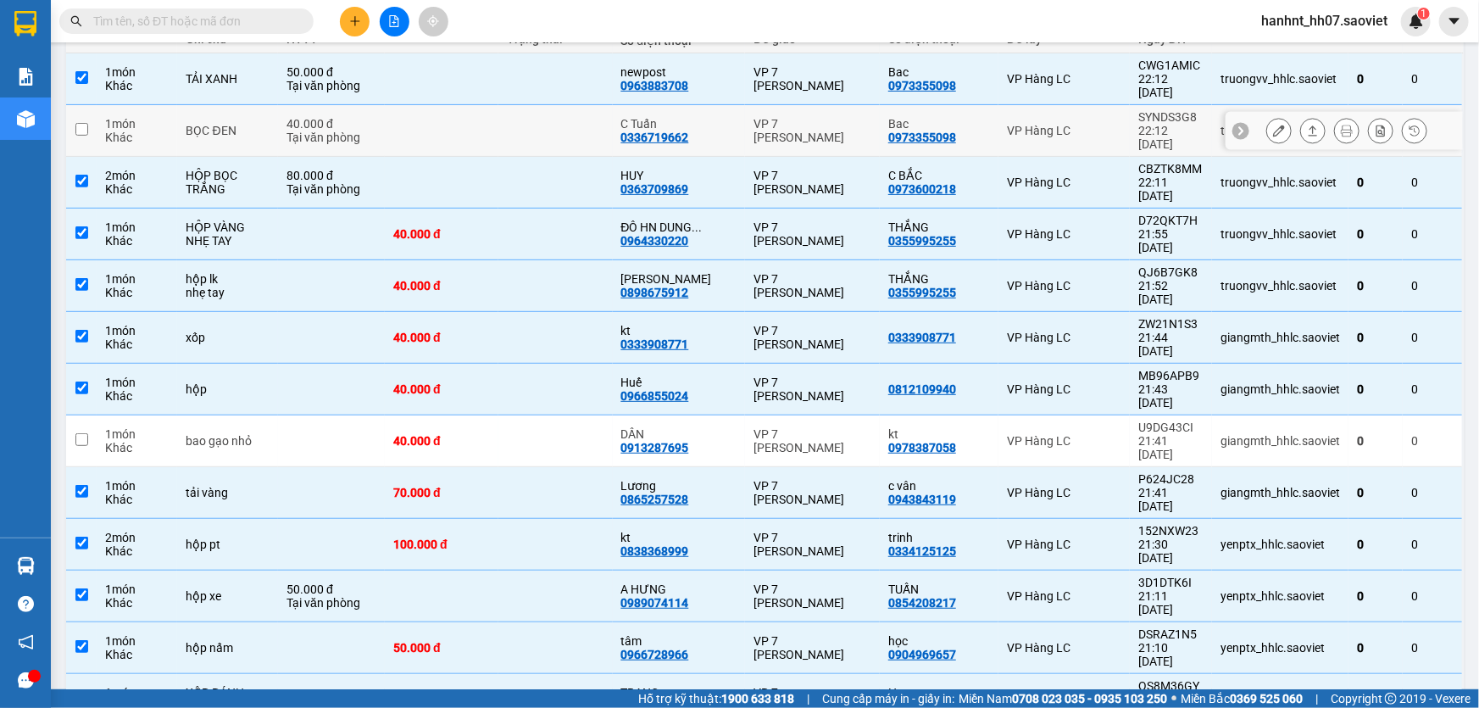
click at [612, 105] on td at bounding box center [555, 131] width 114 height 52
checkbox input "true"
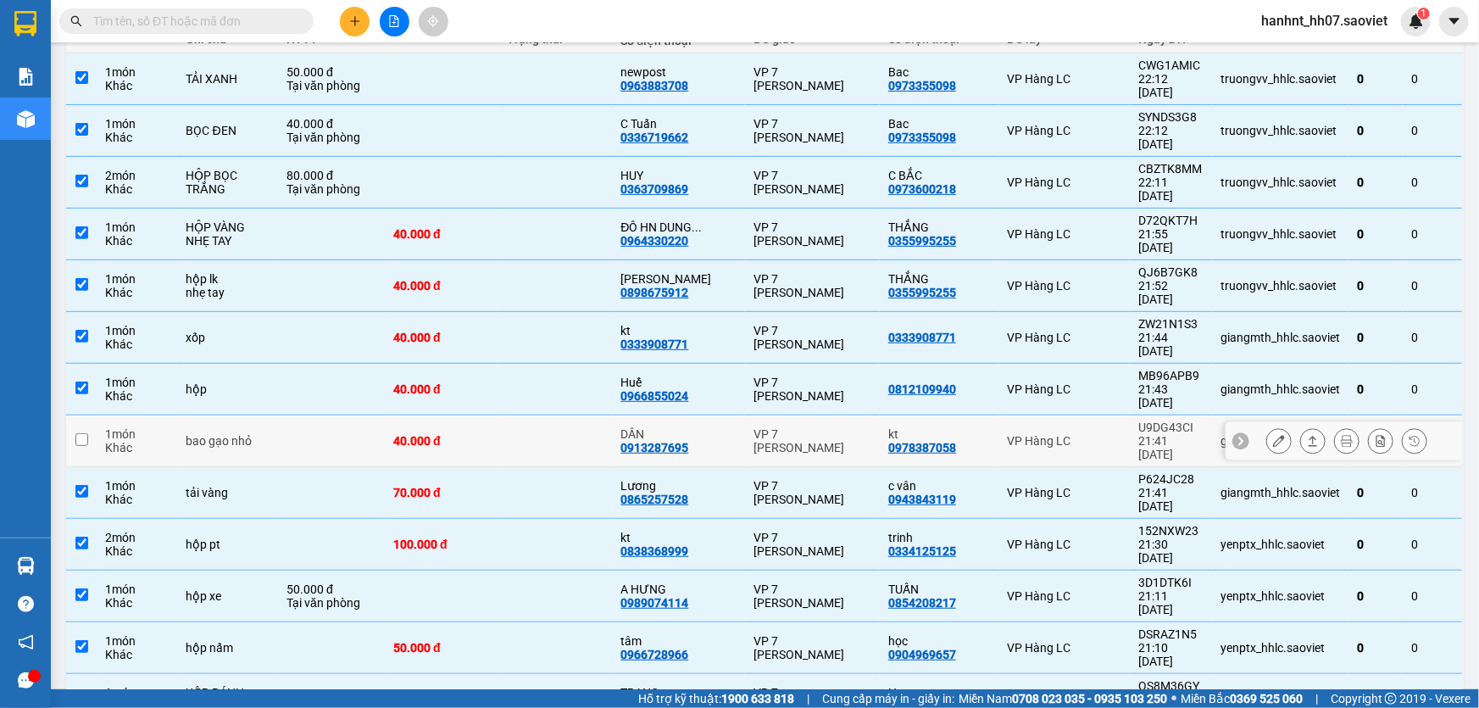
click at [612, 415] on td at bounding box center [555, 441] width 114 height 52
checkbox input "true"
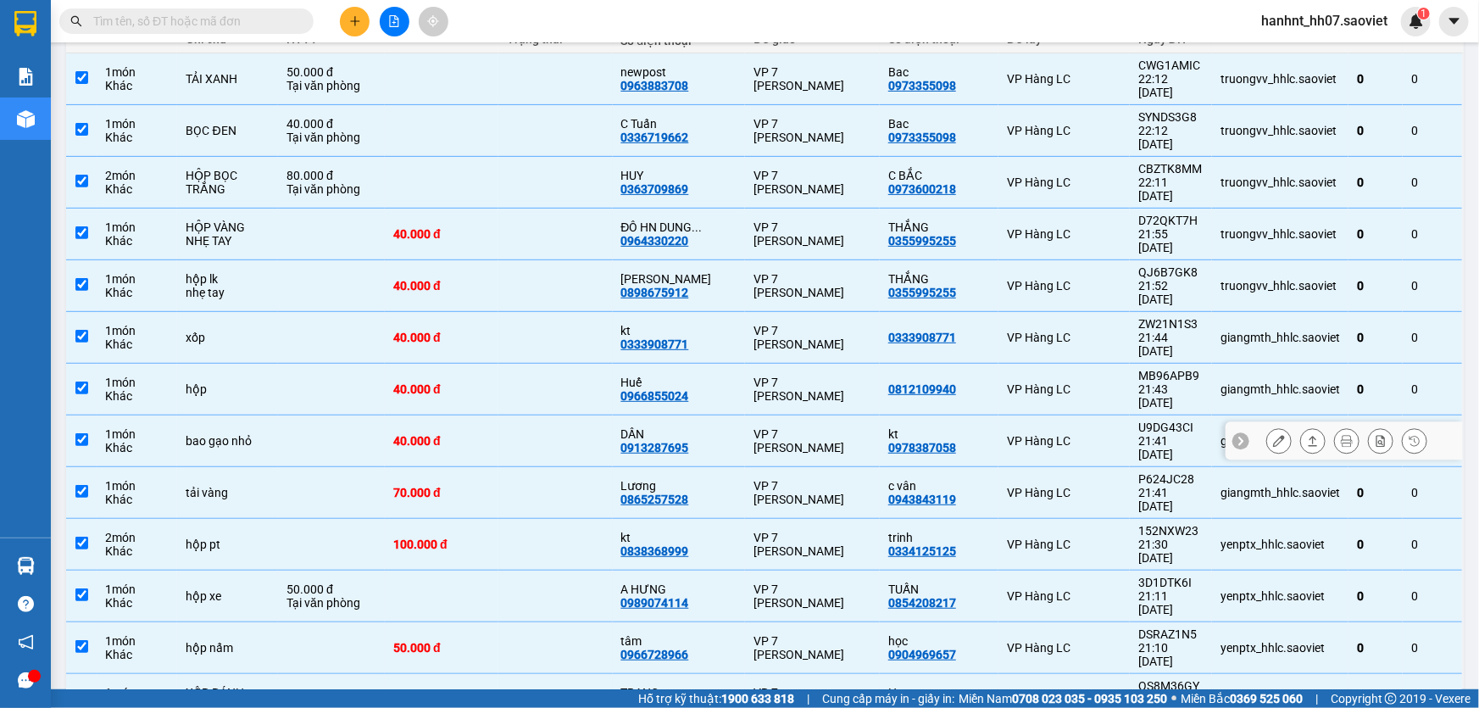
scroll to position [0, 0]
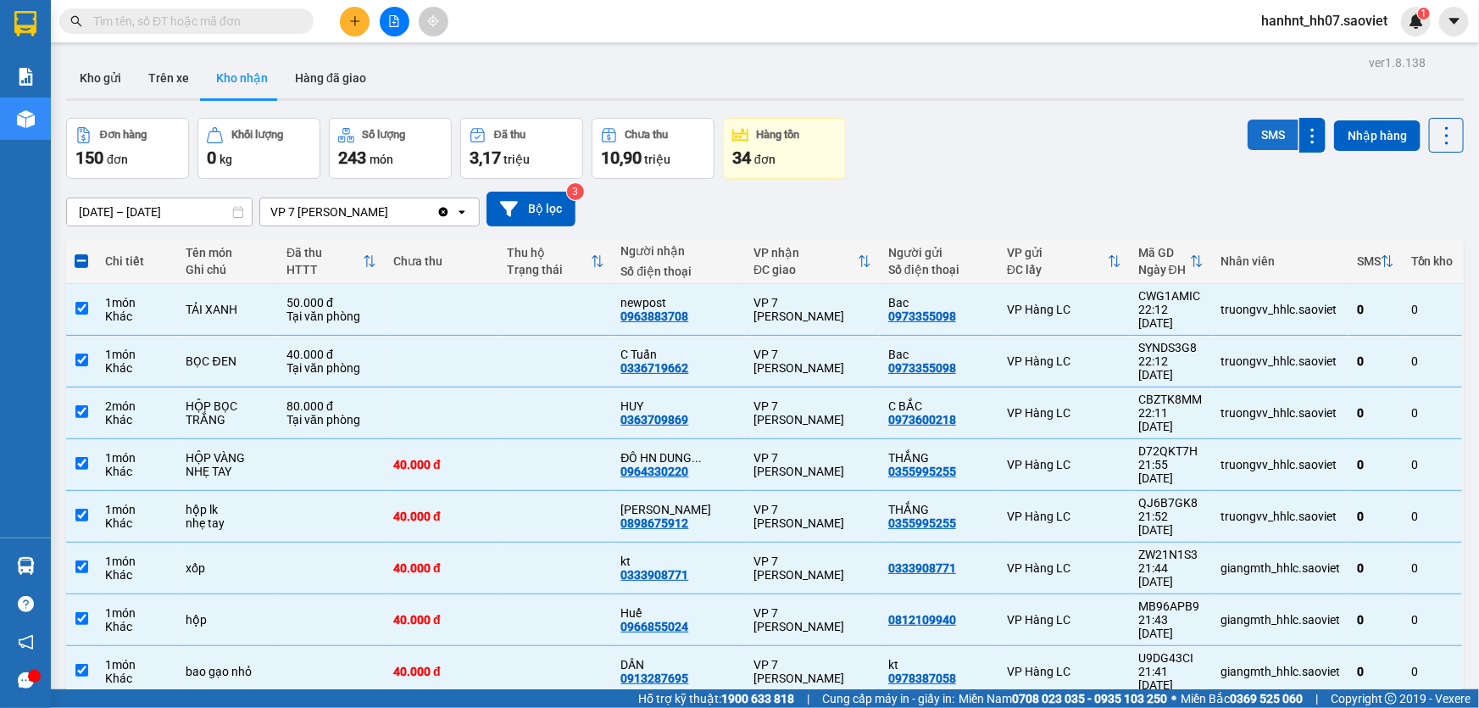
click at [1256, 136] on button "SMS" at bounding box center [1273, 135] width 51 height 31
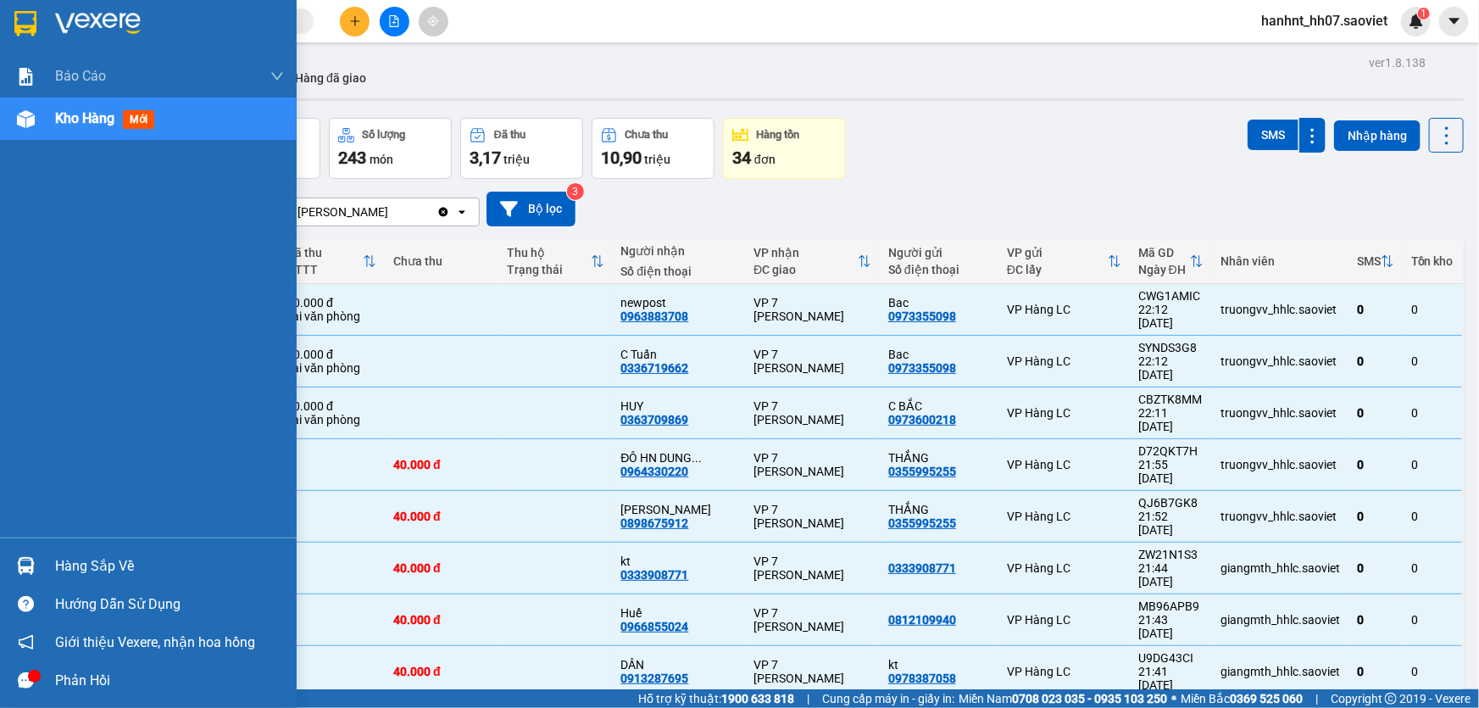
click at [74, 560] on div "Hàng sắp về" at bounding box center [169, 565] width 229 height 25
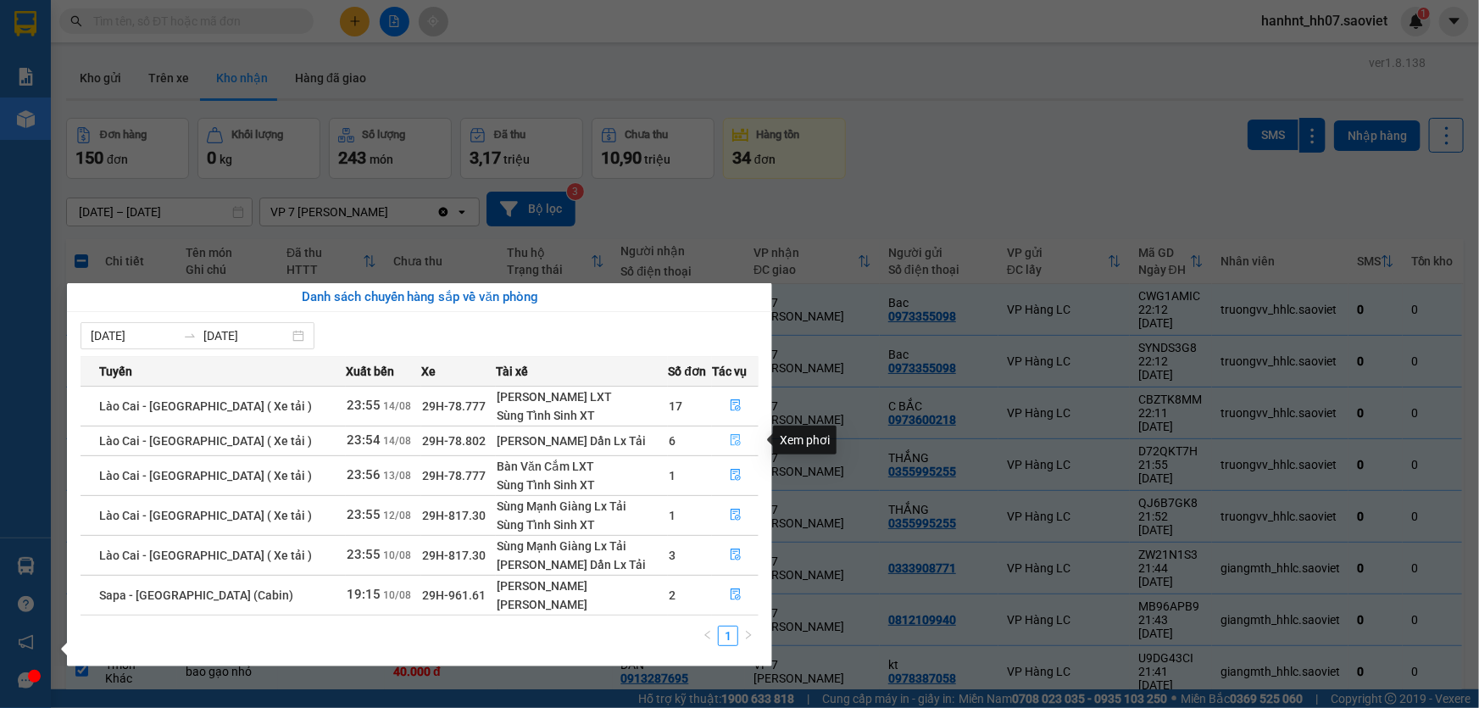
click at [731, 439] on icon "file-done" at bounding box center [736, 440] width 12 height 12
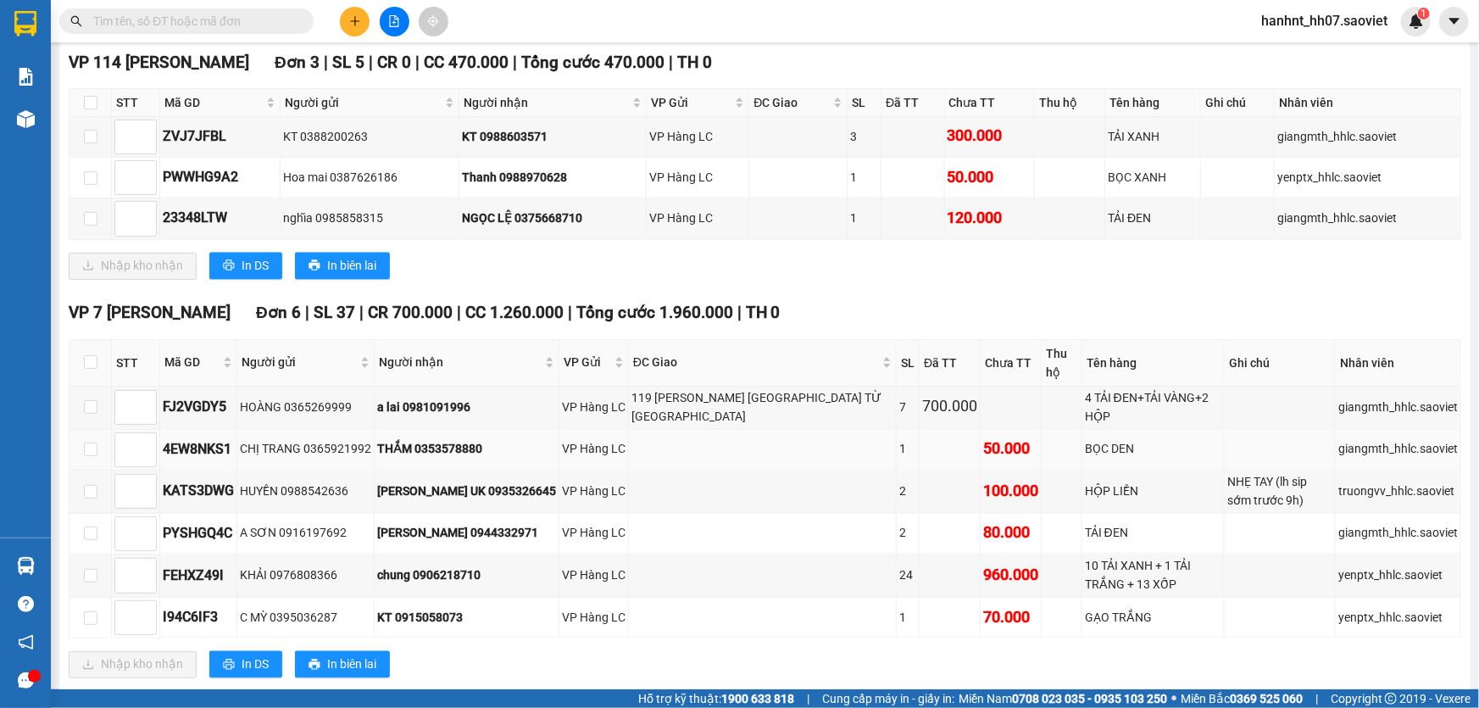
scroll to position [1541, 0]
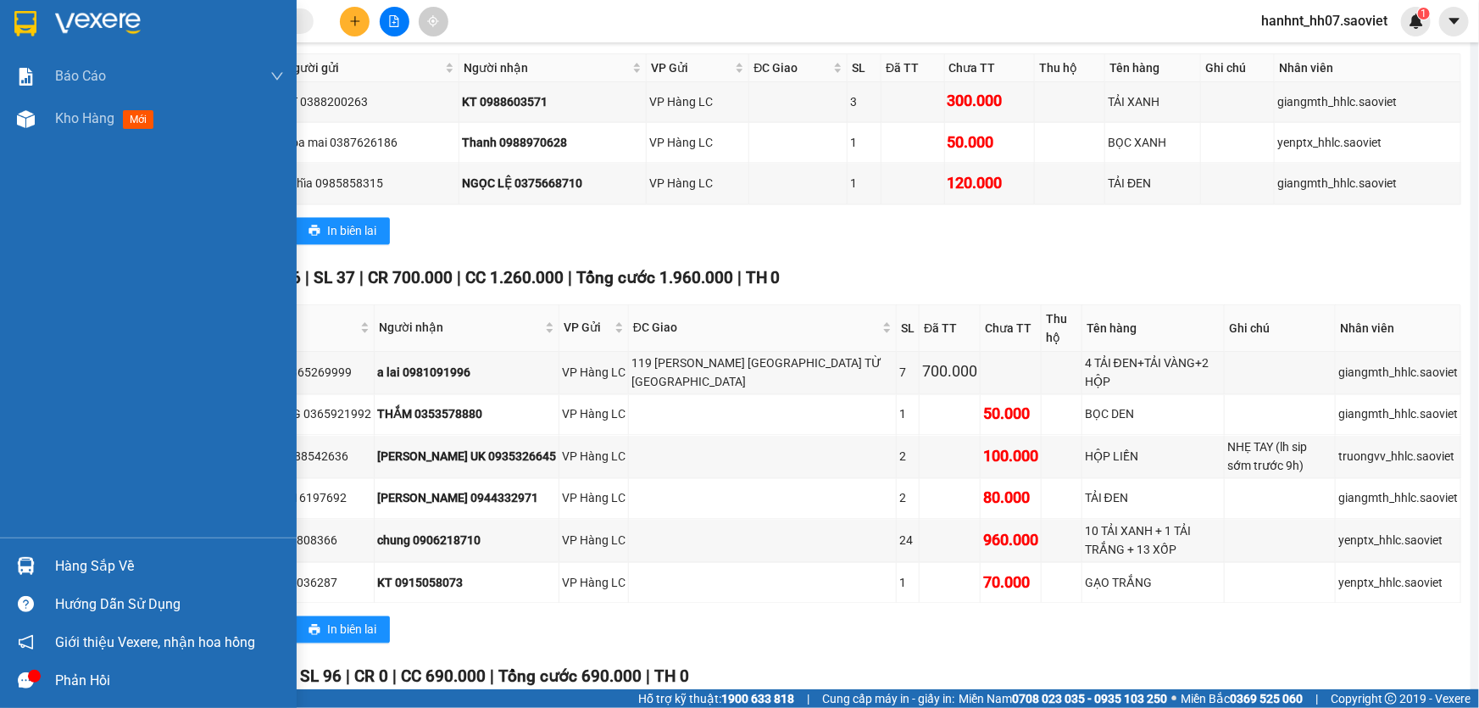
click at [66, 563] on div "Hàng sắp về" at bounding box center [169, 565] width 229 height 25
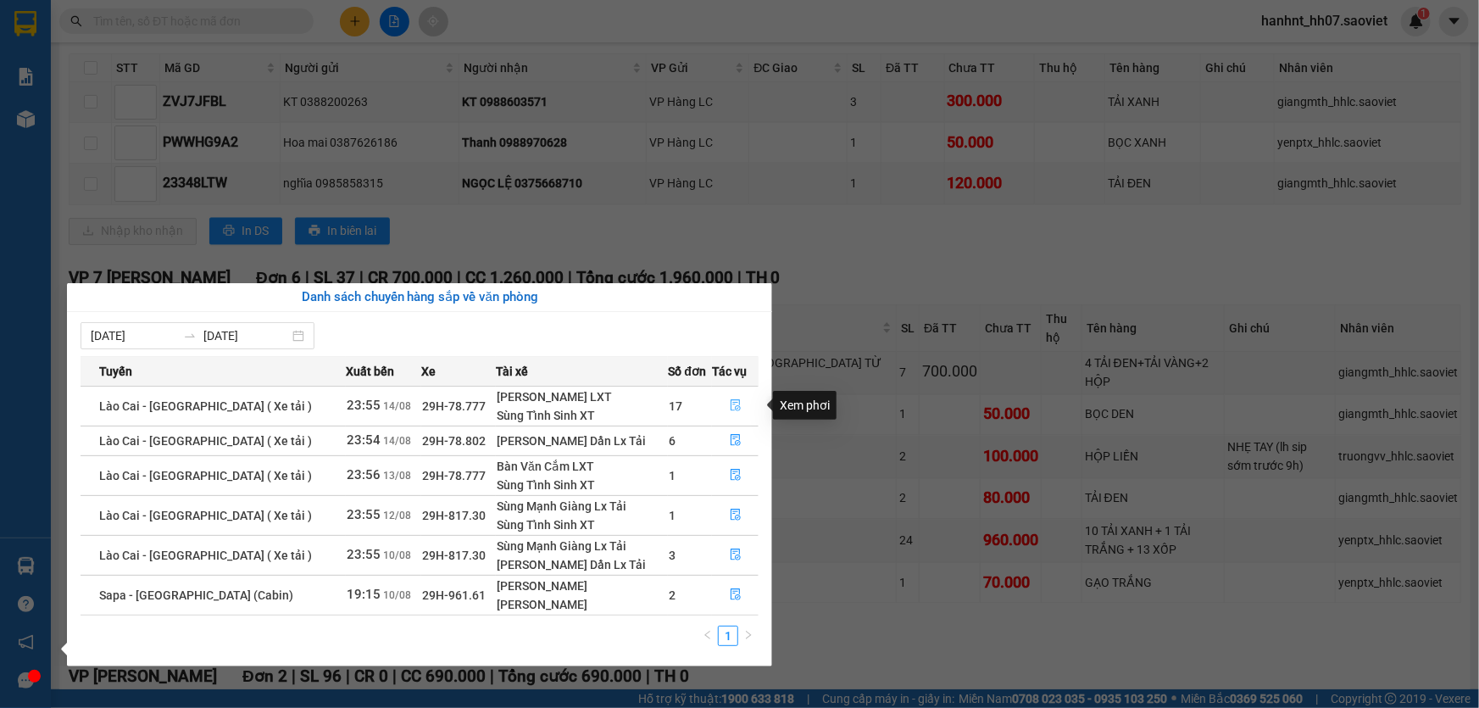
click at [736, 403] on icon "file-done" at bounding box center [736, 405] width 12 height 12
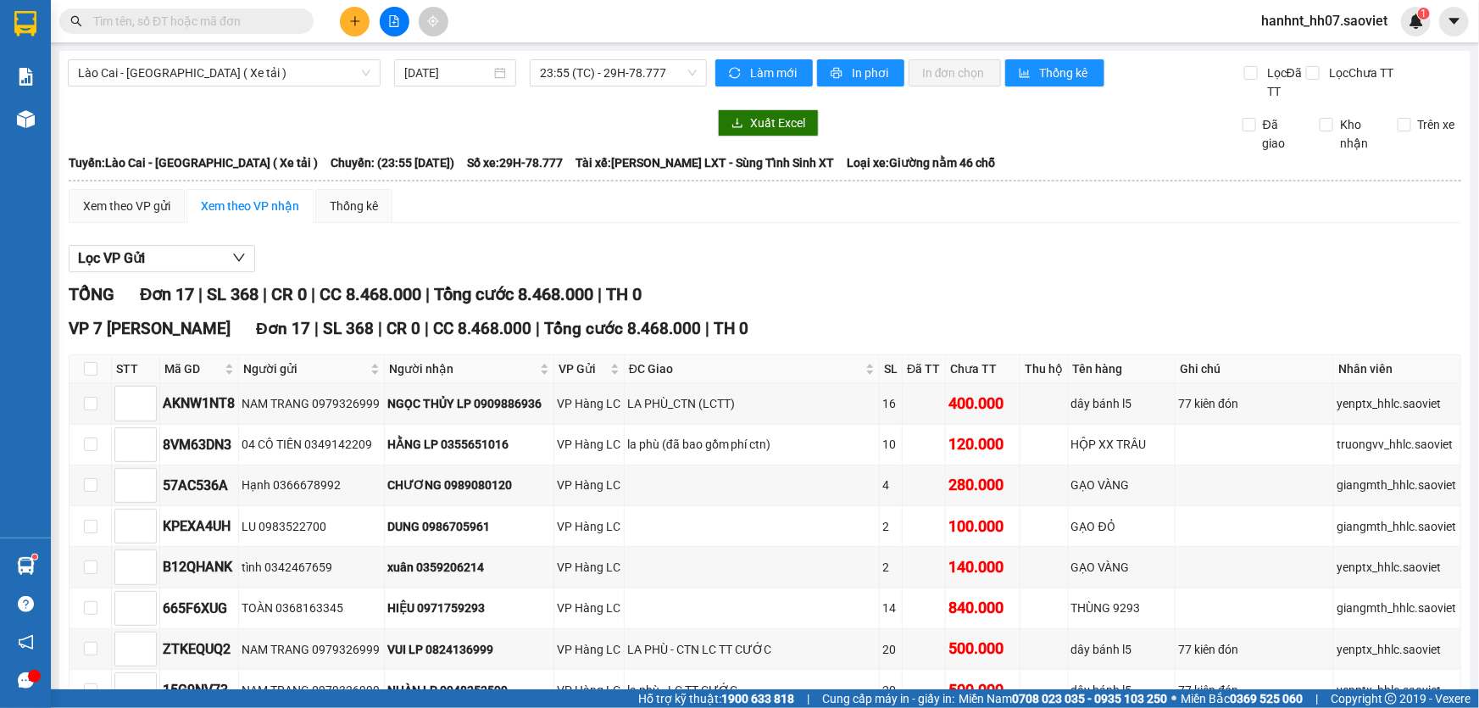
click at [181, 22] on input "text" at bounding box center [193, 21] width 200 height 19
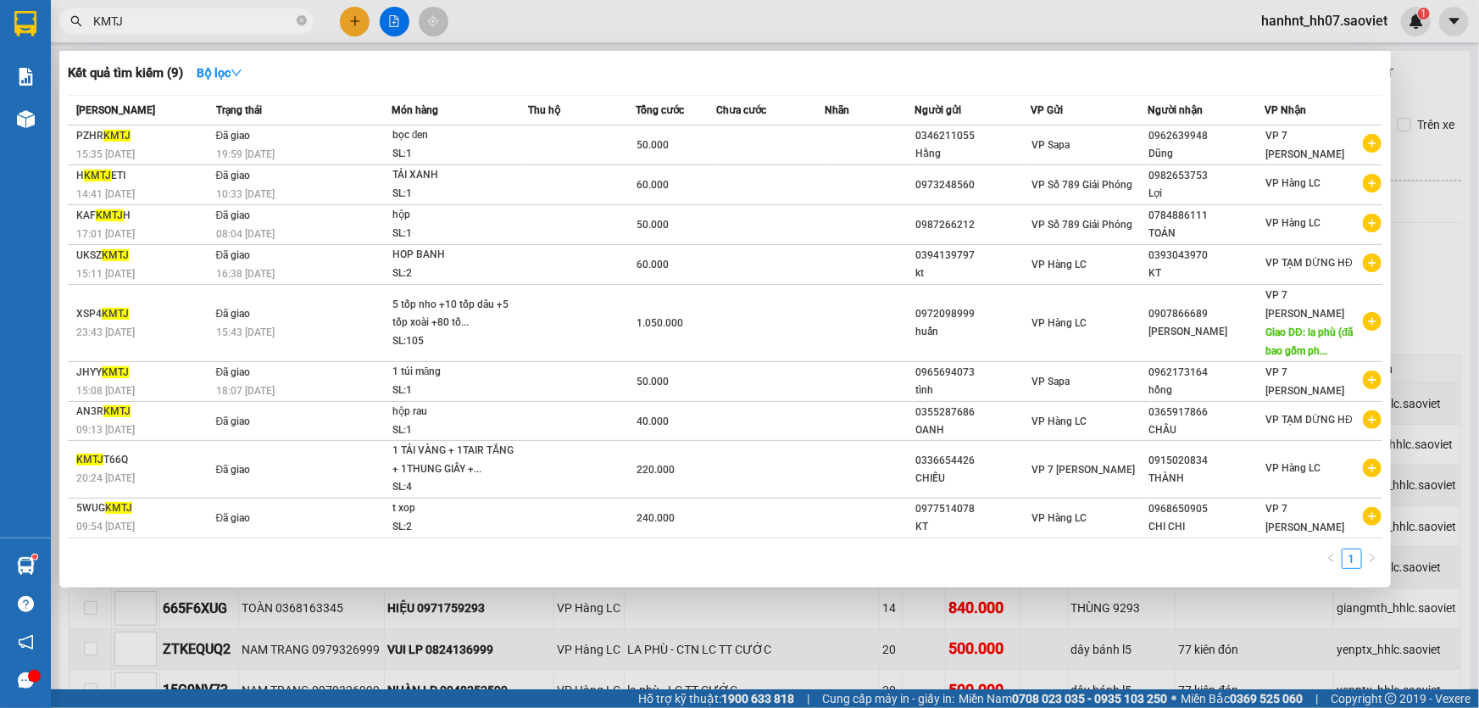
type input "KMTJ"
click at [300, 17] on icon "close-circle" at bounding box center [302, 20] width 10 height 10
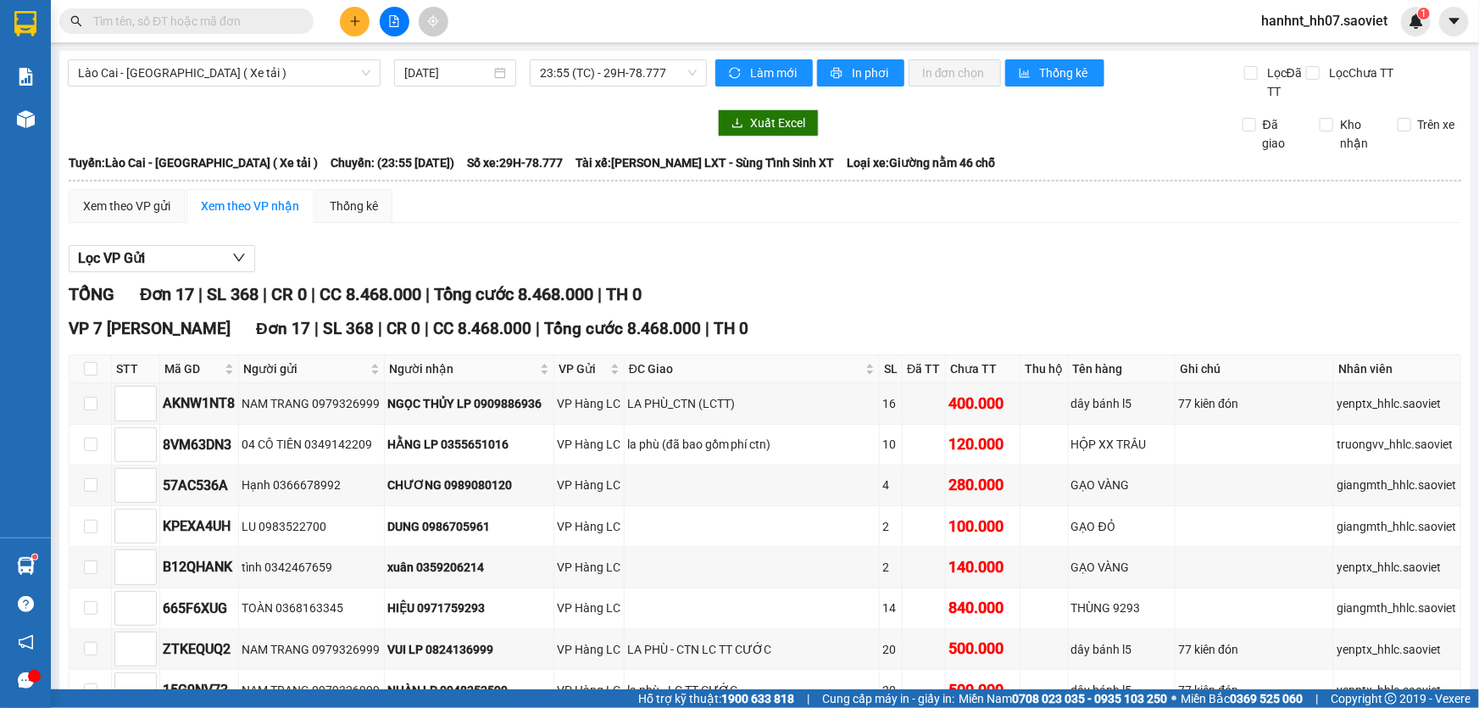
click at [279, 18] on input "text" at bounding box center [193, 21] width 200 height 19
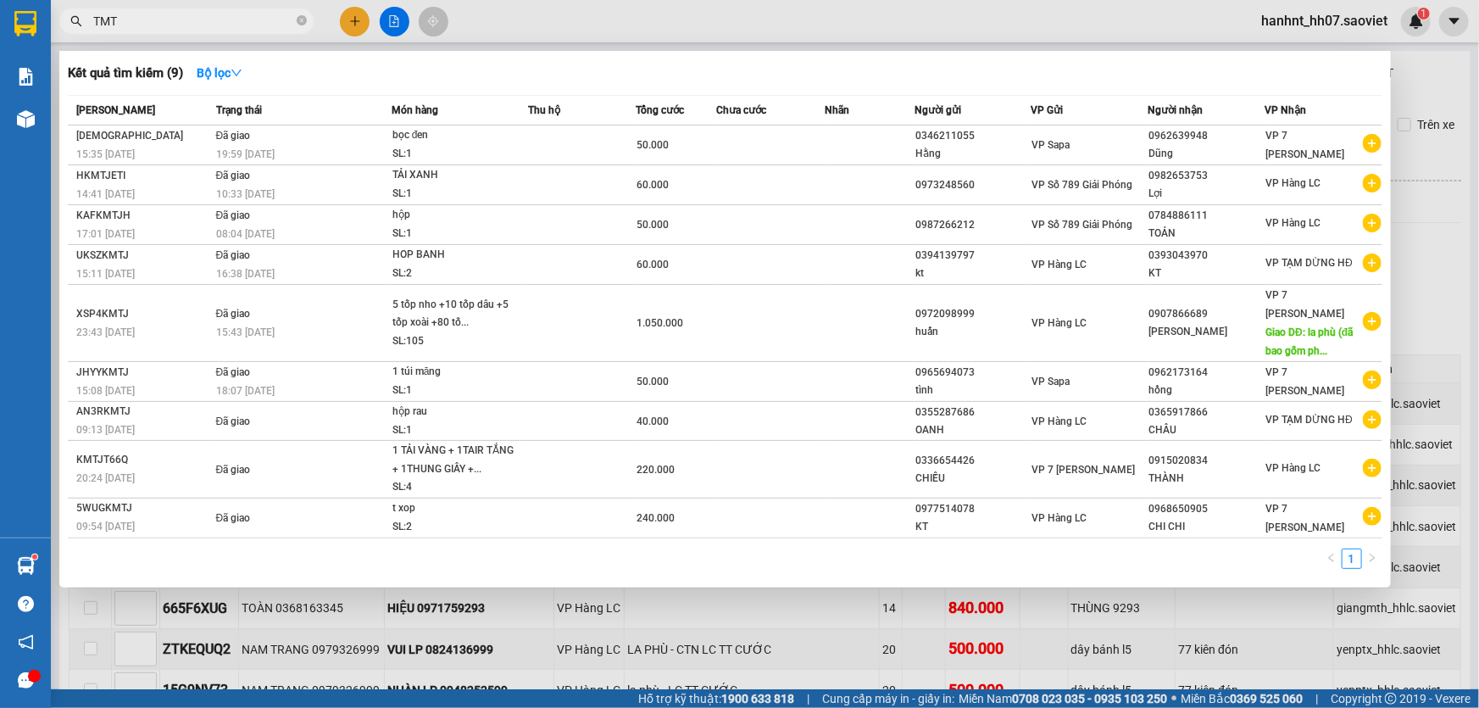
type input "TMTJ"
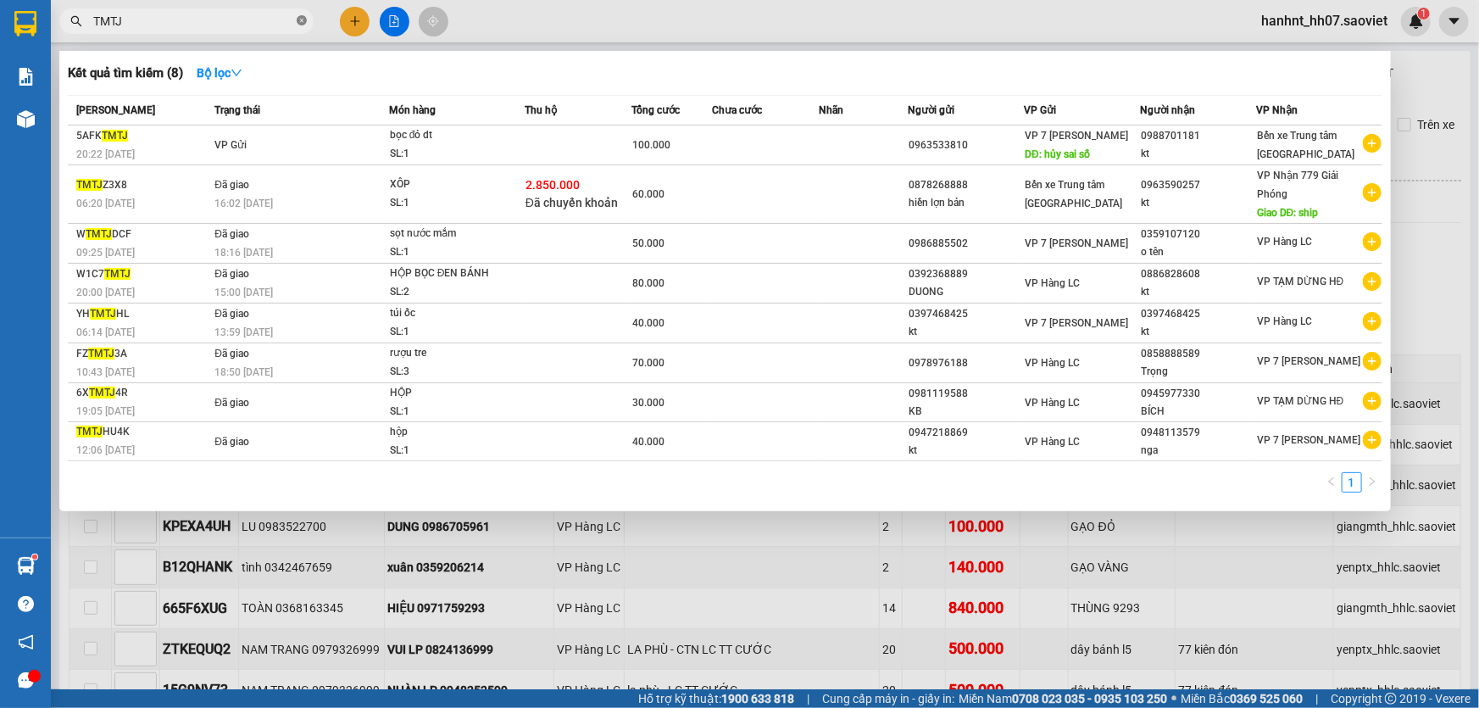
click at [305, 21] on icon "close-circle" at bounding box center [302, 20] width 10 height 10
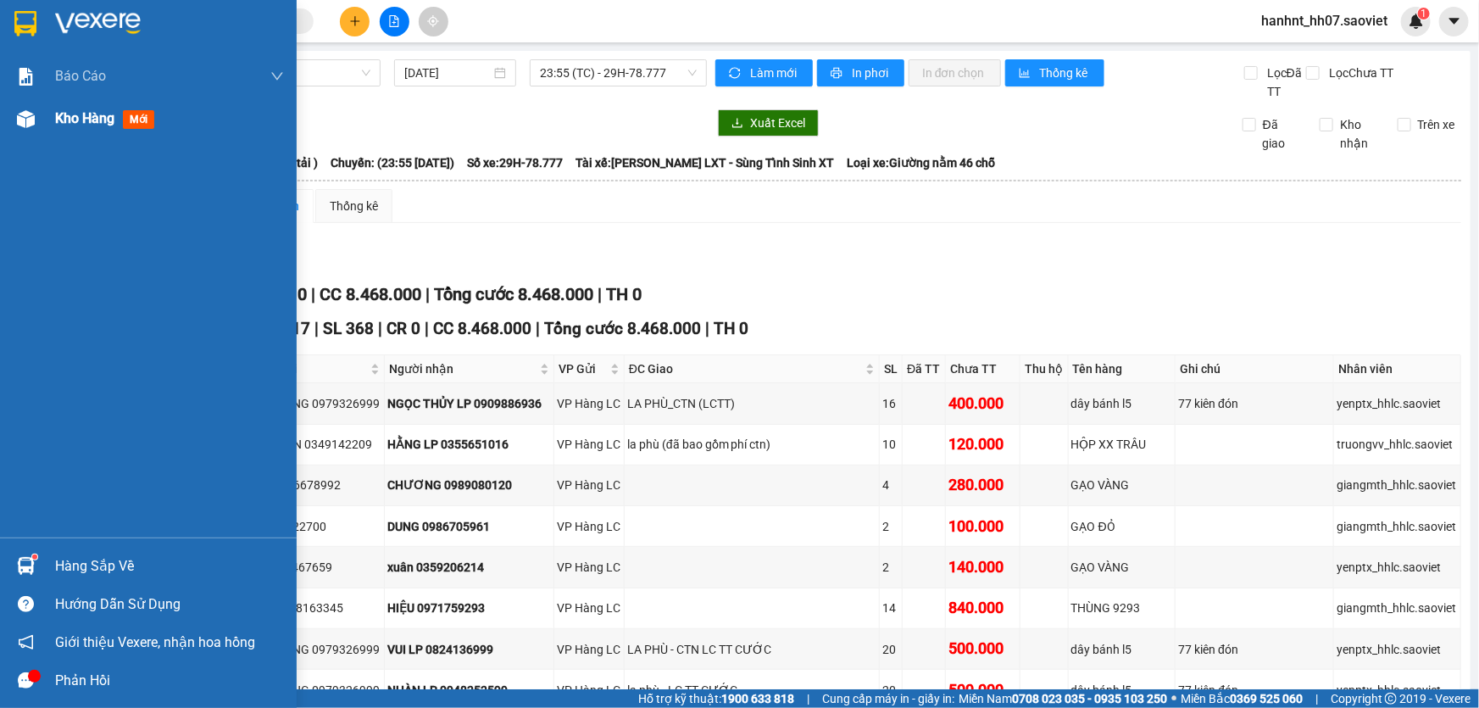
click at [130, 118] on span "mới" at bounding box center [138, 119] width 31 height 19
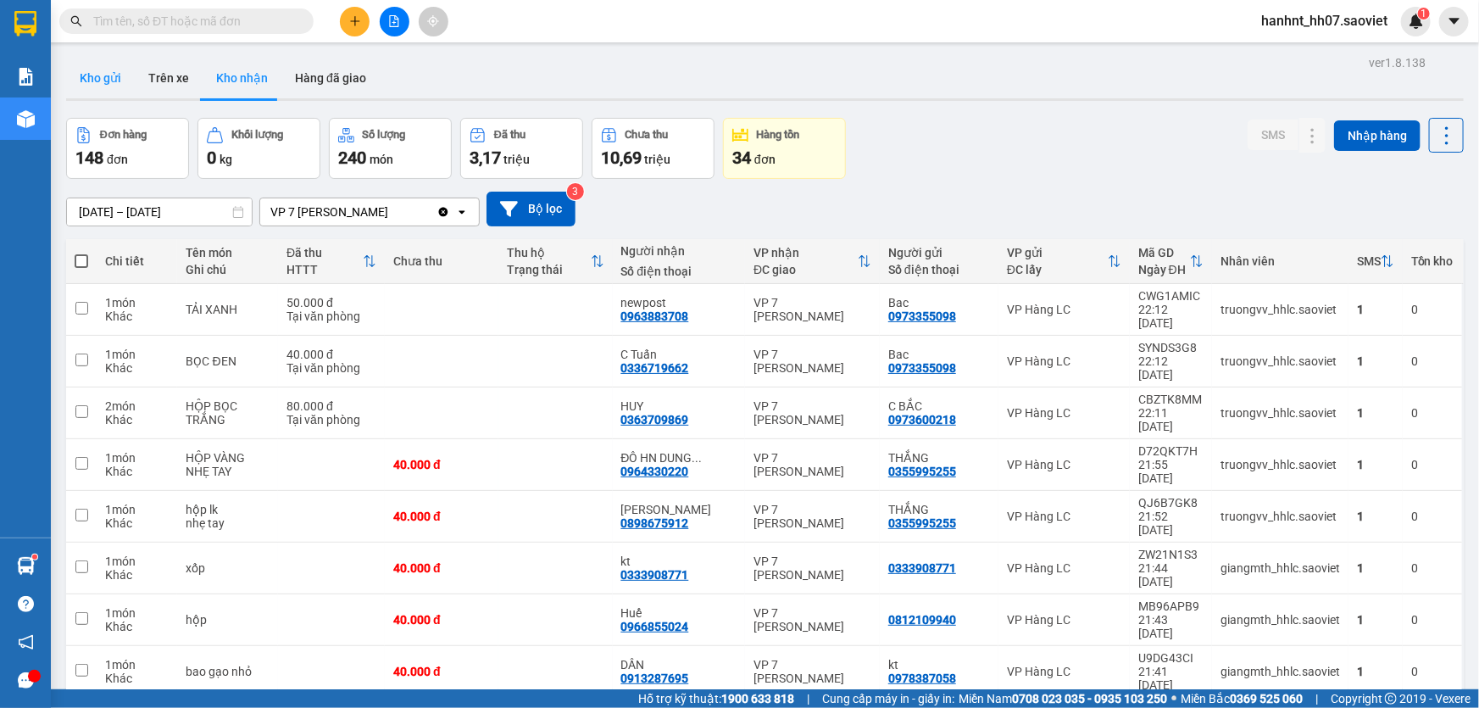
click at [114, 76] on button "Kho gửi" at bounding box center [100, 78] width 69 height 41
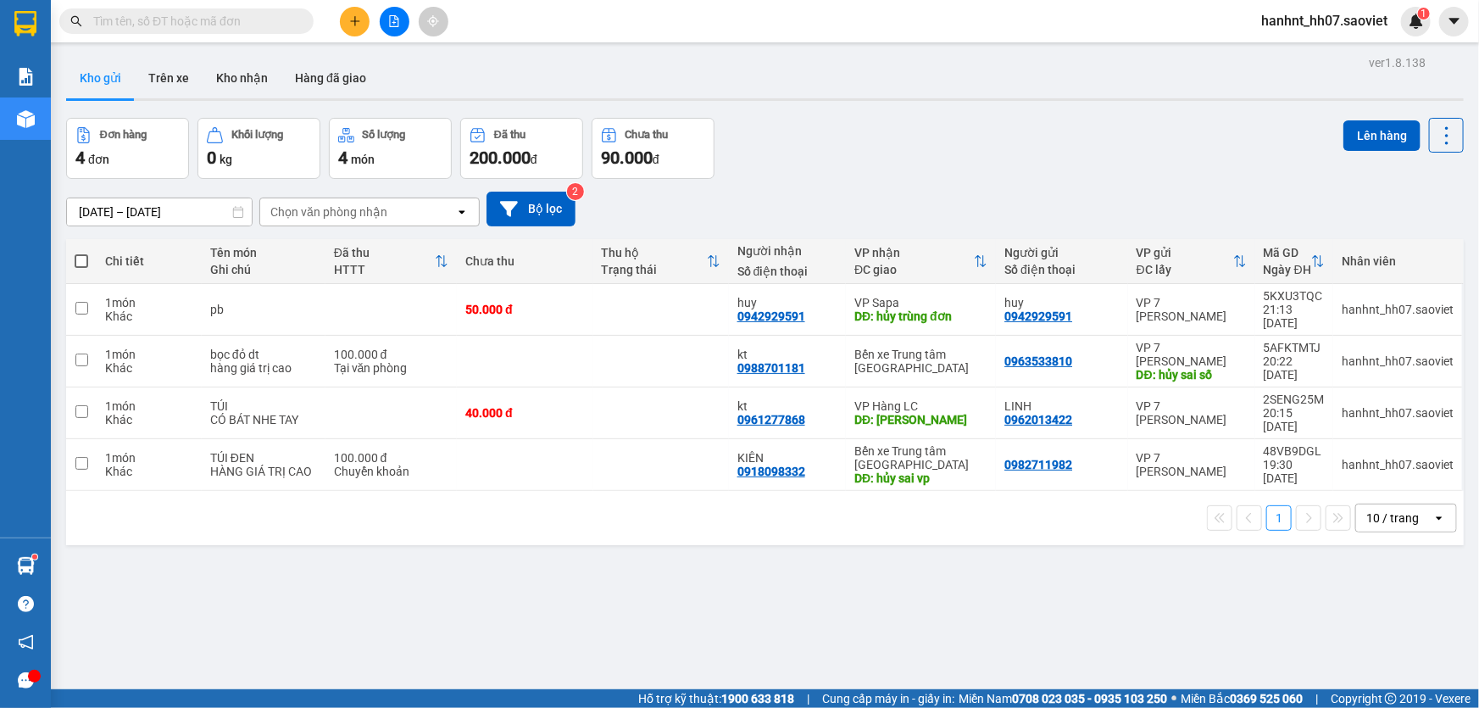
click at [1380, 509] on div "10 / trang" at bounding box center [1392, 517] width 53 height 17
click at [1374, 458] on span "100 / trang" at bounding box center [1387, 453] width 61 height 17
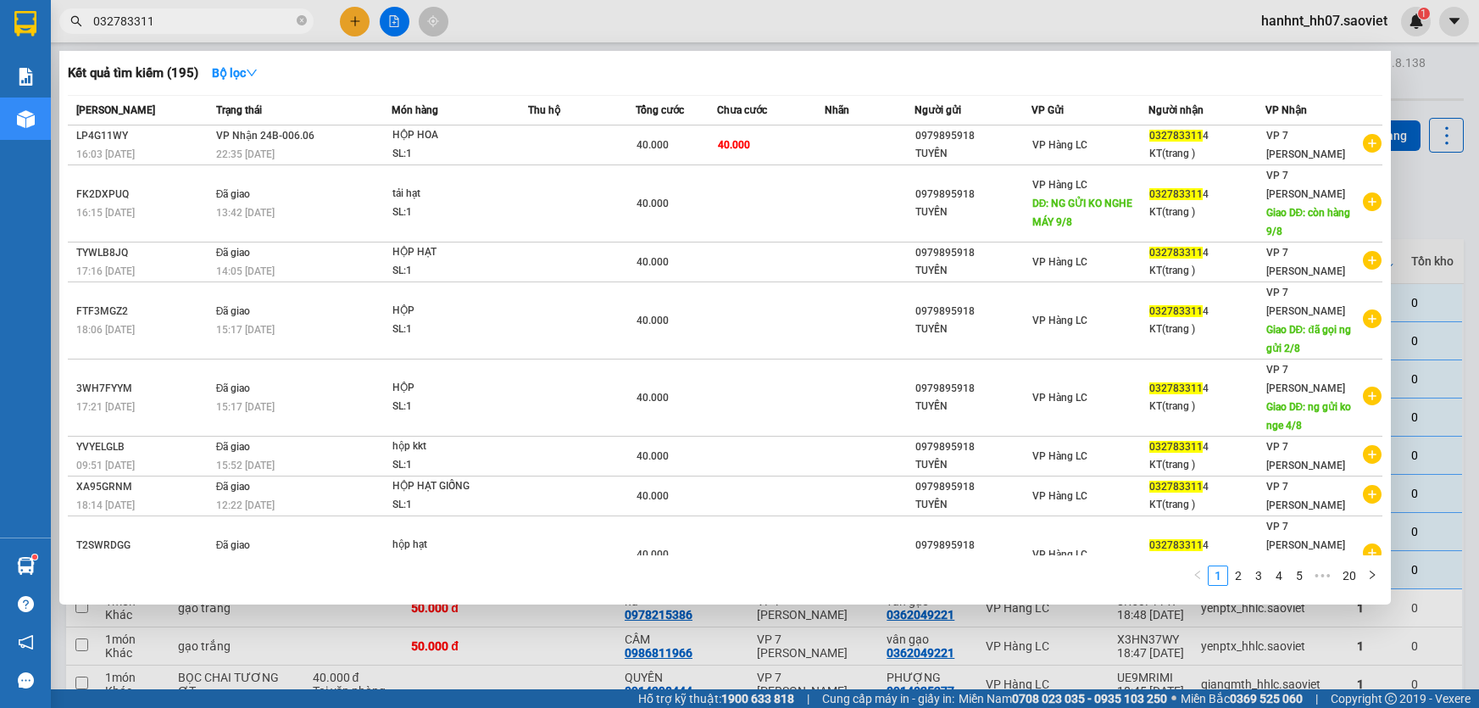
click at [303, 25] on icon "close-circle" at bounding box center [302, 20] width 10 height 10
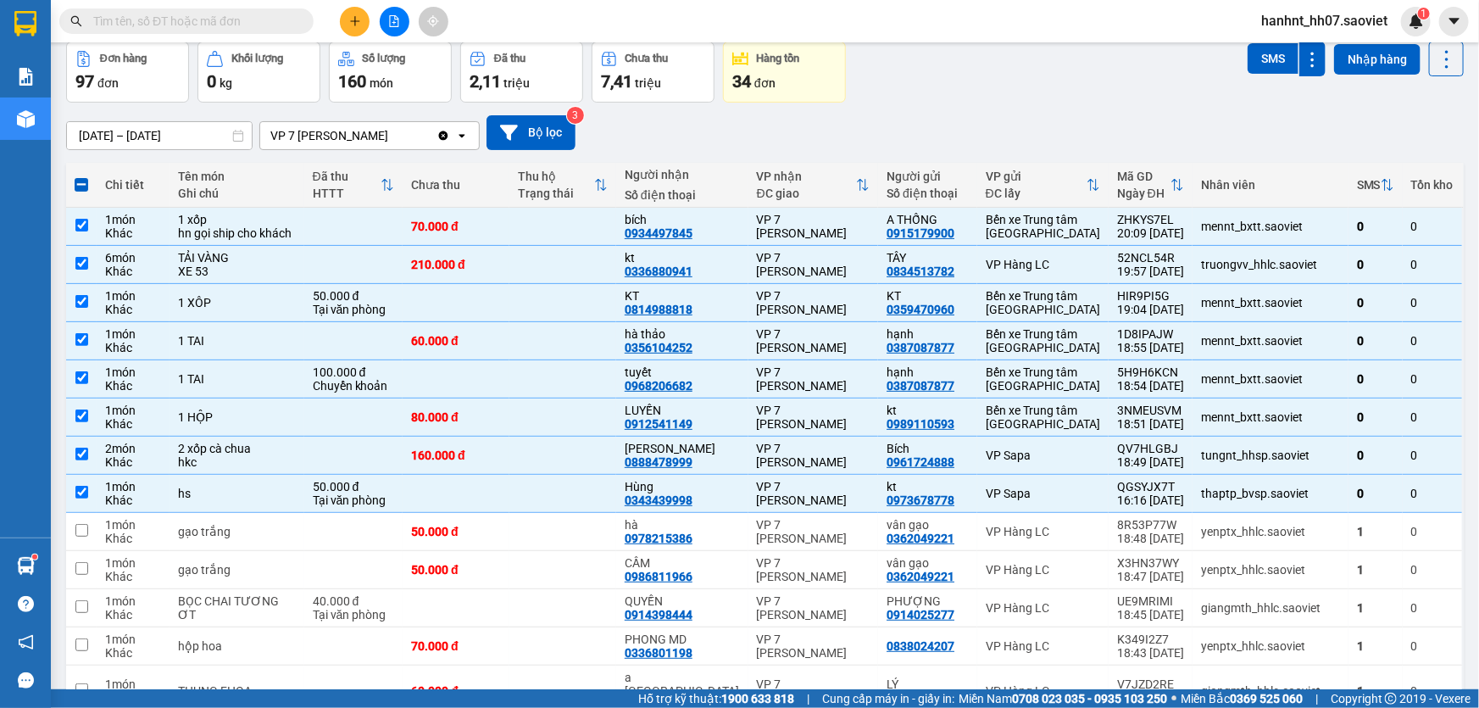
click at [256, 20] on input "text" at bounding box center [193, 21] width 200 height 19
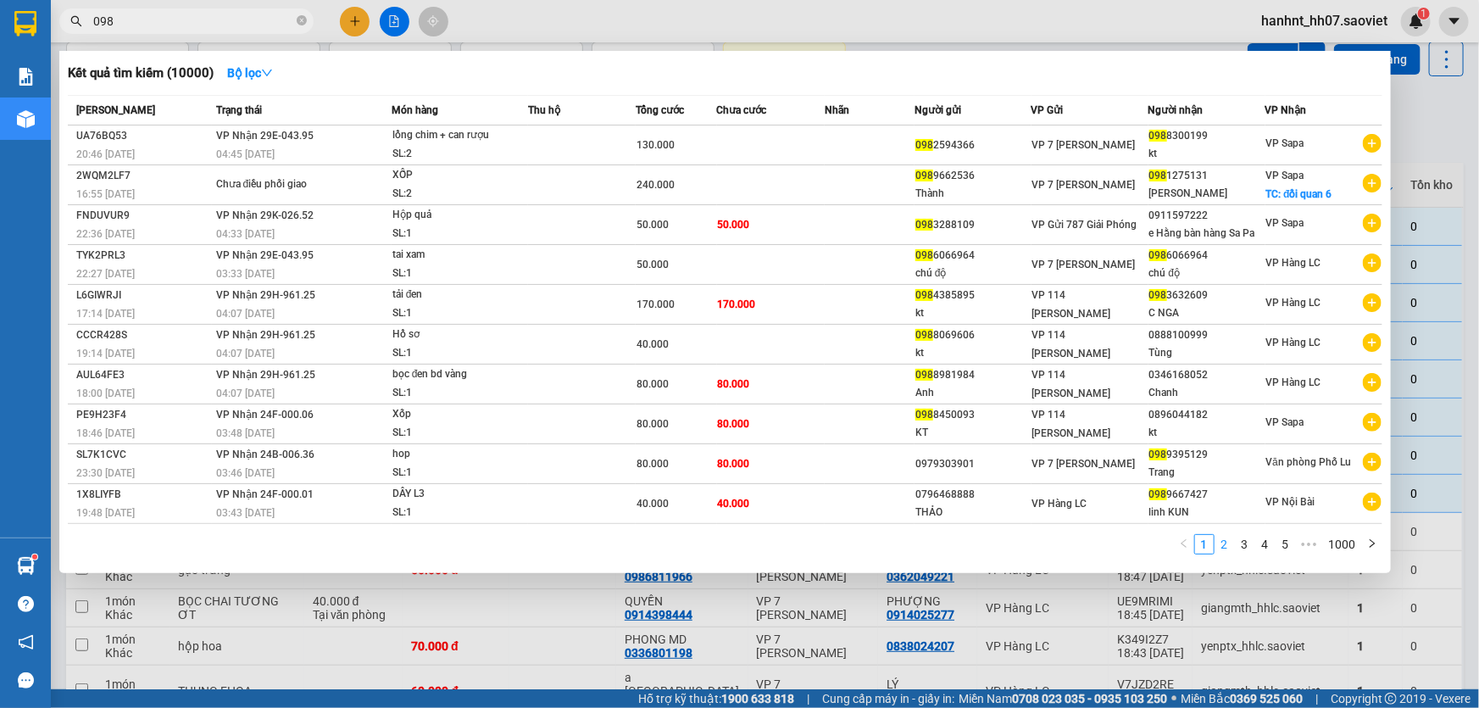
type input "098"
click at [1224, 543] on link "2" at bounding box center [1224, 544] width 19 height 19
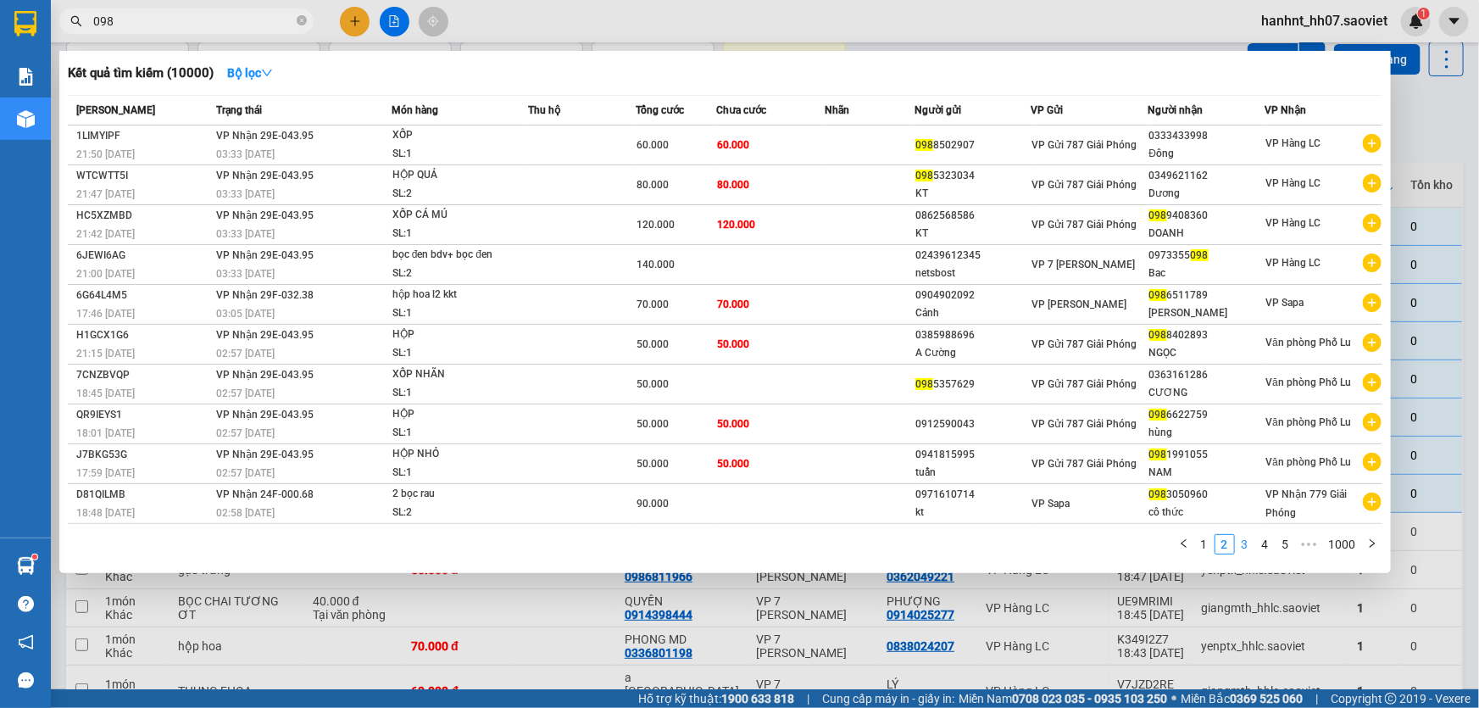
click at [1246, 545] on link "3" at bounding box center [1245, 544] width 19 height 19
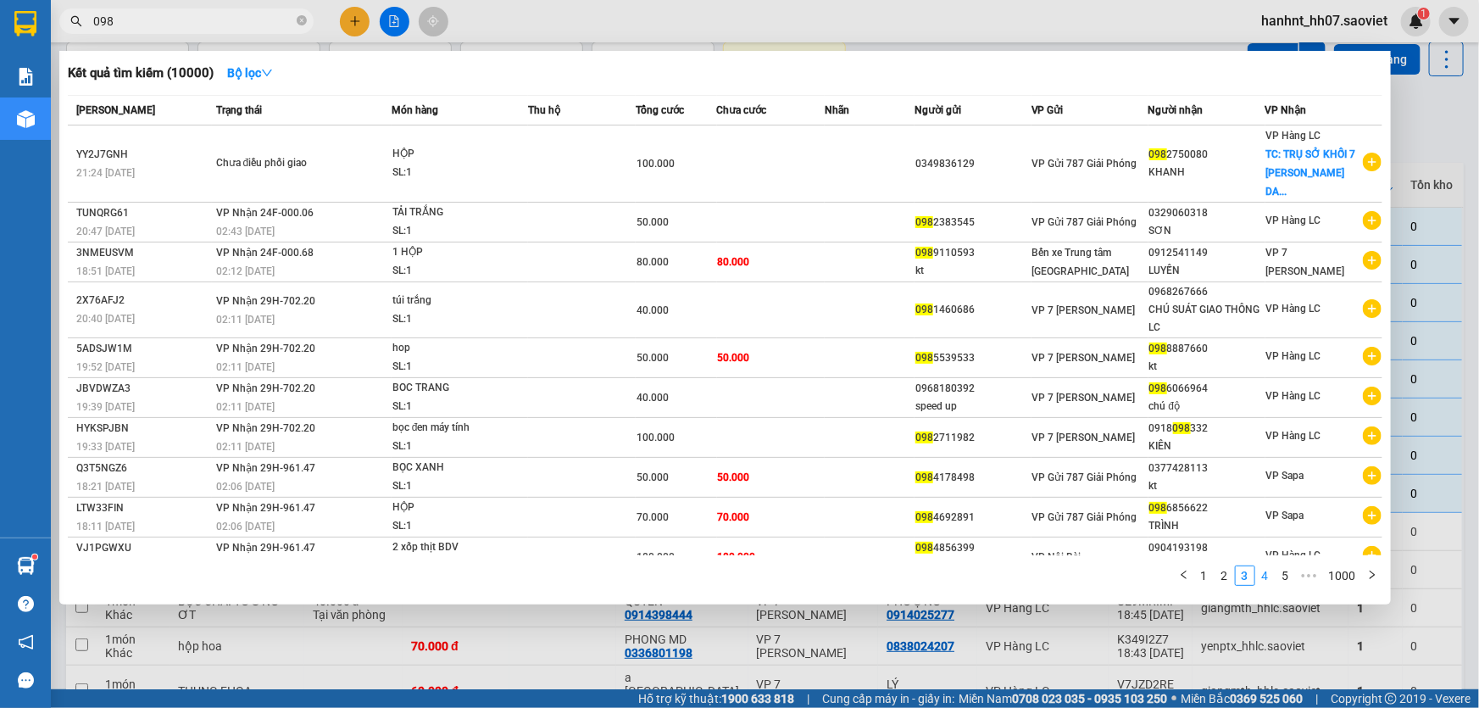
click at [1265, 571] on link "4" at bounding box center [1265, 575] width 19 height 19
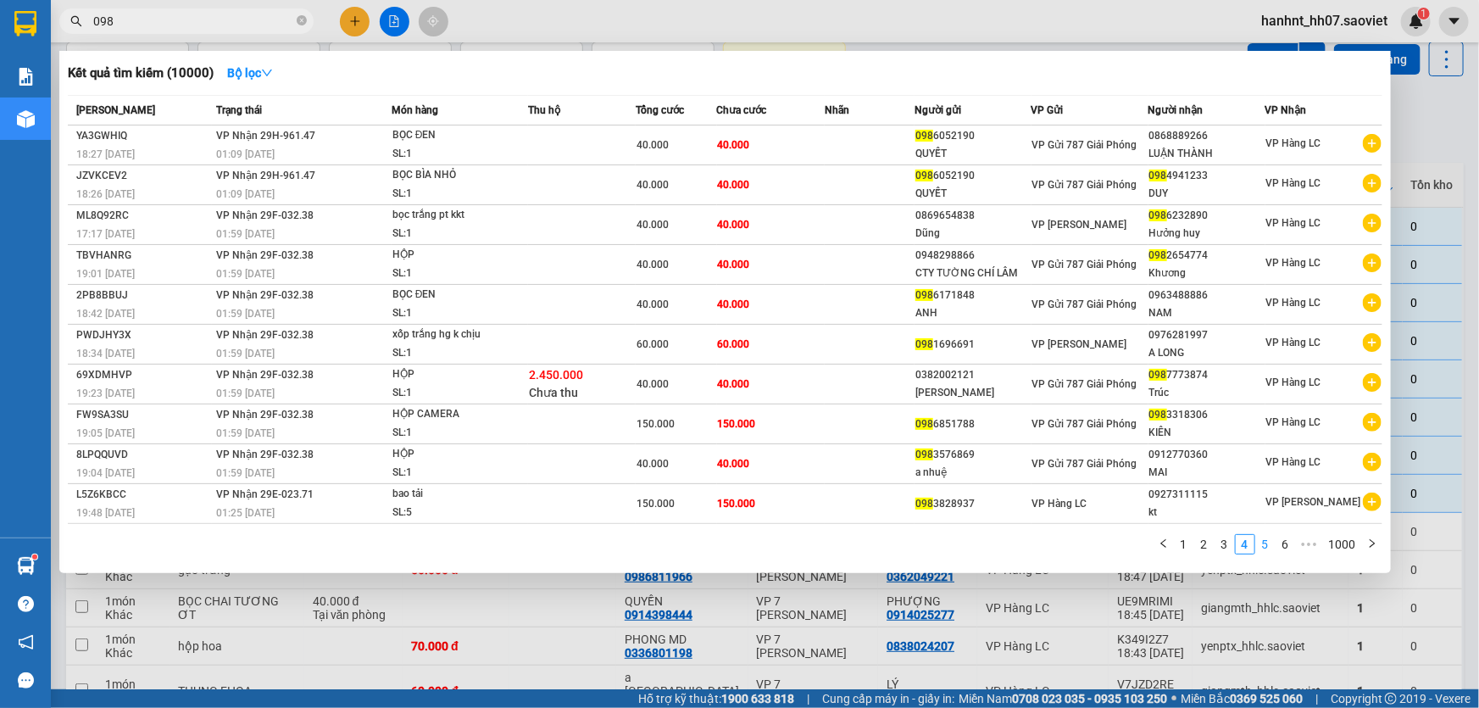
click at [1265, 546] on link "5" at bounding box center [1265, 544] width 19 height 19
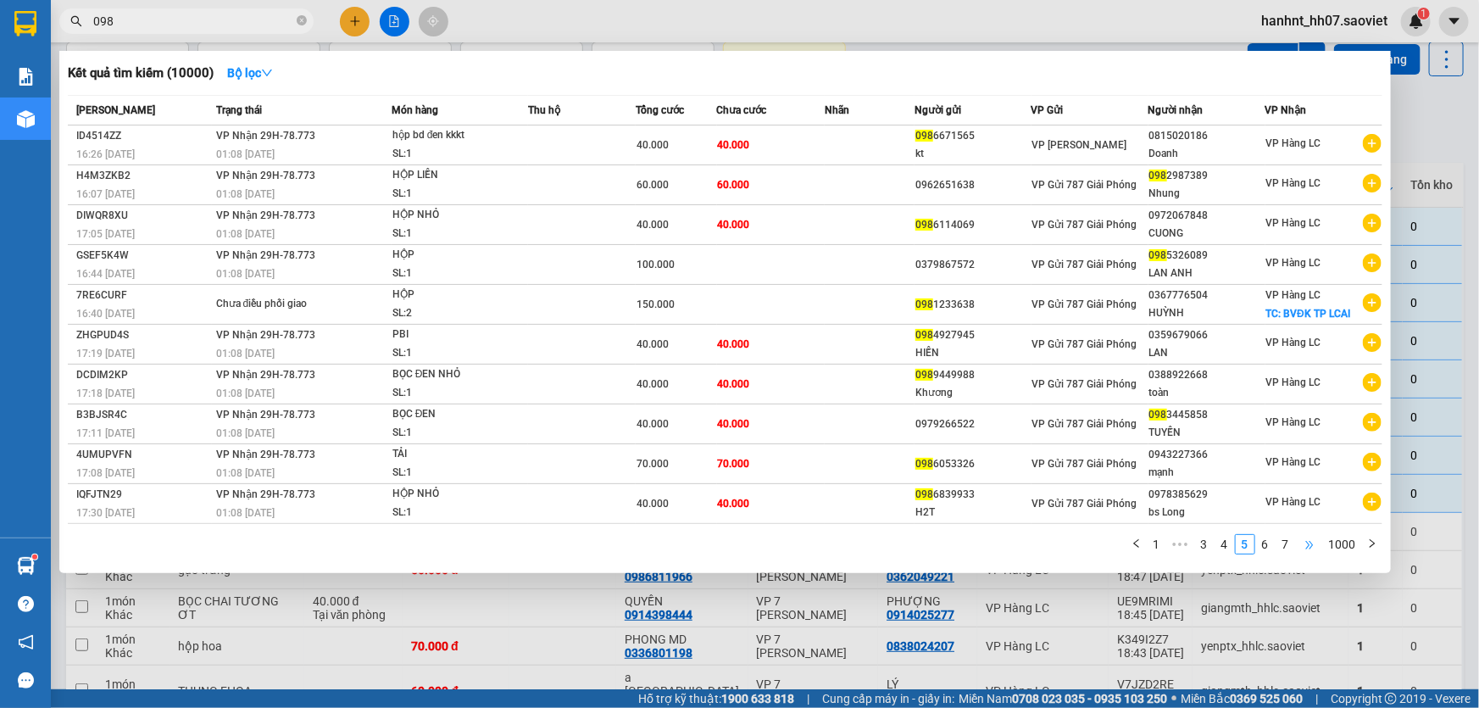
click at [1309, 542] on span "•••" at bounding box center [1309, 544] width 27 height 20
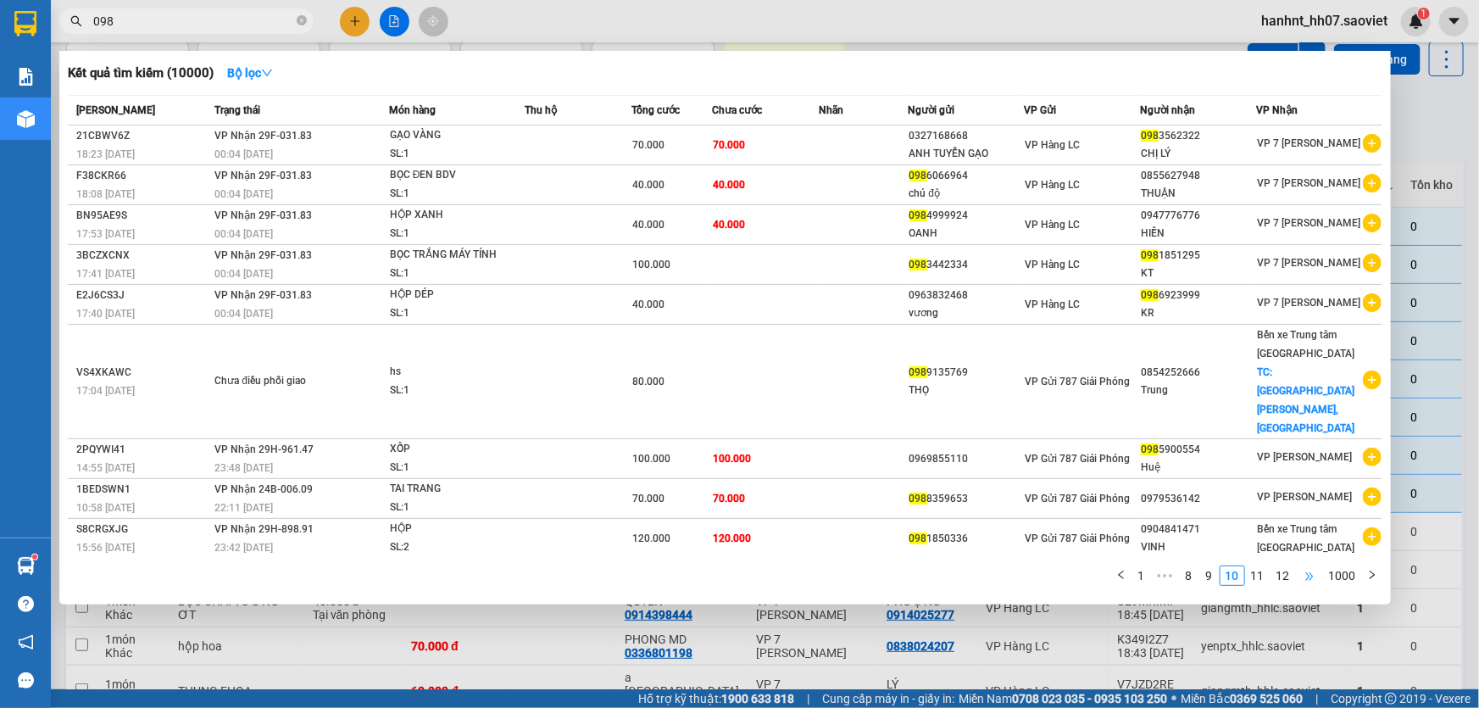
click at [1309, 567] on div "VP 7 [PERSON_NAME]" at bounding box center [1308, 577] width 103 height 21
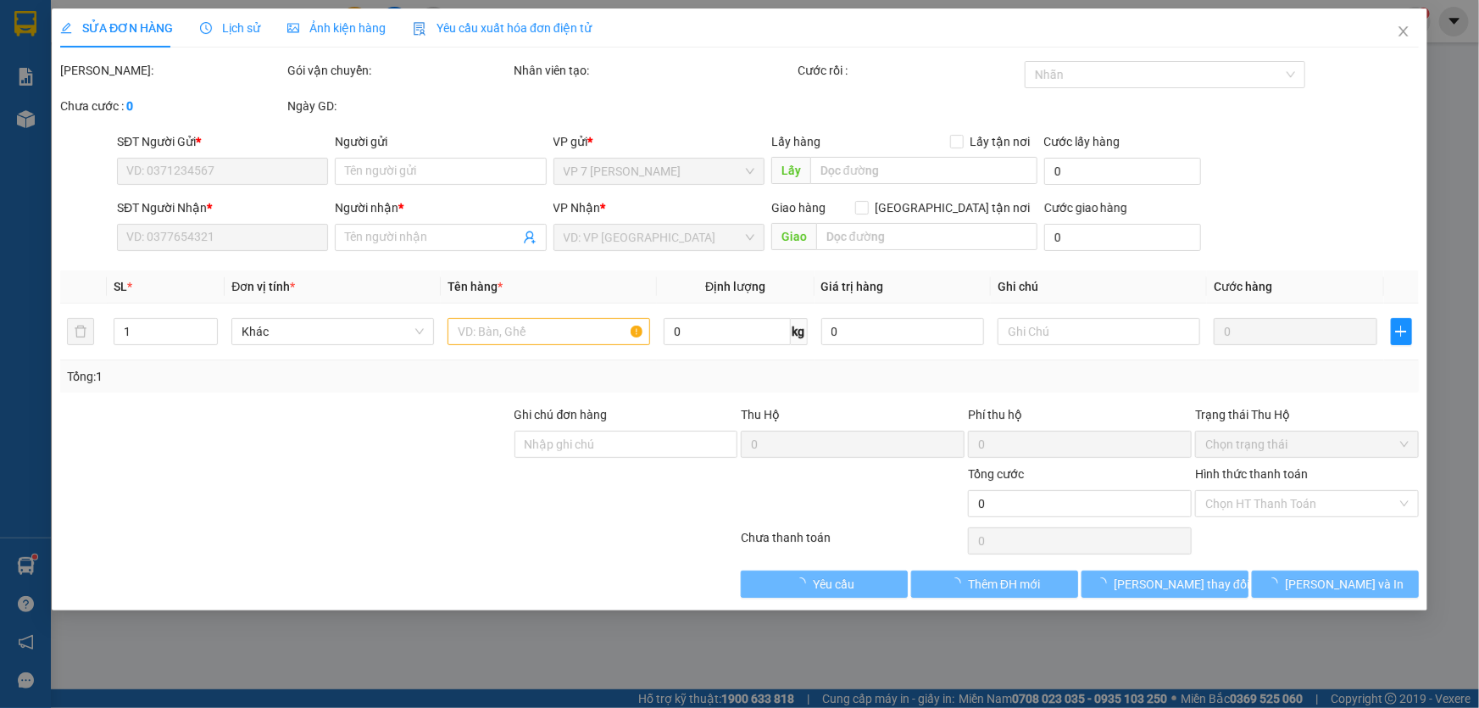
type input "0383116868"
type input "kt"
type input "0986269836"
type input "SƠN"
type input "40.000"
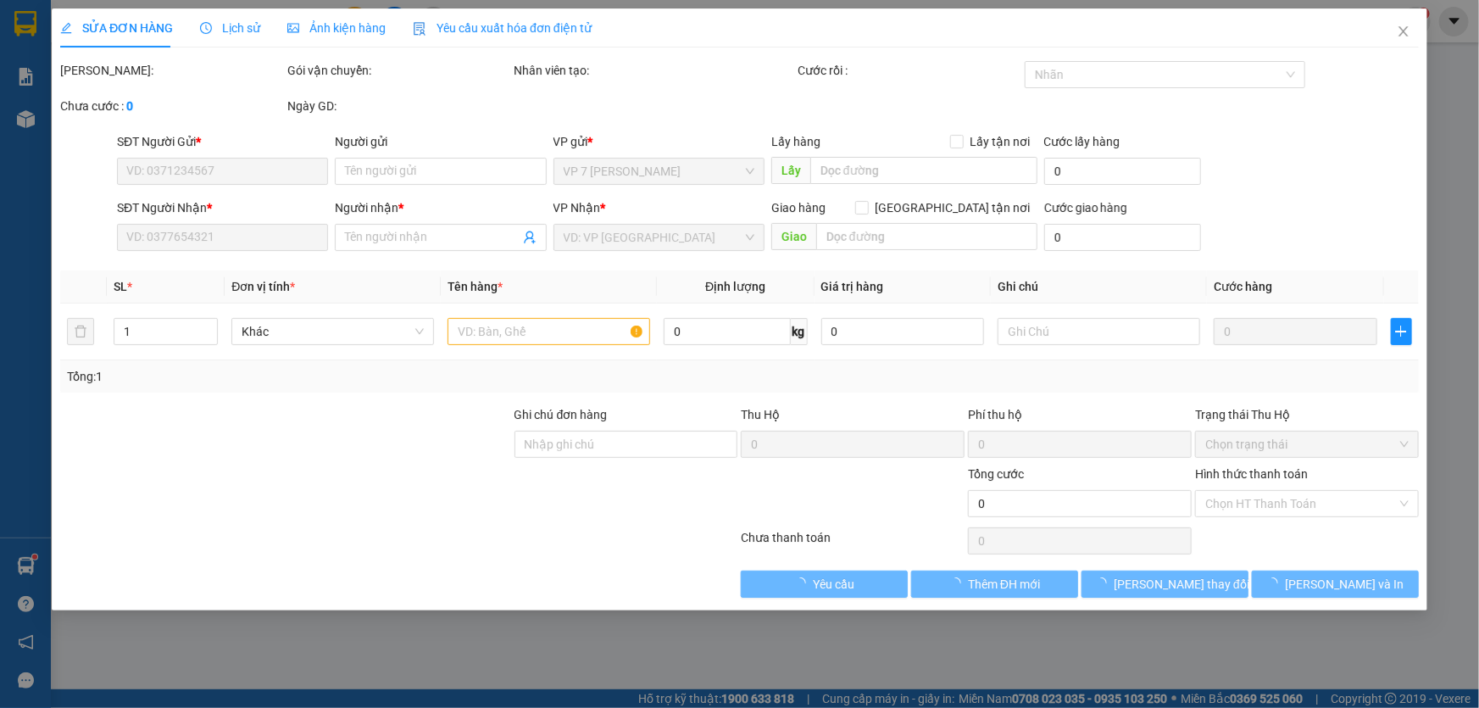
type input "40.000"
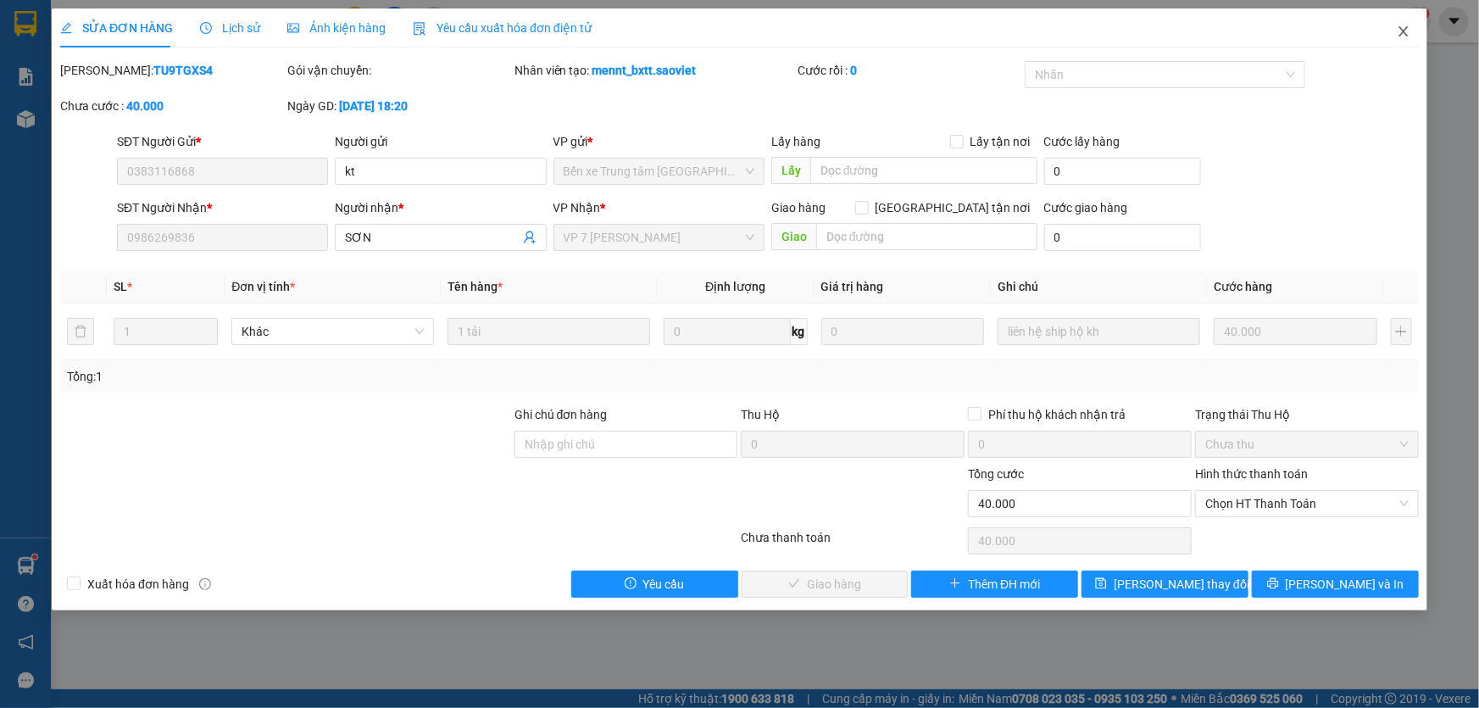
click at [1401, 32] on icon "close" at bounding box center [1404, 32] width 14 height 14
click at [1402, 33] on div "hanhnt_hh07.saoviet 1" at bounding box center [1339, 22] width 183 height 30
click at [1402, 25] on div "1" at bounding box center [1416, 22] width 30 height 30
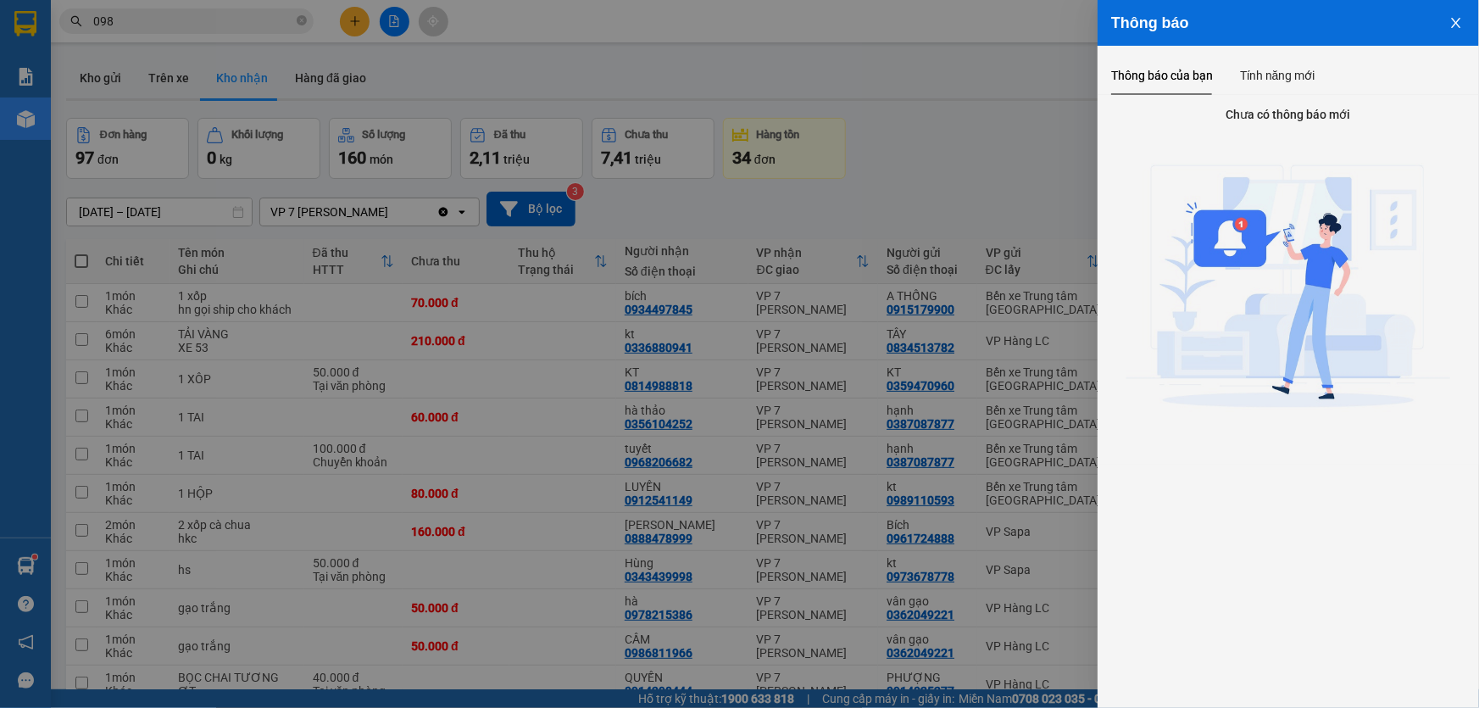
click at [962, 93] on div at bounding box center [739, 354] width 1479 height 708
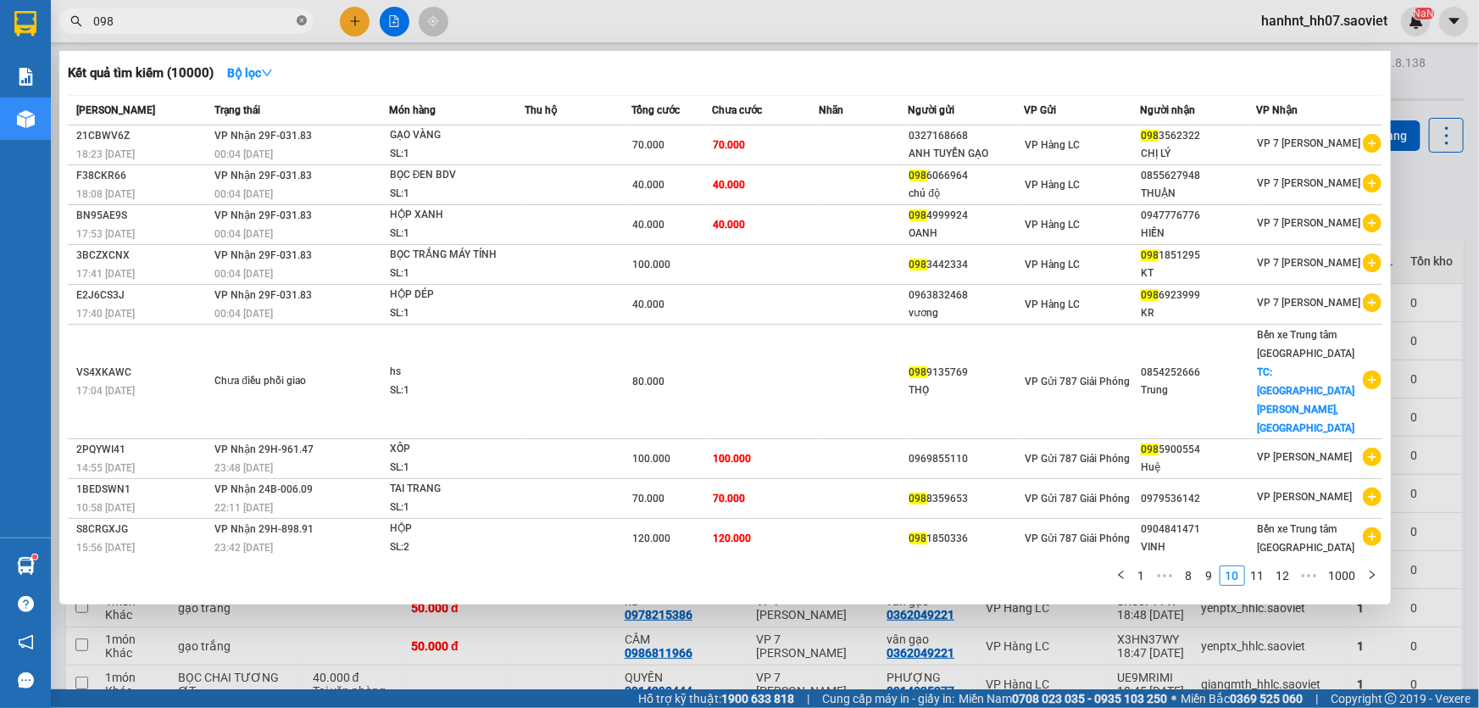
click at [301, 17] on icon "close-circle" at bounding box center [302, 20] width 10 height 10
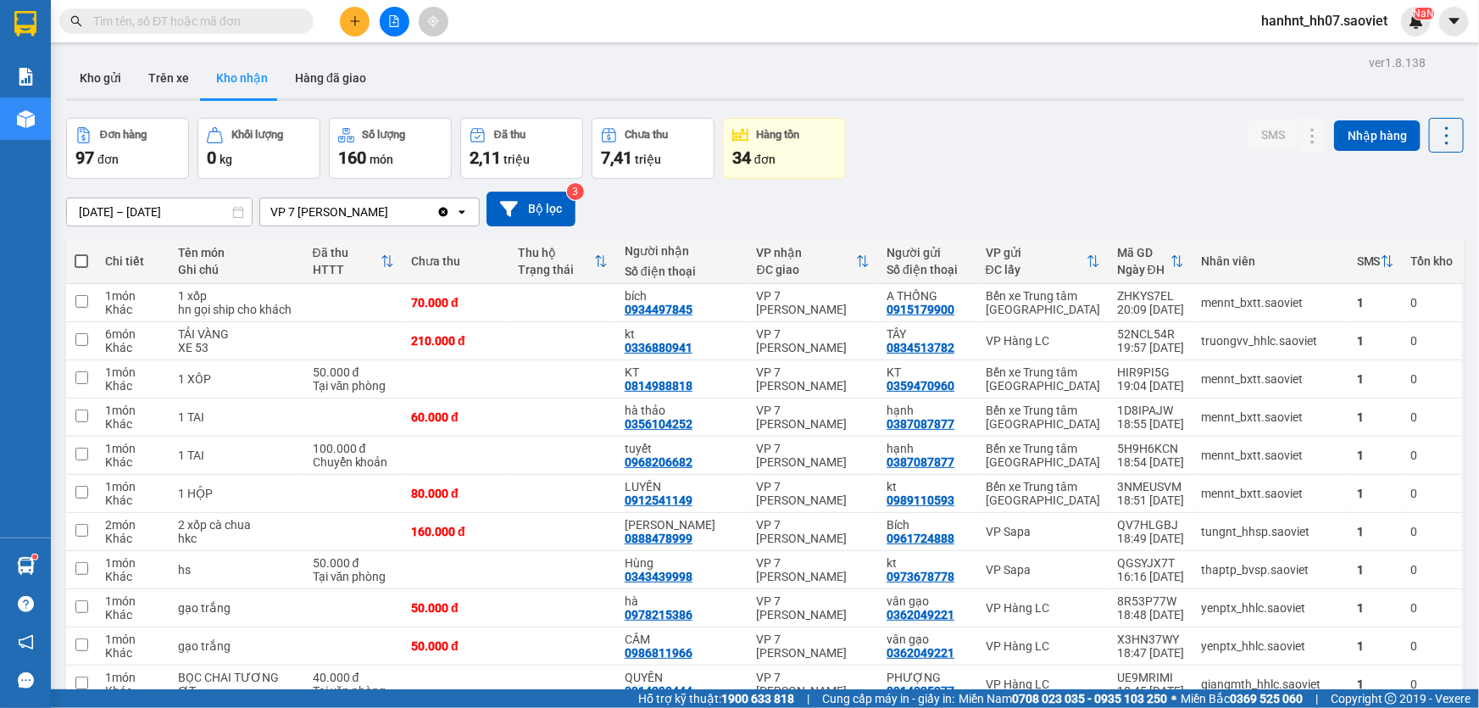
click at [281, 19] on input "text" at bounding box center [193, 21] width 200 height 19
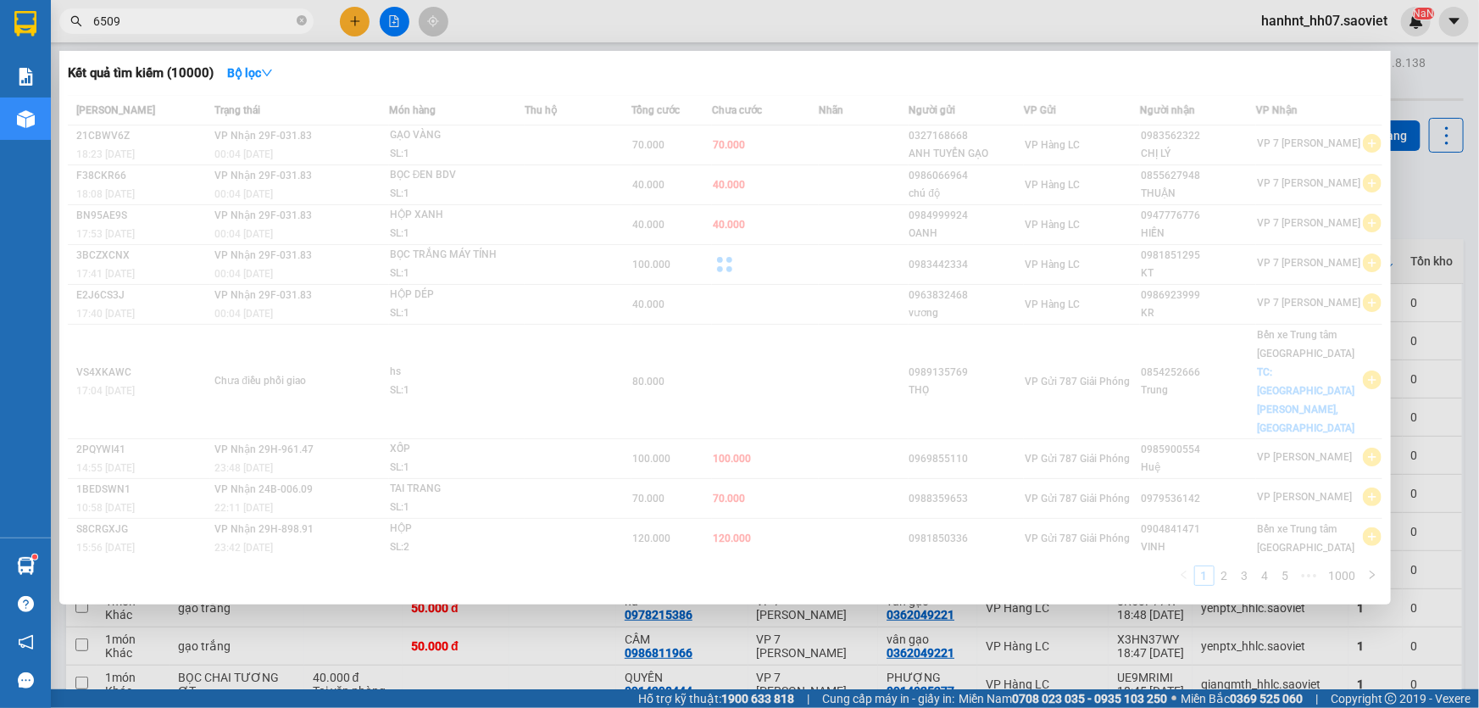
type input "65098"
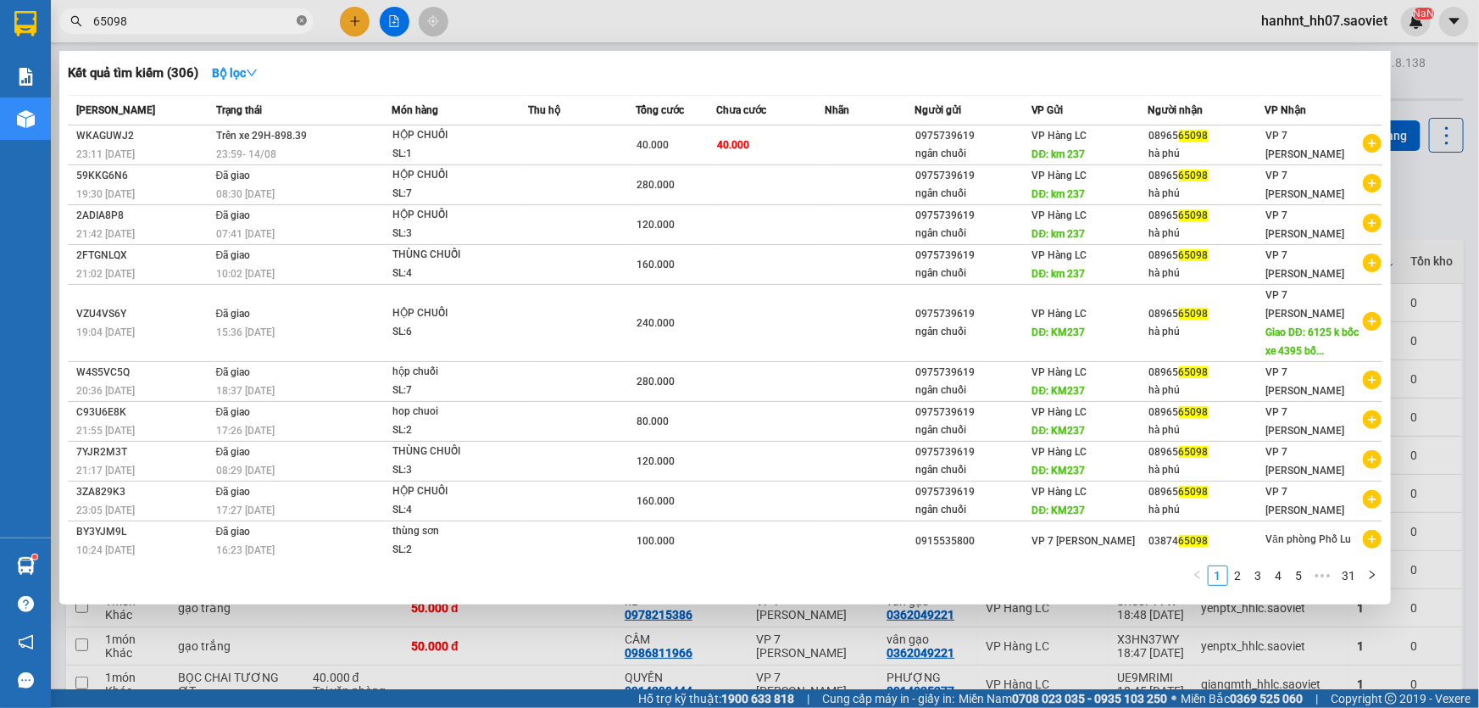
click at [302, 22] on icon "close-circle" at bounding box center [302, 20] width 10 height 10
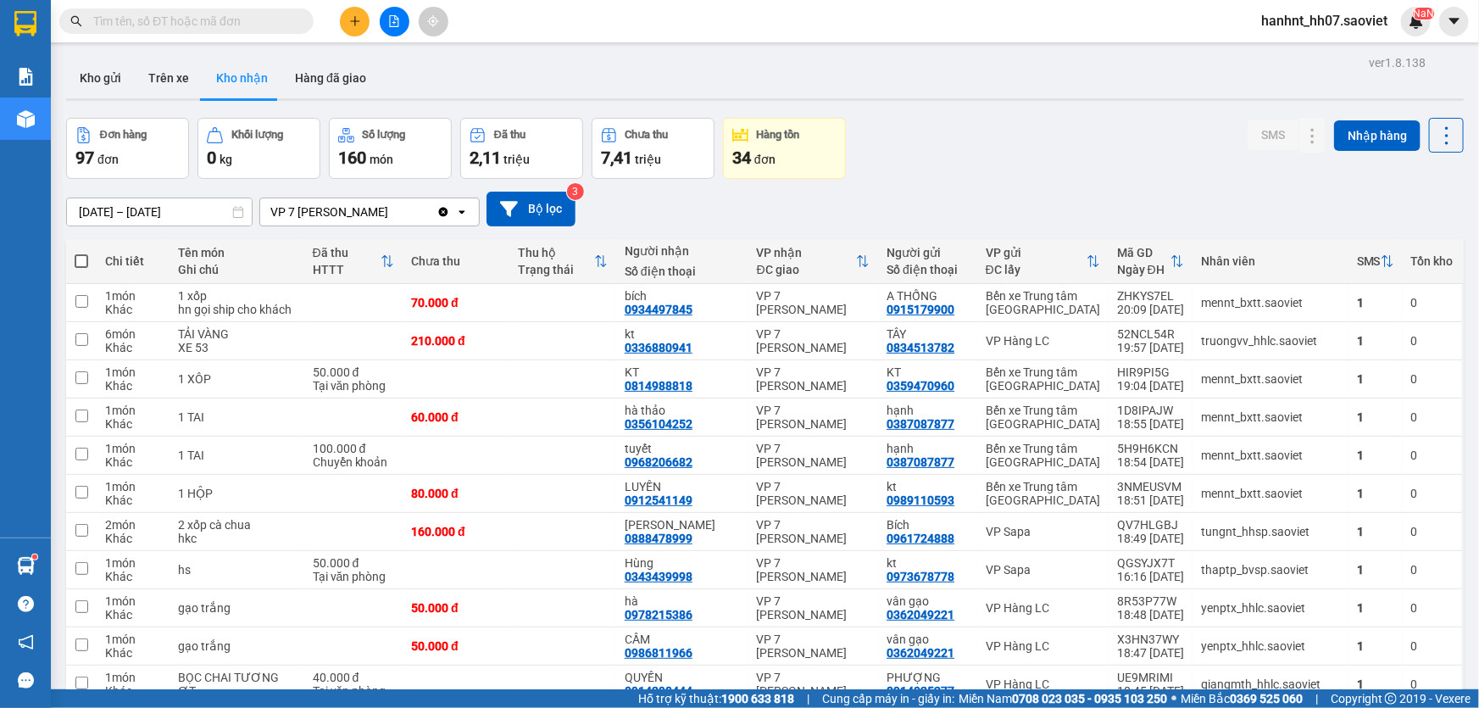
click at [262, 19] on input "text" at bounding box center [193, 21] width 200 height 19
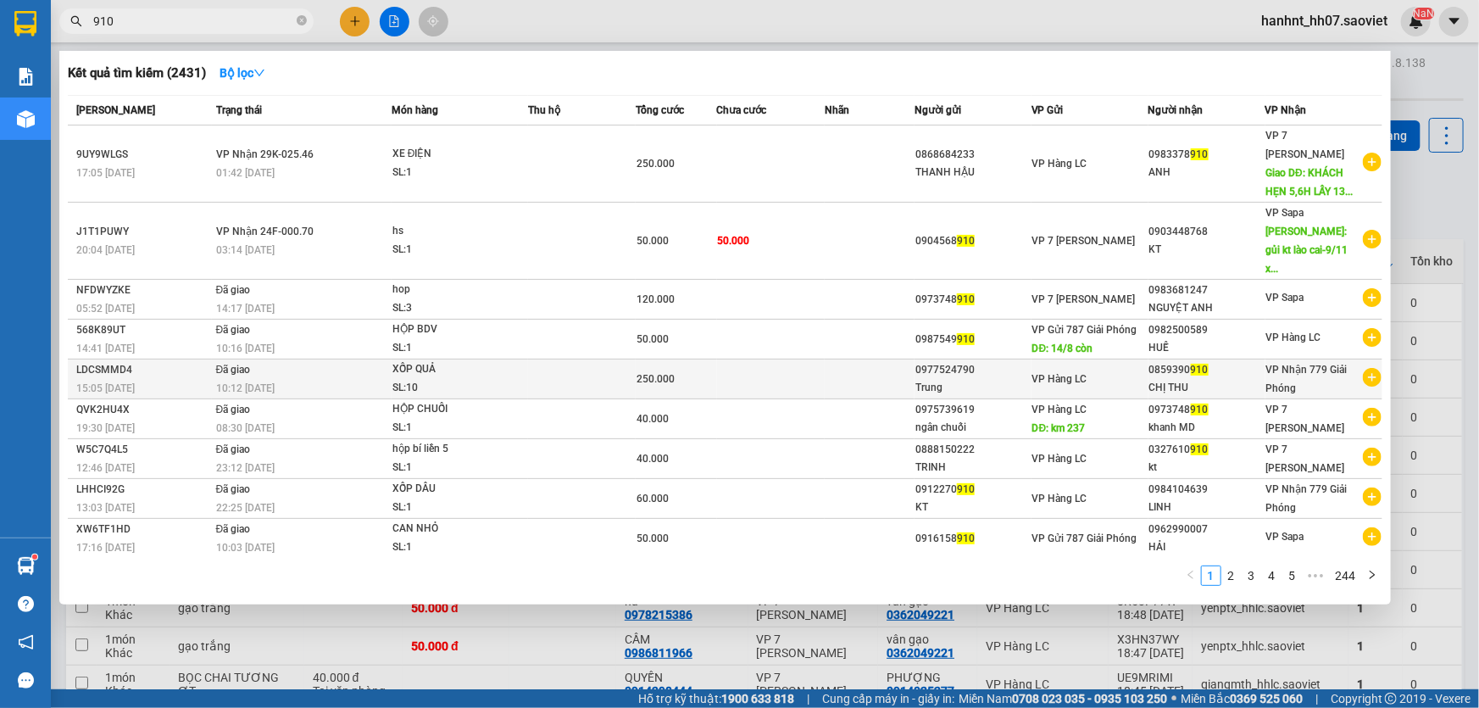
scroll to position [21, 0]
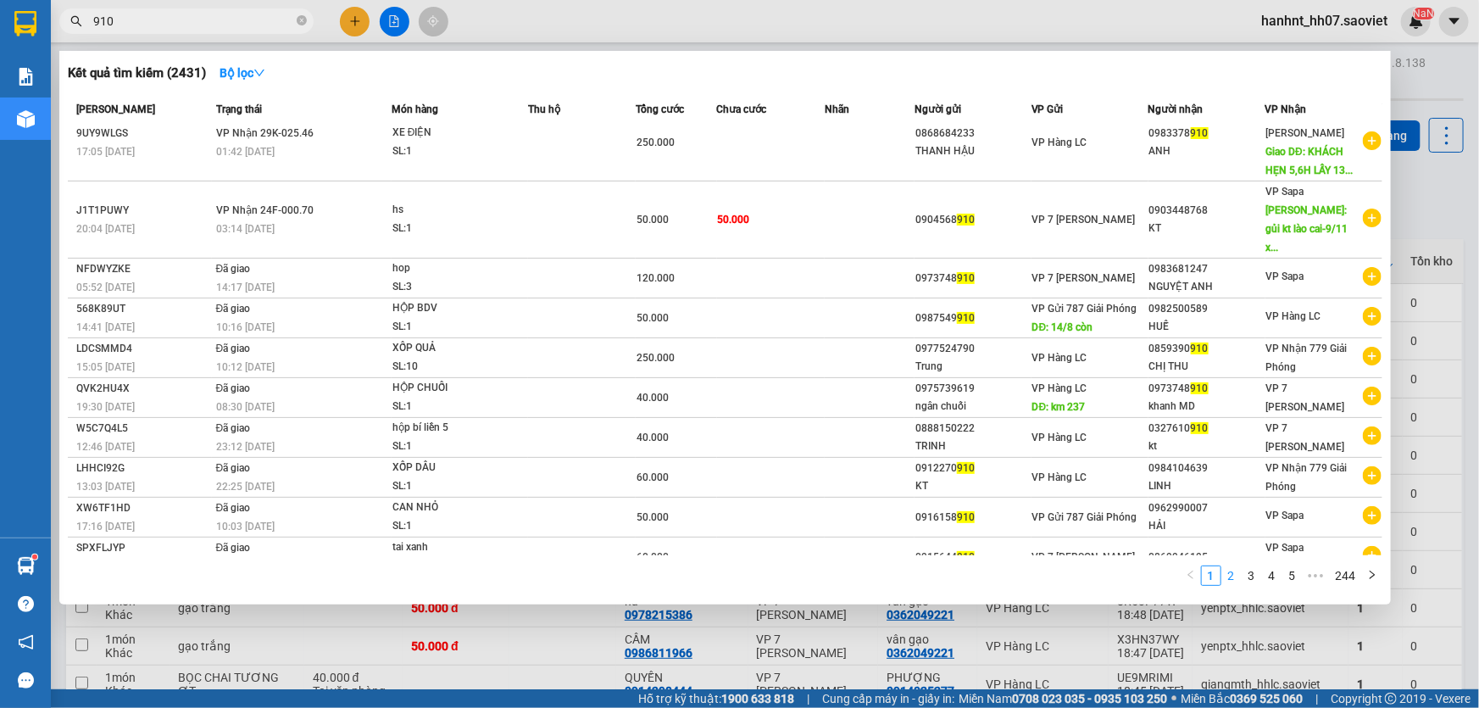
type input "910"
click at [1232, 576] on link "2" at bounding box center [1231, 575] width 19 height 19
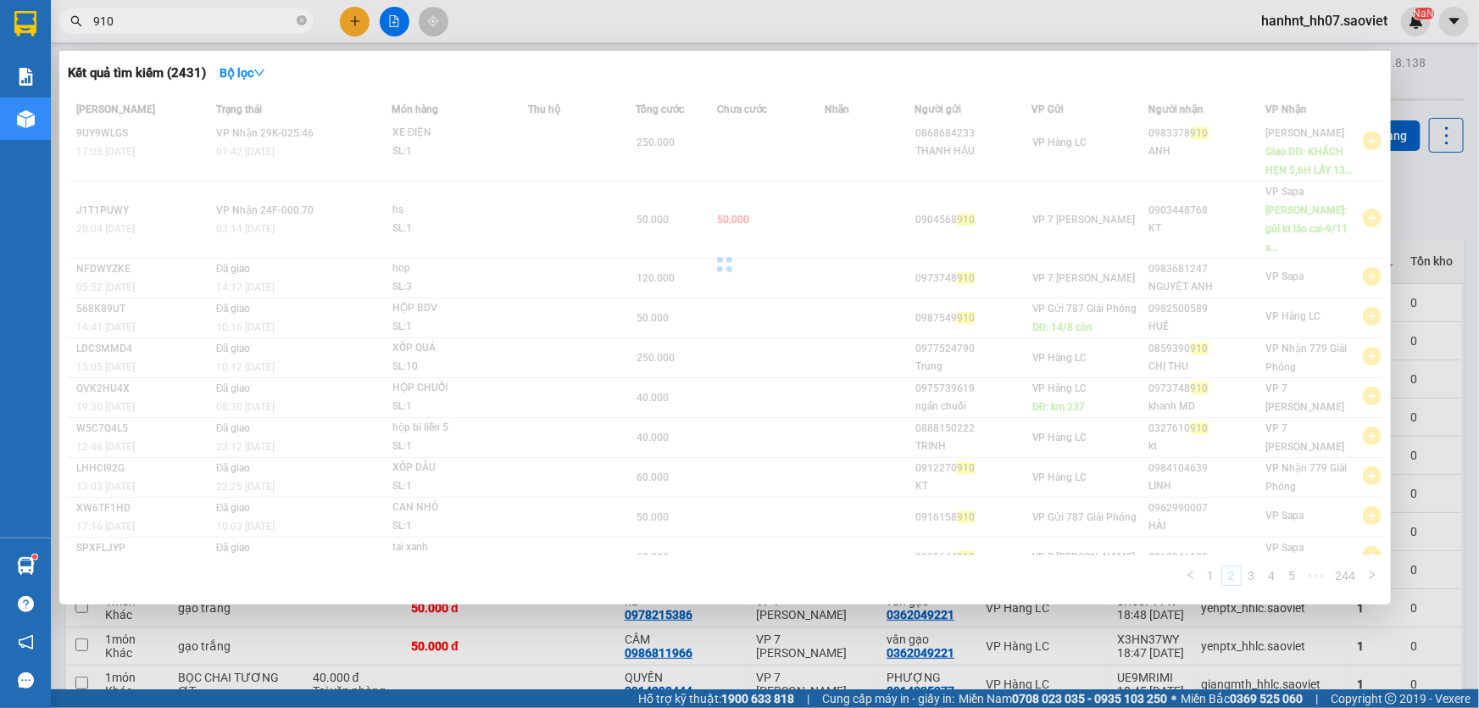
scroll to position [0, 0]
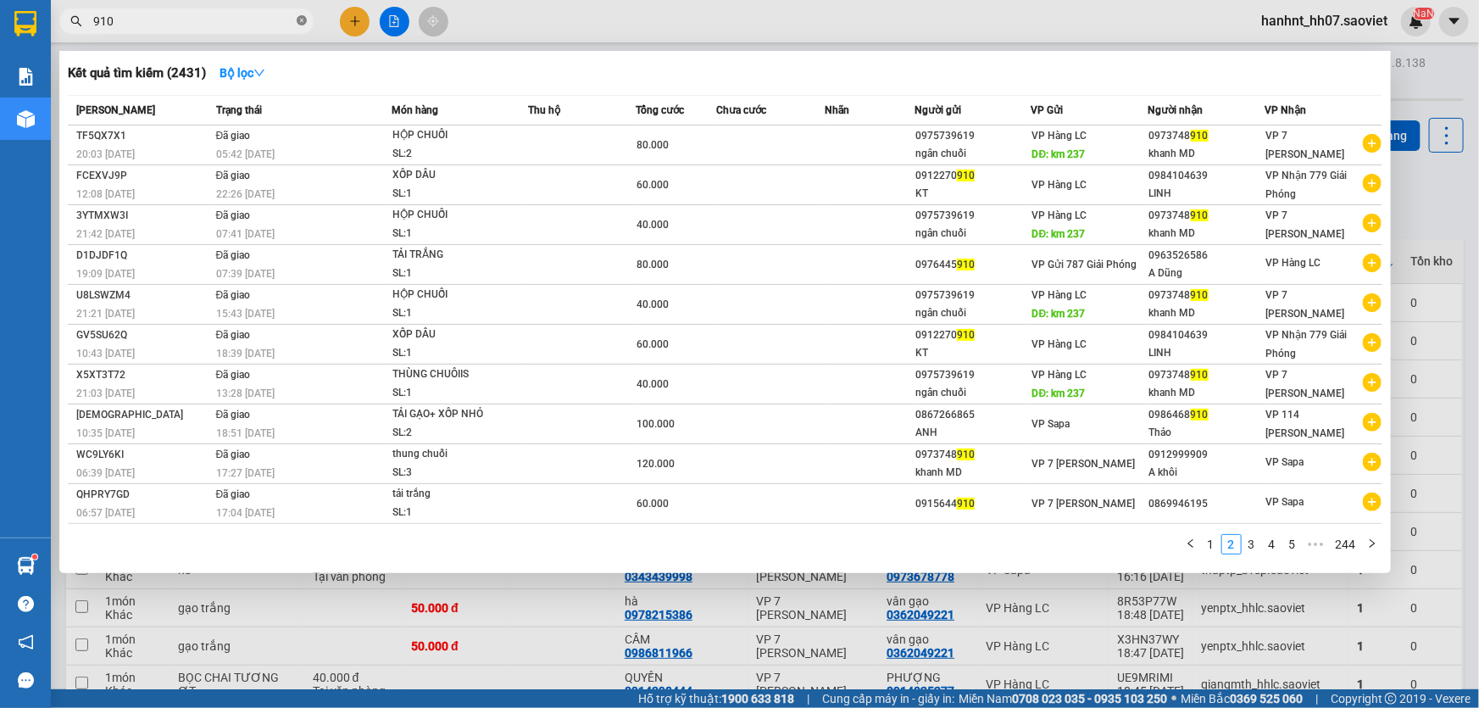
click at [298, 19] on icon "close-circle" at bounding box center [302, 20] width 10 height 10
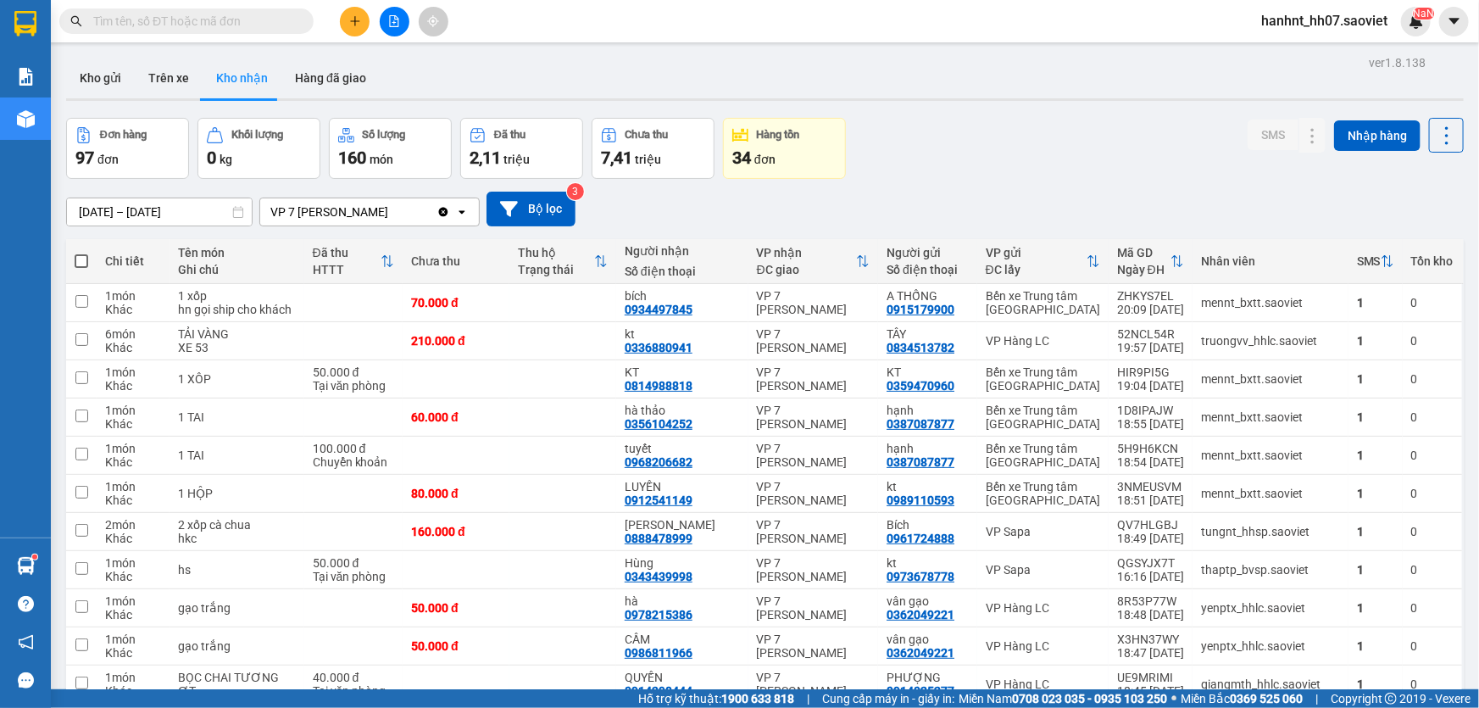
click at [254, 20] on input "text" at bounding box center [193, 21] width 200 height 19
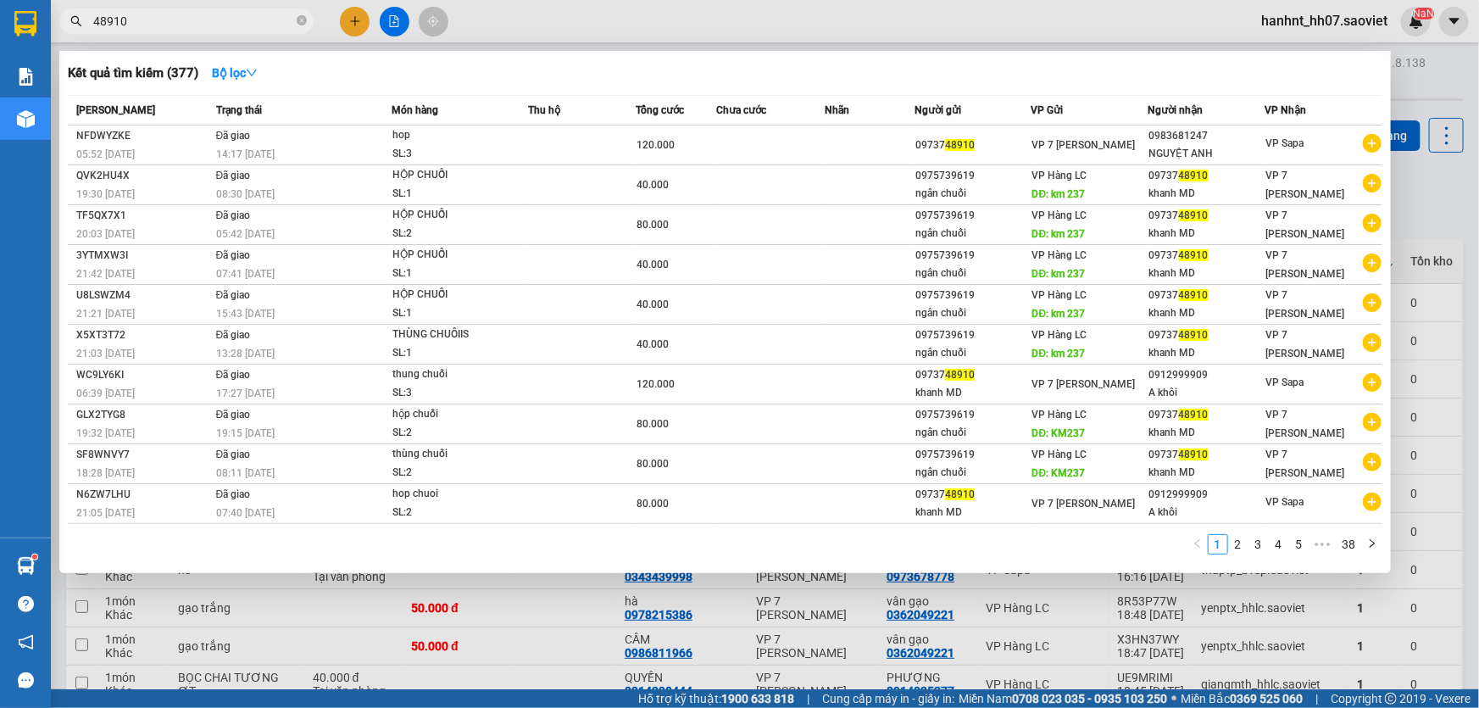
type input "48910"
click at [883, 631] on div at bounding box center [739, 354] width 1479 height 708
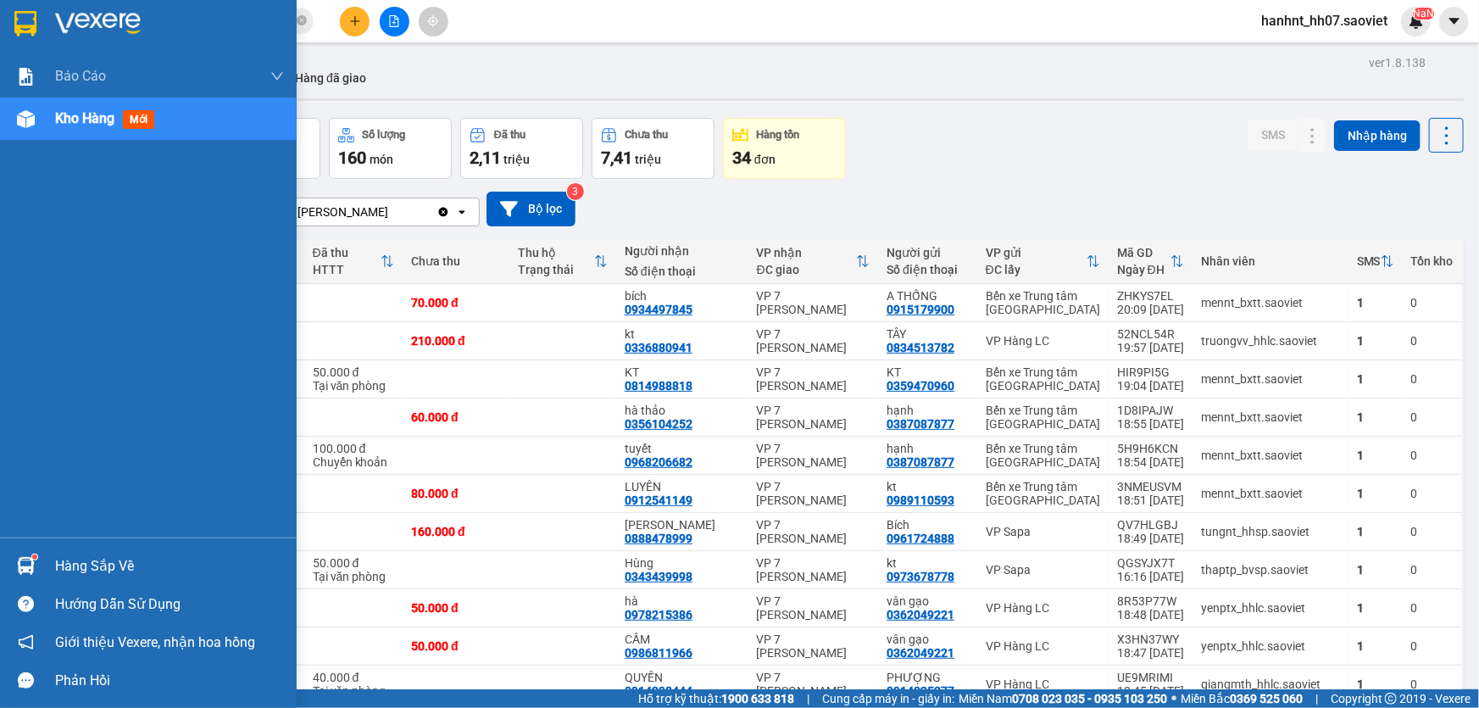
drag, startPoint x: 38, startPoint y: 562, endPoint x: 36, endPoint y: 511, distance: 50.9
click at [39, 560] on div at bounding box center [26, 566] width 30 height 30
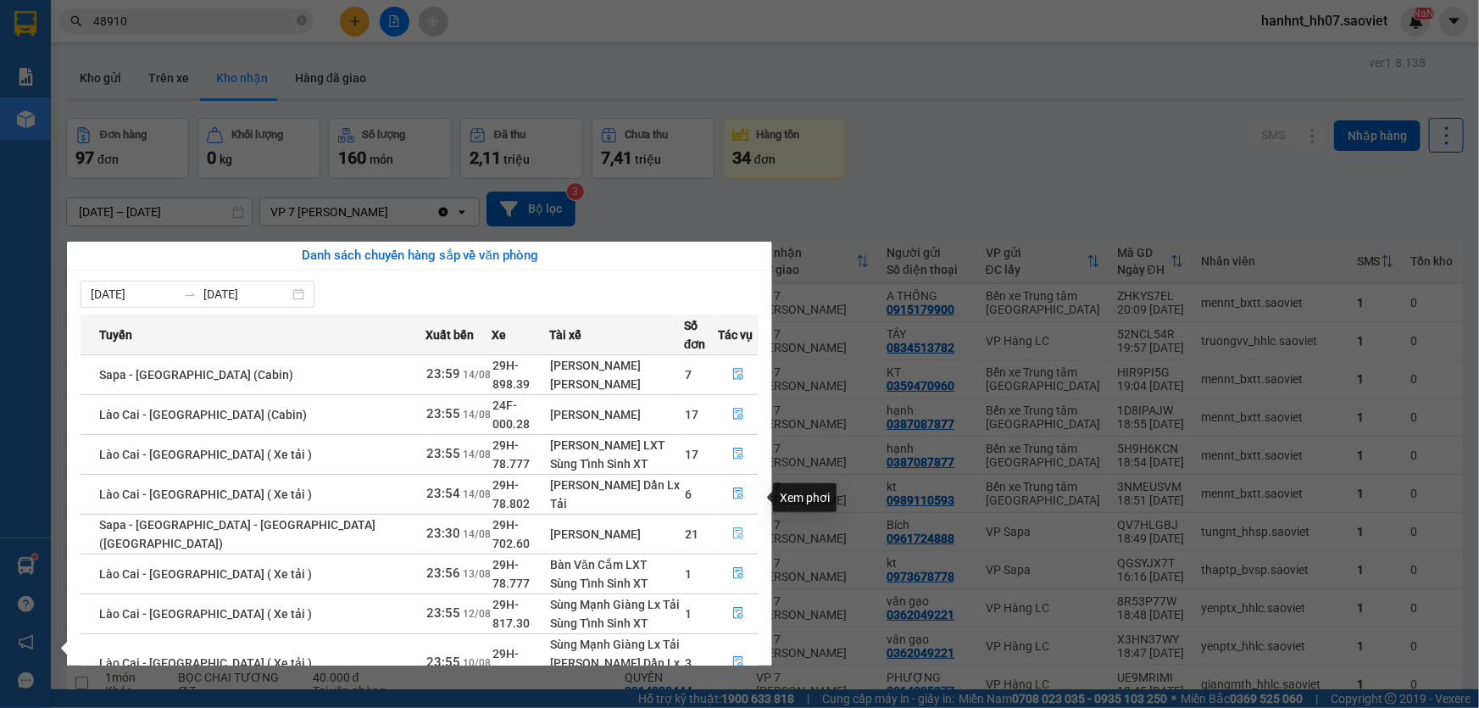
click at [738, 527] on icon "file-done" at bounding box center [738, 533] width 12 height 12
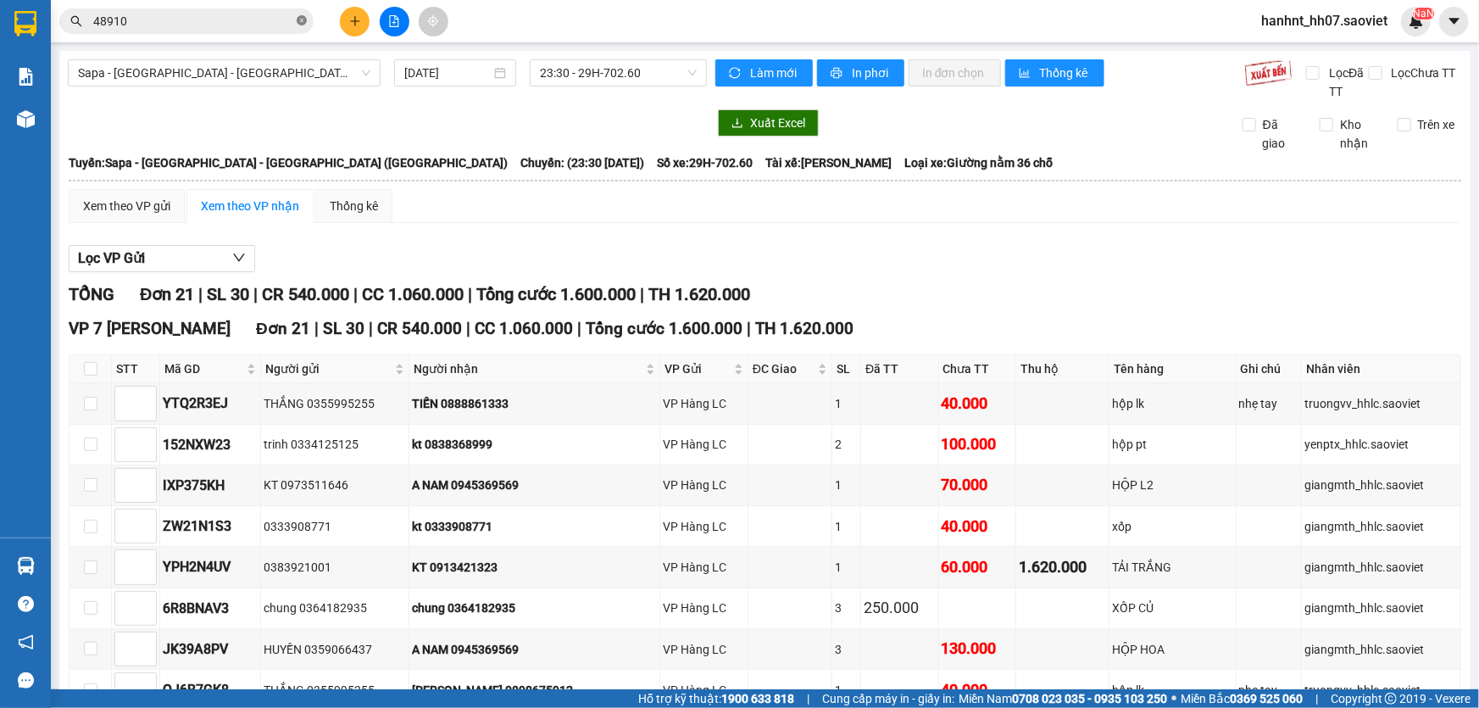
click at [297, 19] on icon "close-circle" at bounding box center [302, 20] width 10 height 10
click at [263, 27] on input "text" at bounding box center [193, 21] width 200 height 19
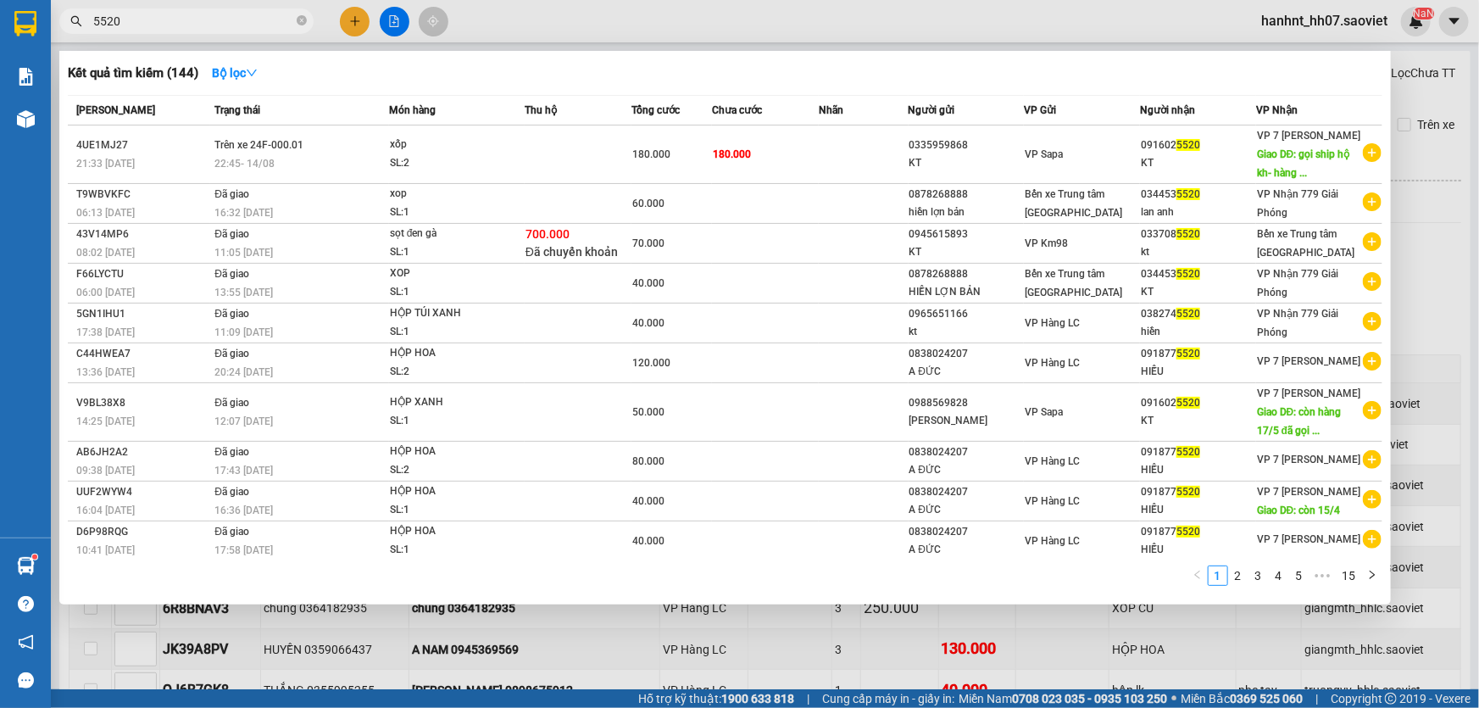
type input "5520"
click at [585, 635] on div at bounding box center [739, 354] width 1479 height 708
click at [212, 24] on input "5520" at bounding box center [193, 21] width 200 height 19
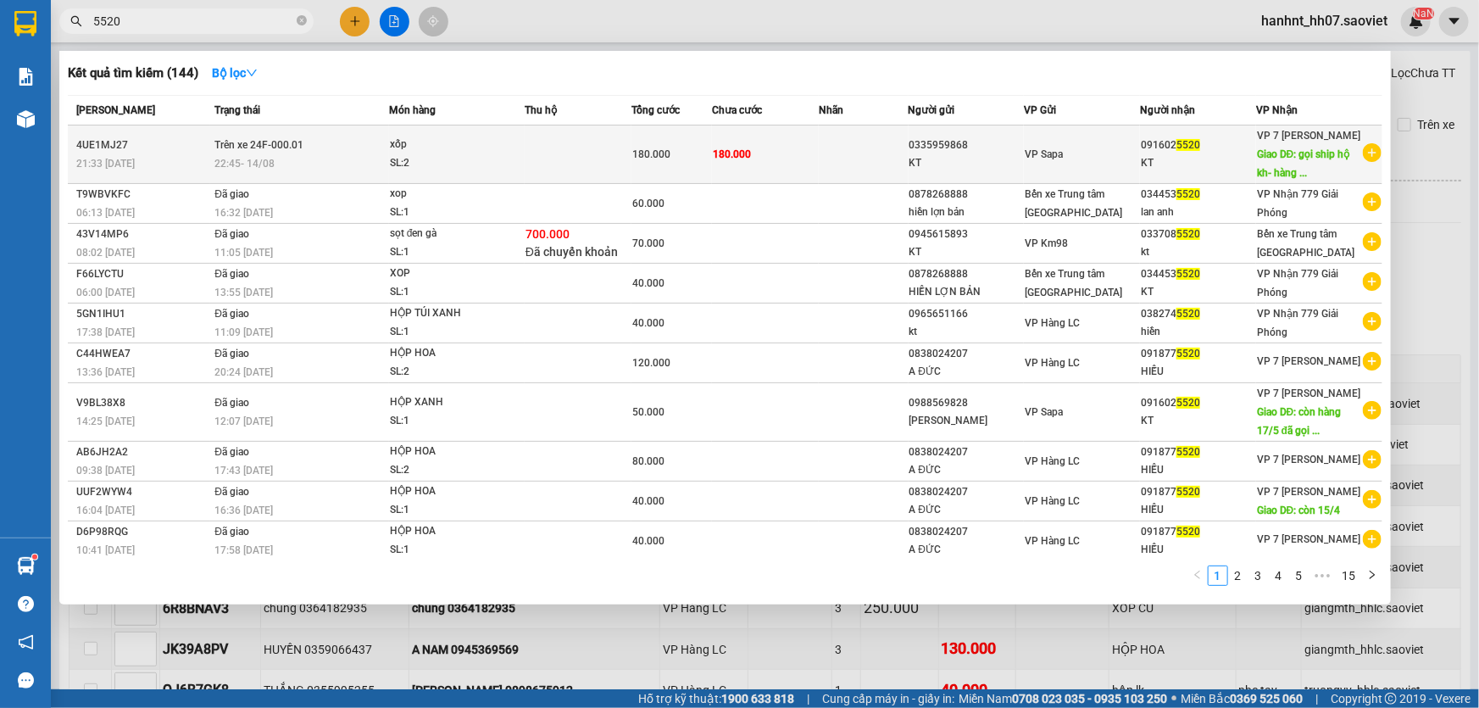
click at [470, 173] on div "SL: 2" at bounding box center [453, 163] width 127 height 19
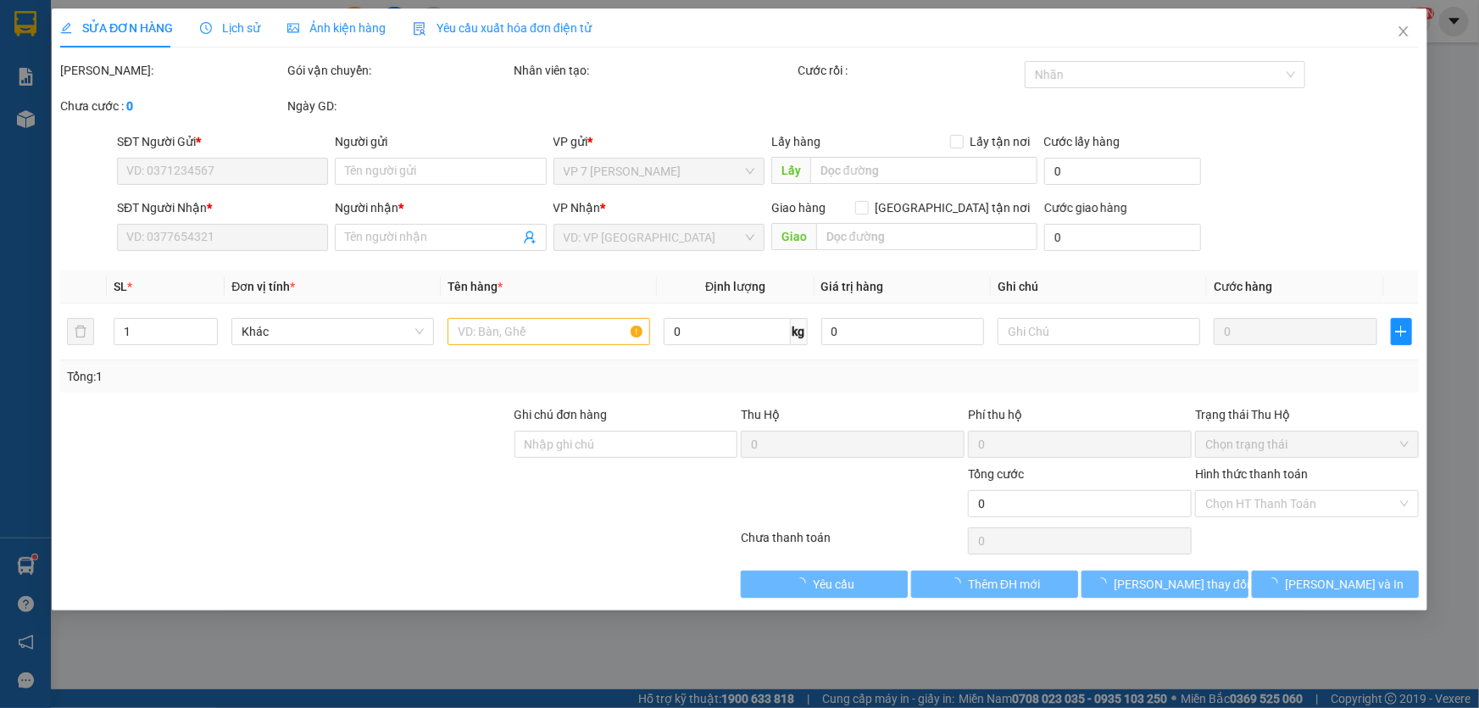
type input "0335959868"
type input "KT"
type input "0916025520"
type input "KT"
type input "gọi ship hộ kh- hàng cần gấp"
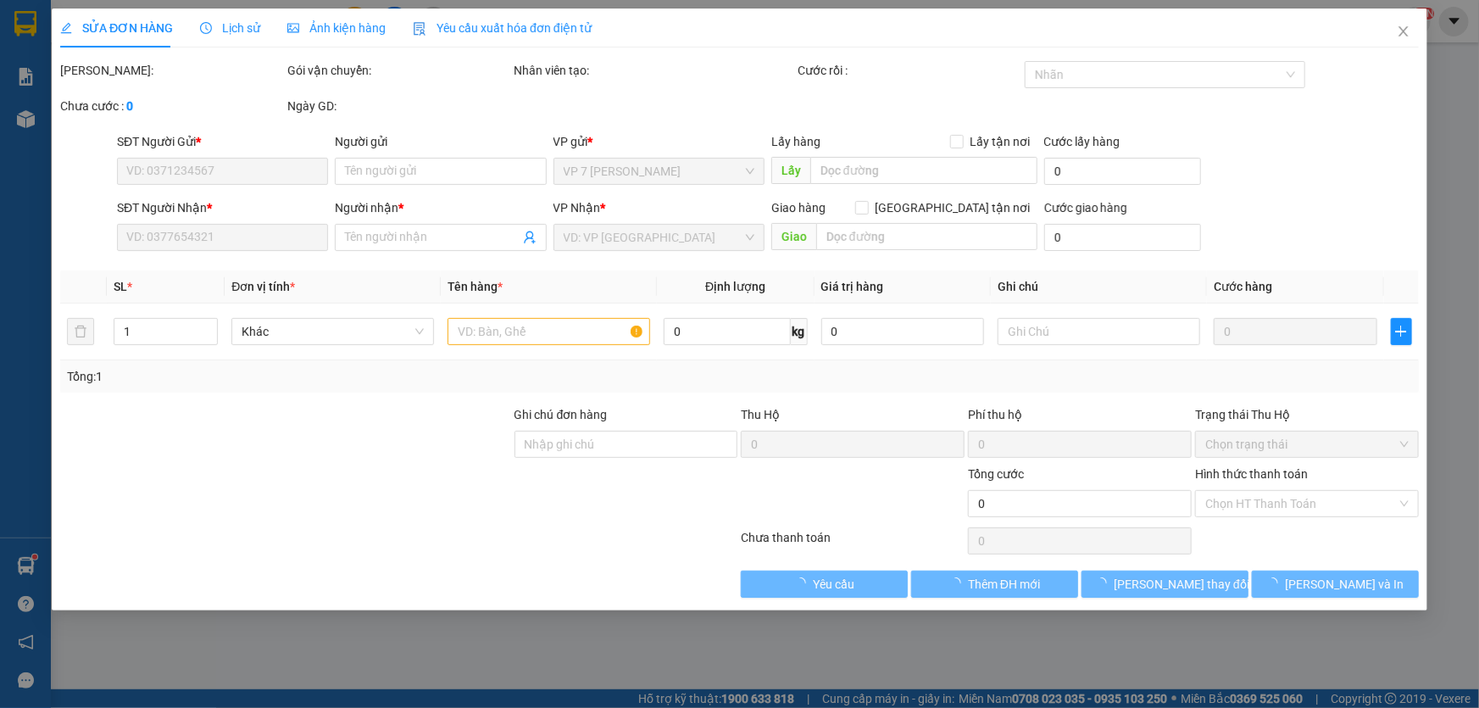
type input "180.000"
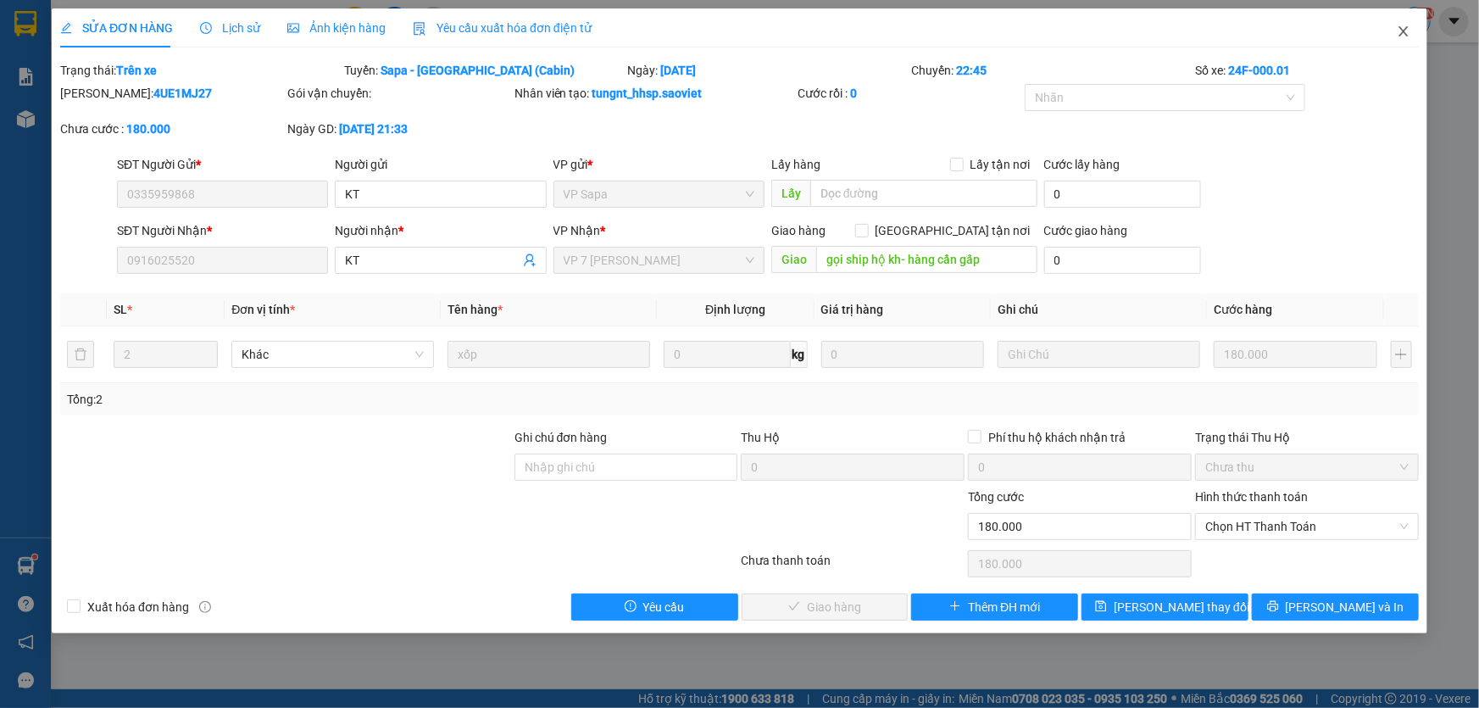
click at [1407, 26] on icon "close" at bounding box center [1404, 32] width 14 height 14
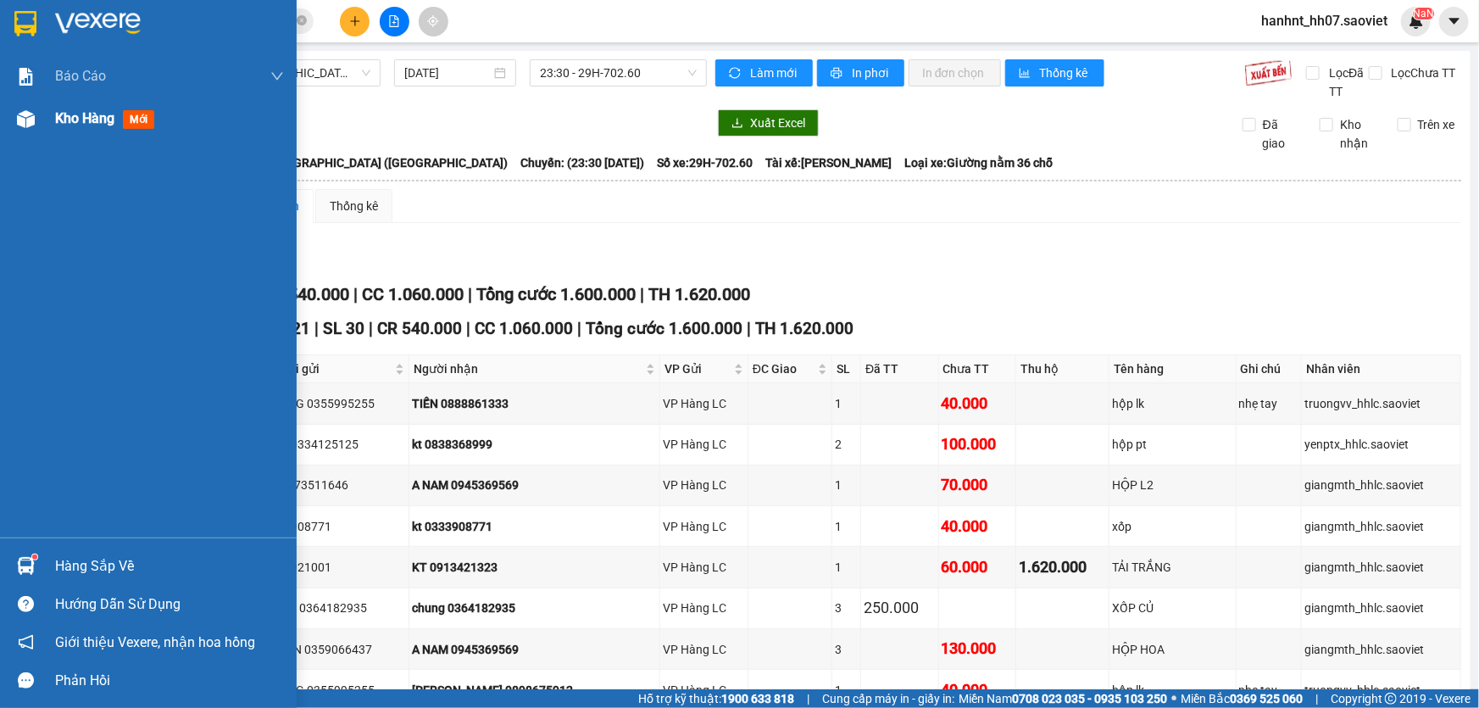
click at [137, 115] on span "mới" at bounding box center [138, 119] width 31 height 19
click at [51, 68] on div "Báo cáo" at bounding box center [148, 76] width 297 height 42
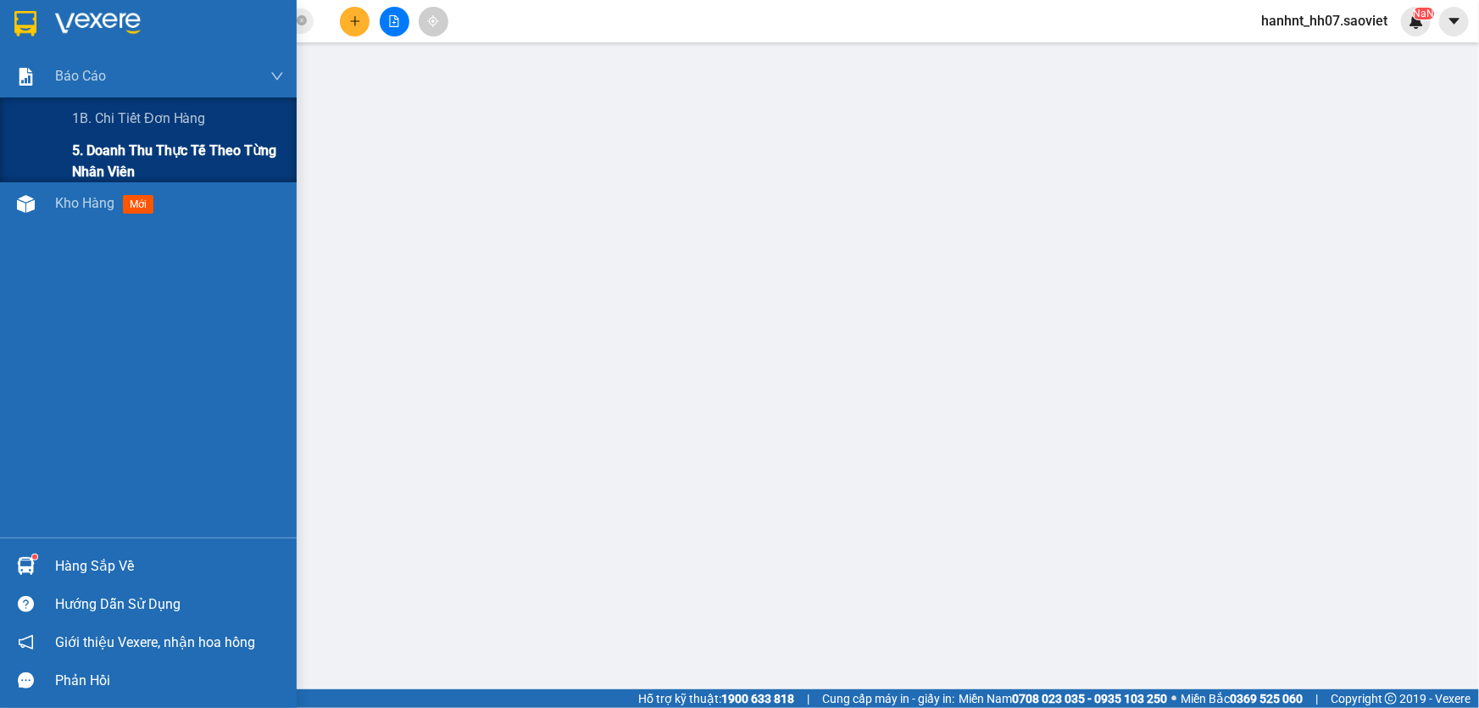
click at [134, 152] on span "5. Doanh thu thực tế theo từng nhân viên" at bounding box center [178, 161] width 212 height 42
